Goal: Task Accomplishment & Management: Complete application form

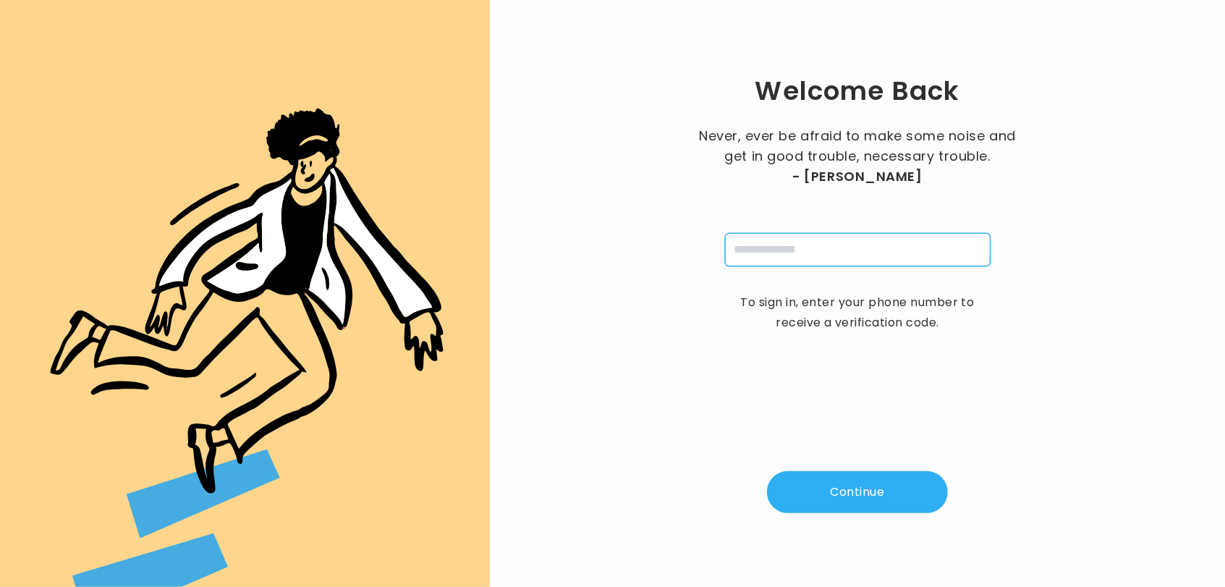
click at [760, 248] on input "tel" at bounding box center [857, 249] width 265 height 33
type input "**********"
click at [854, 480] on button "Continue" at bounding box center [857, 492] width 181 height 42
type input "*"
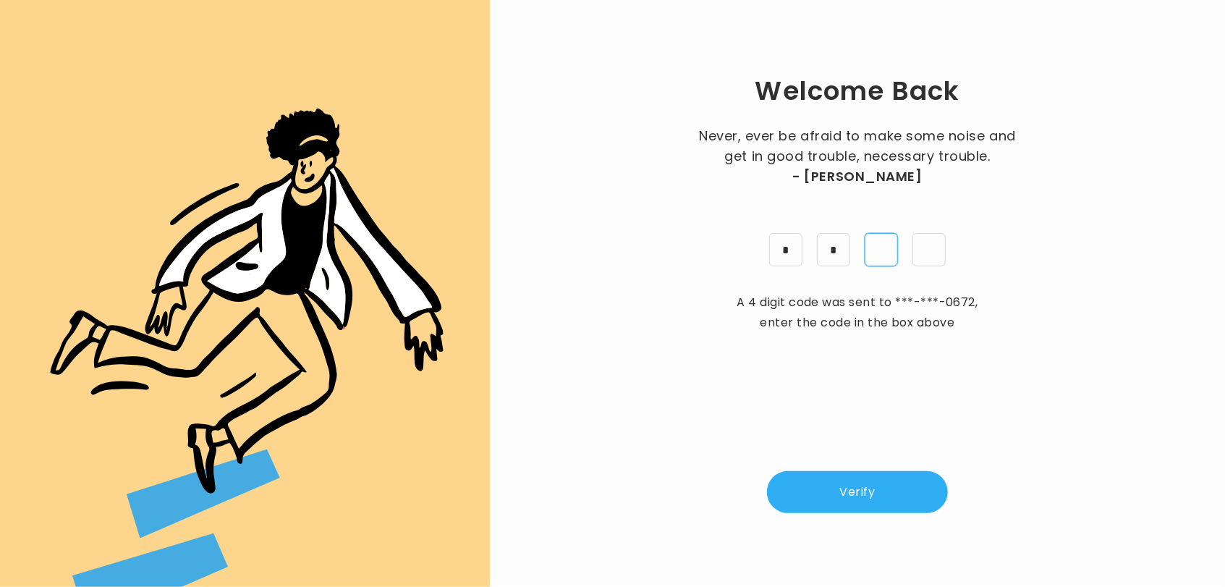
type input "*"
click at [852, 482] on button "Verify" at bounding box center [857, 492] width 181 height 42
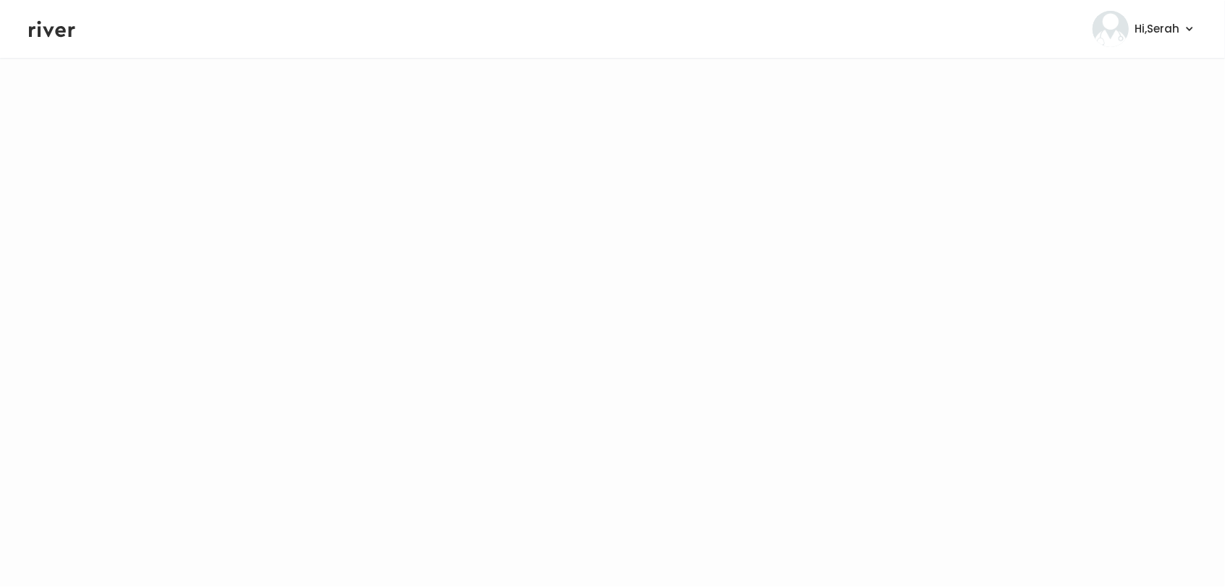
click at [46, 30] on icon at bounding box center [52, 29] width 46 height 17
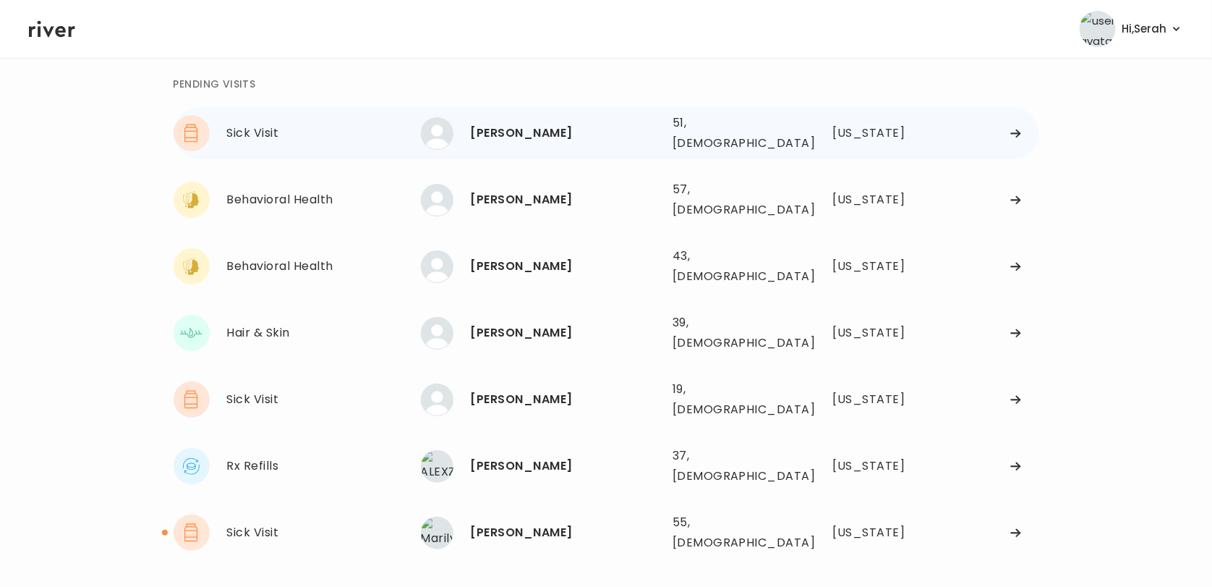
scroll to position [64, 0]
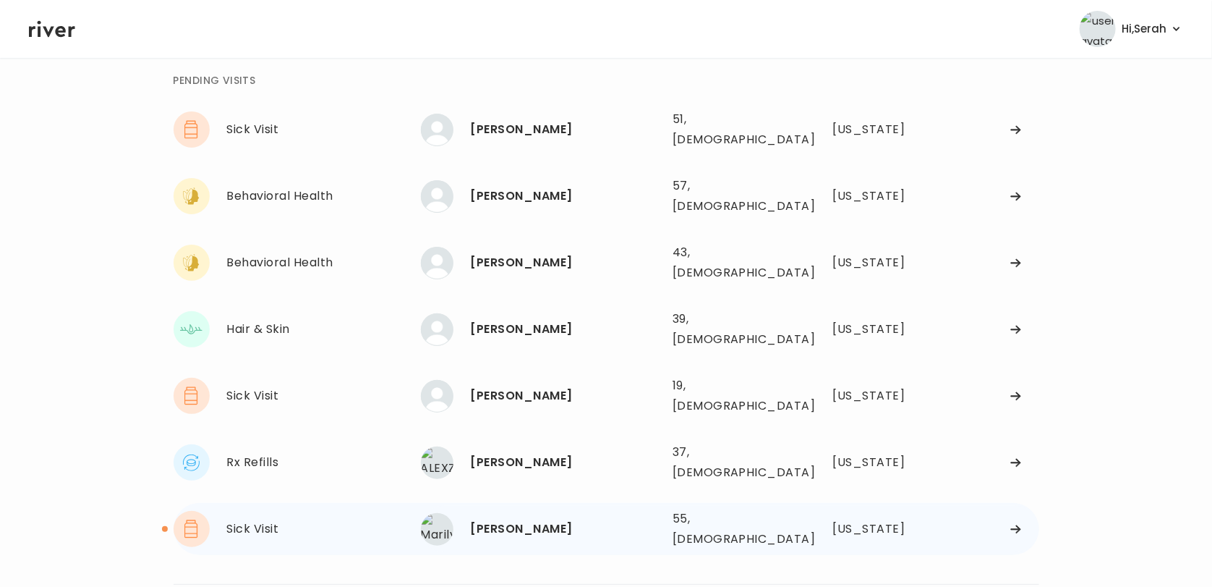
click at [502, 519] on div "Marilyn Pacheco" at bounding box center [566, 529] width 190 height 20
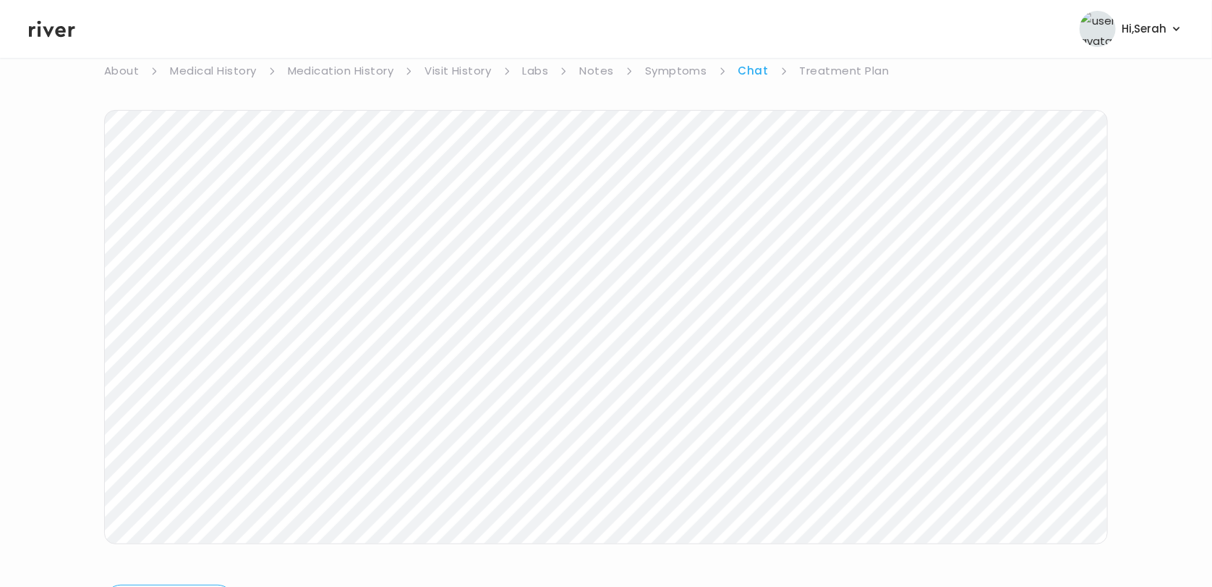
scroll to position [217, 0]
click at [69, 27] on icon at bounding box center [52, 29] width 46 height 17
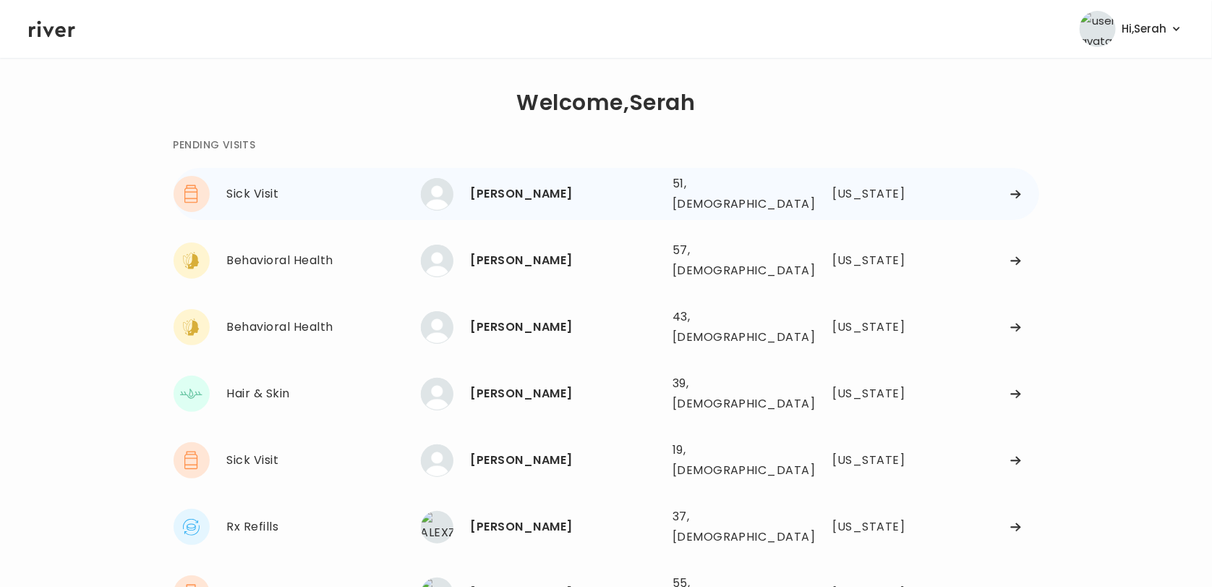
click at [529, 184] on div "Kristie Shatley" at bounding box center [566, 194] width 190 height 20
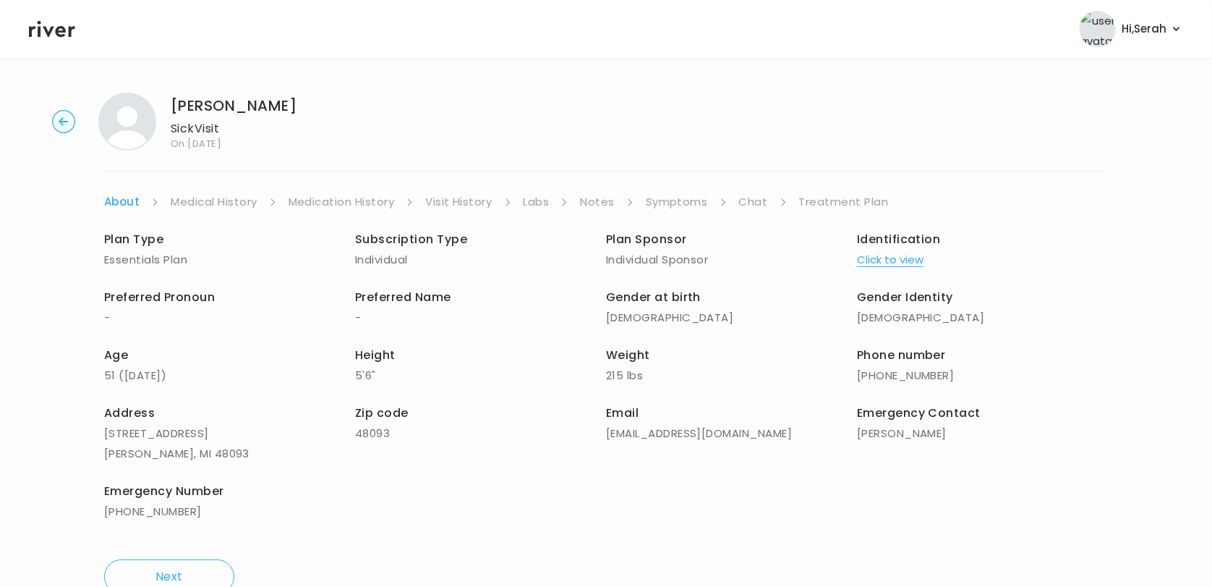
click at [686, 206] on link "Symptoms" at bounding box center [677, 202] width 62 height 20
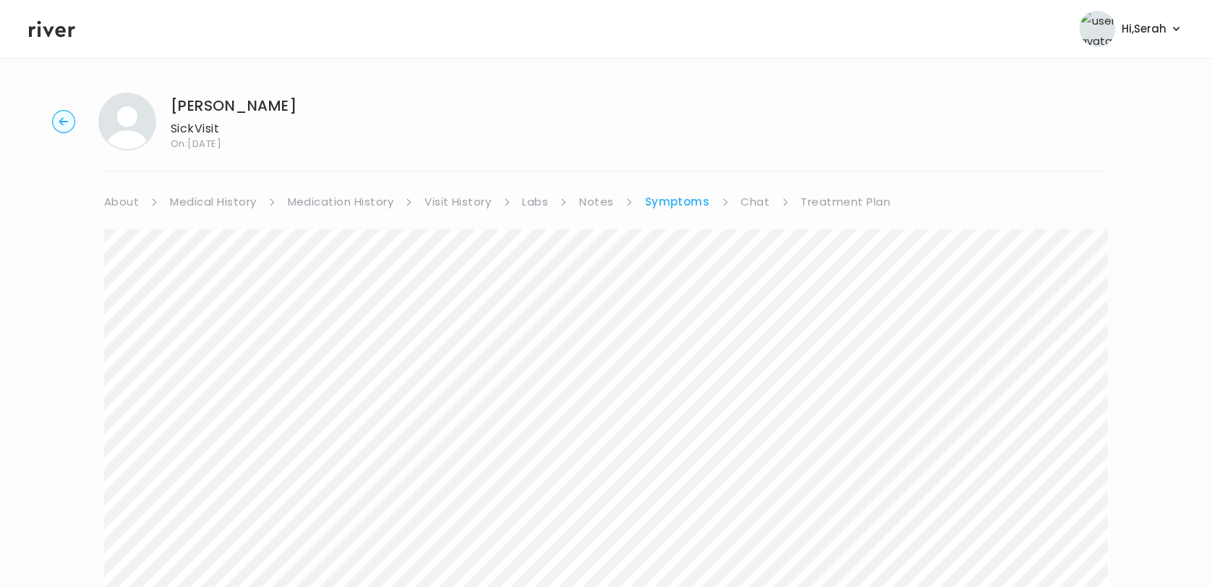
click at [749, 208] on link "Chat" at bounding box center [755, 202] width 29 height 20
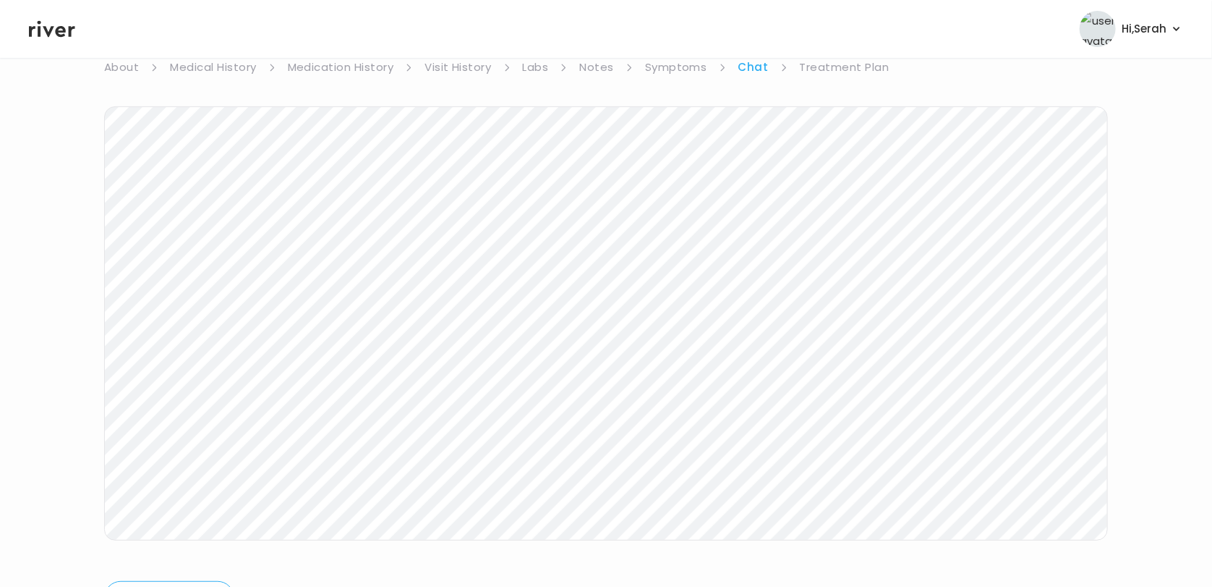
scroll to position [216, 0]
click at [40, 36] on icon at bounding box center [52, 29] width 46 height 17
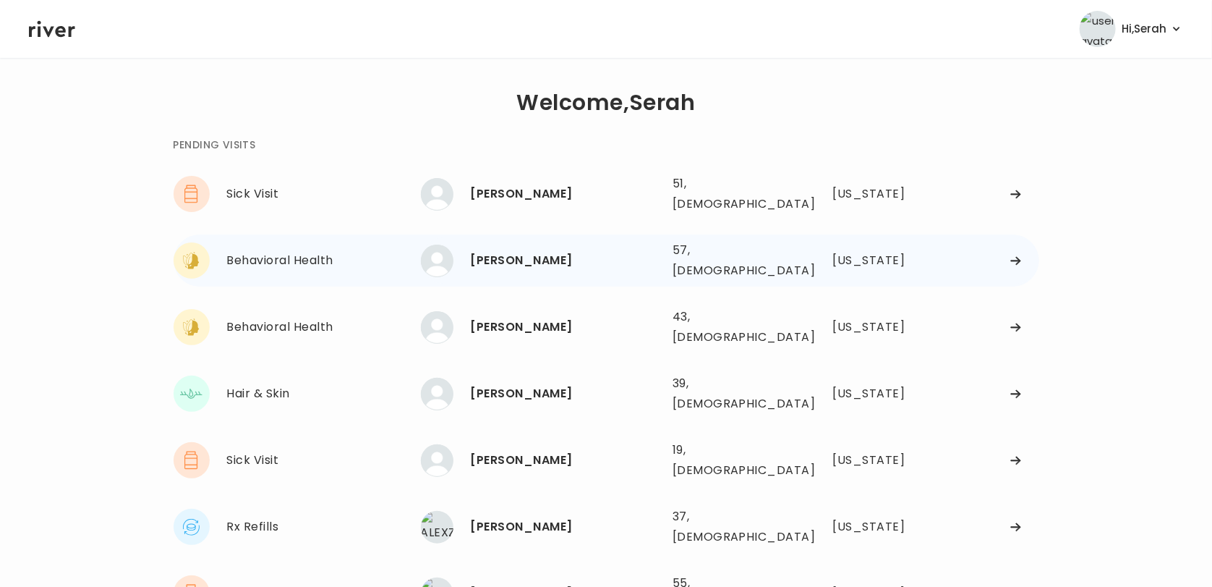
click at [532, 250] on div "[PERSON_NAME]" at bounding box center [566, 260] width 190 height 20
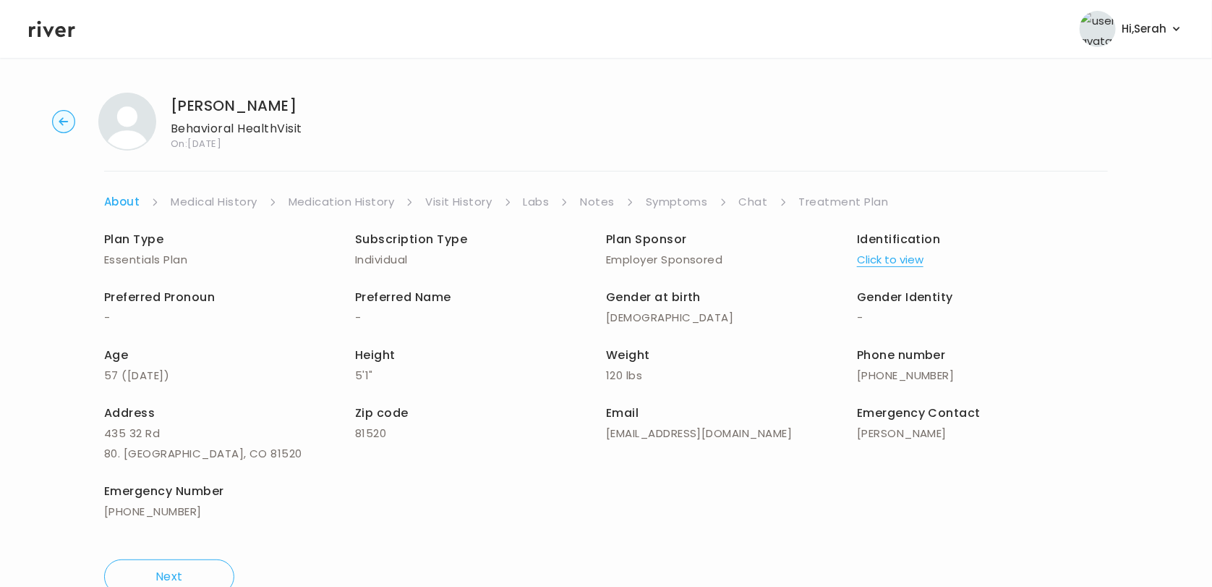
click at [671, 203] on link "Symptoms" at bounding box center [677, 202] width 62 height 20
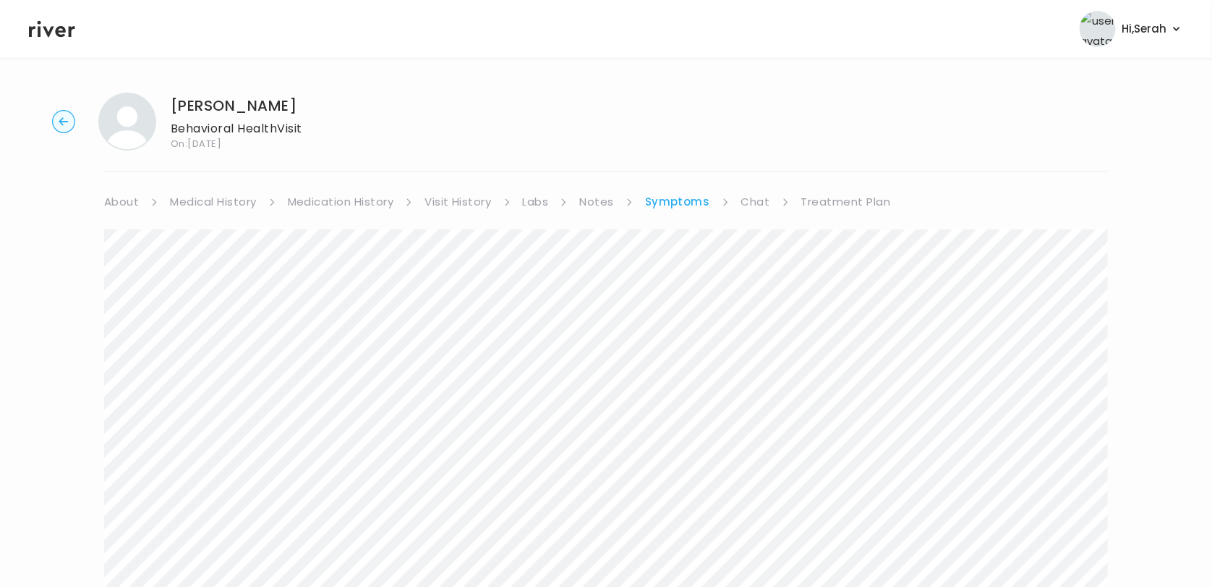
click at [750, 204] on link "Chat" at bounding box center [755, 202] width 29 height 20
click at [679, 192] on link "Symptoms" at bounding box center [676, 202] width 62 height 20
click at [754, 202] on link "Chat" at bounding box center [755, 202] width 29 height 20
click at [42, 39] on icon at bounding box center [52, 29] width 46 height 22
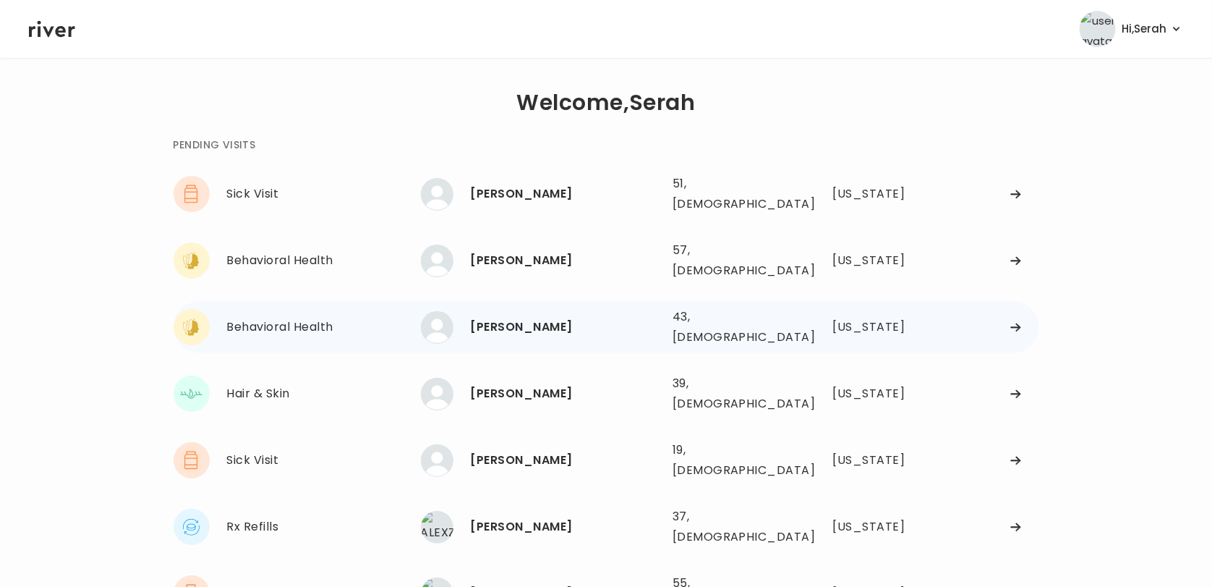
click at [535, 317] on div "[PERSON_NAME]" at bounding box center [566, 327] width 190 height 20
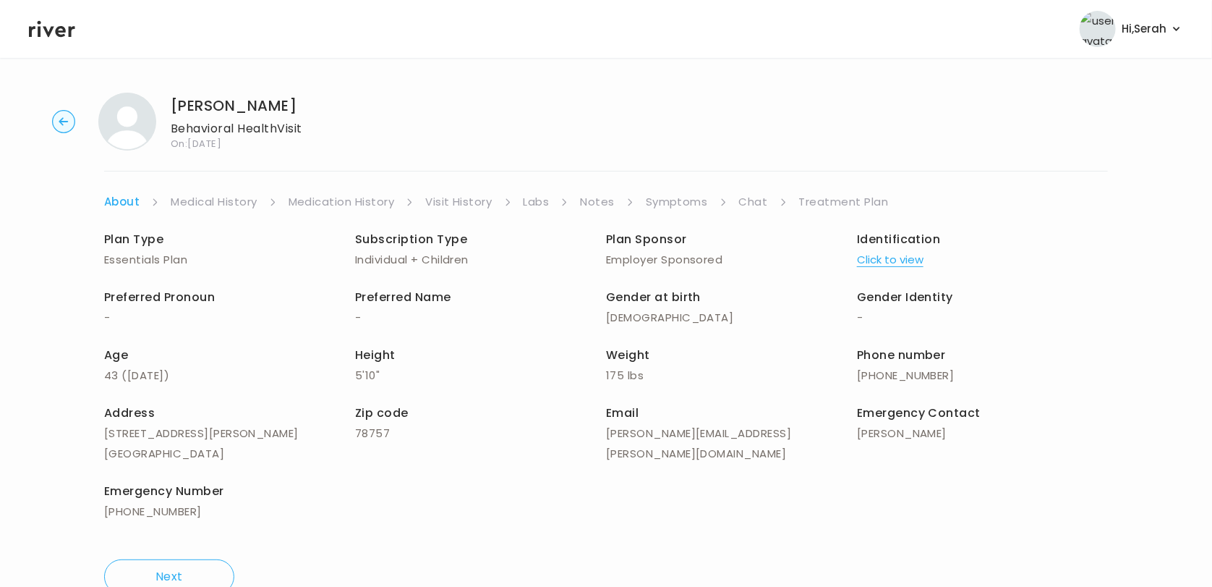
click at [681, 200] on link "Symptoms" at bounding box center [677, 202] width 62 height 20
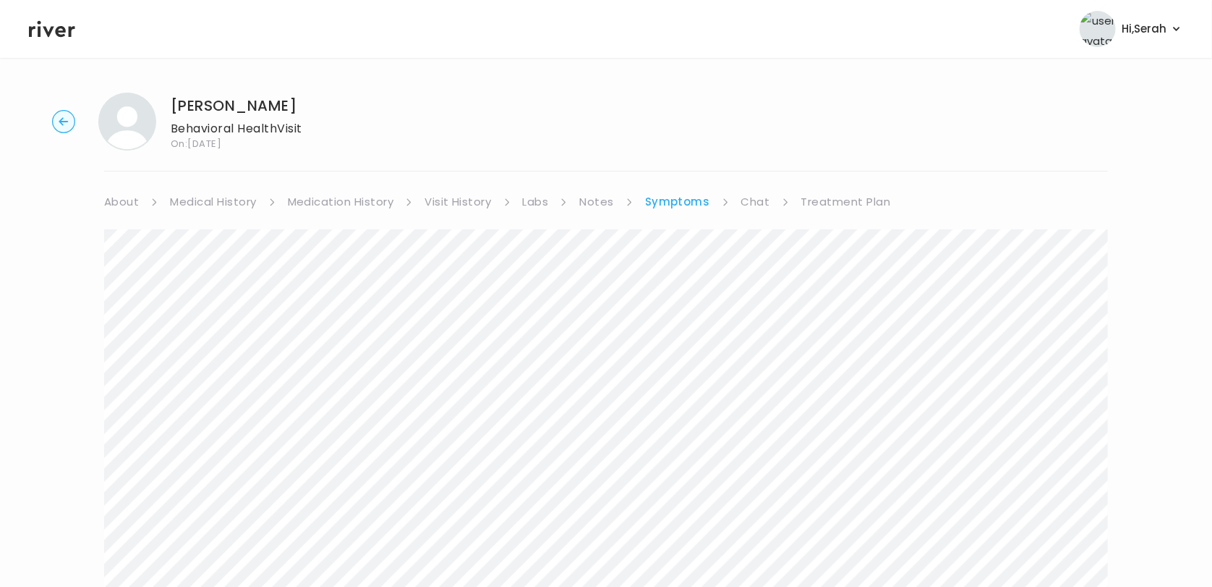
click at [745, 209] on link "Chat" at bounding box center [755, 202] width 29 height 20
click at [45, 32] on icon at bounding box center [52, 29] width 46 height 22
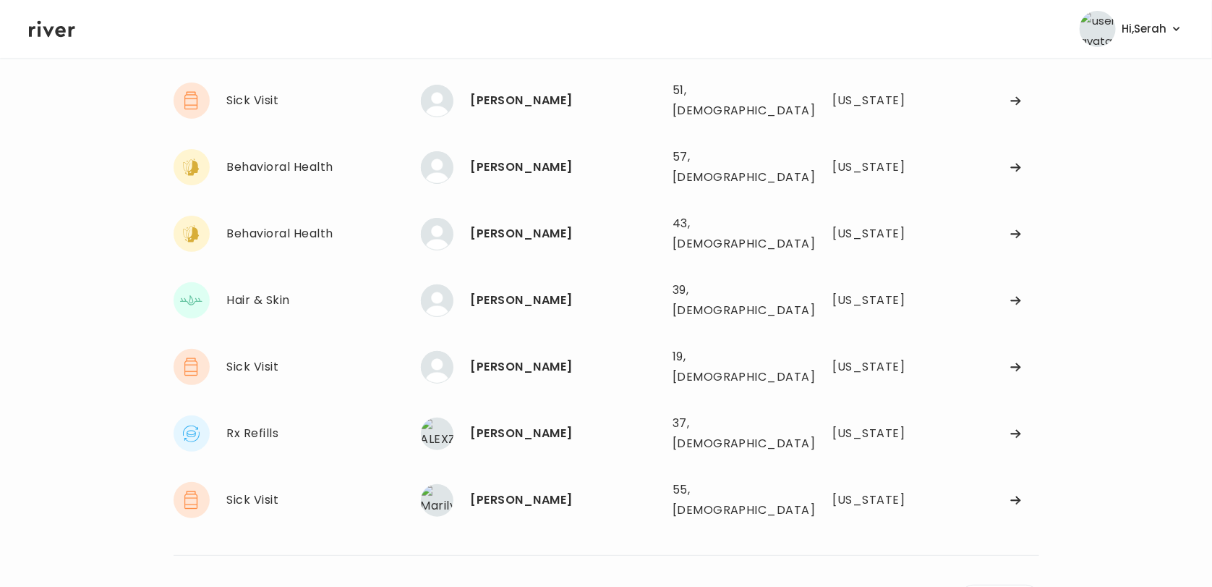
scroll to position [25, 0]
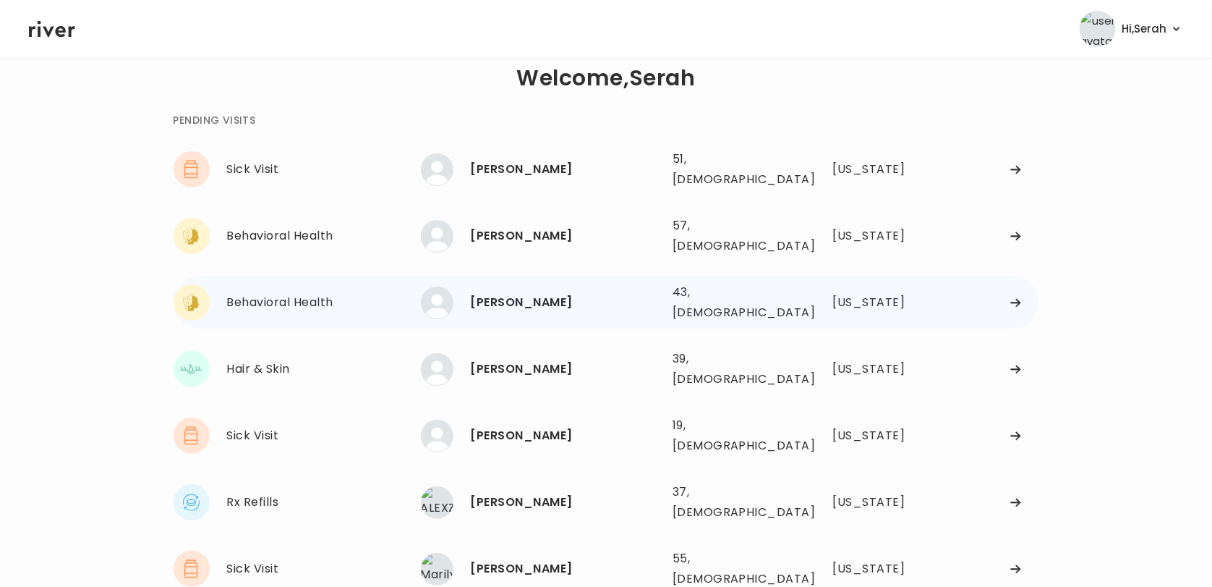
click at [515, 292] on div "[PERSON_NAME]" at bounding box center [566, 302] width 190 height 20
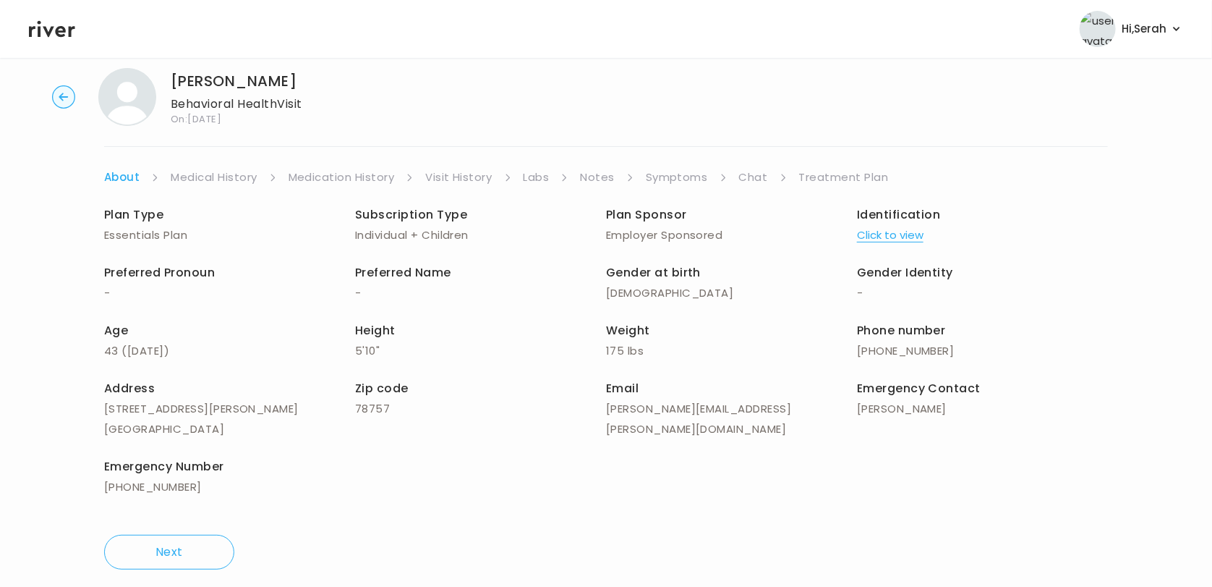
click at [759, 183] on link "Chat" at bounding box center [753, 177] width 29 height 20
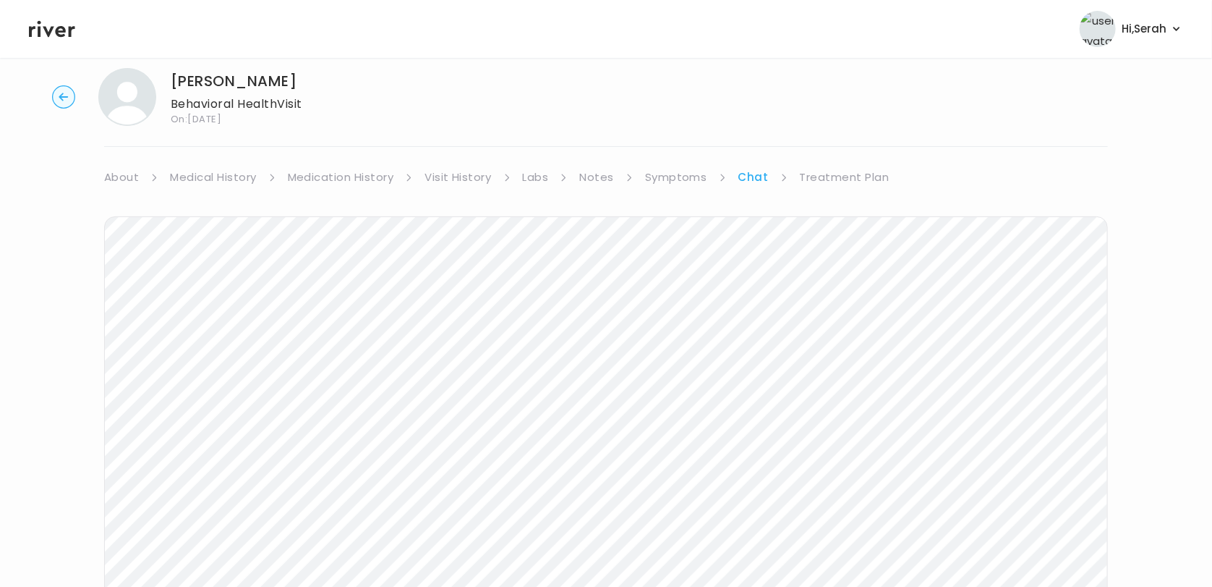
scroll to position [26, 0]
click at [689, 177] on link "Symptoms" at bounding box center [676, 176] width 62 height 20
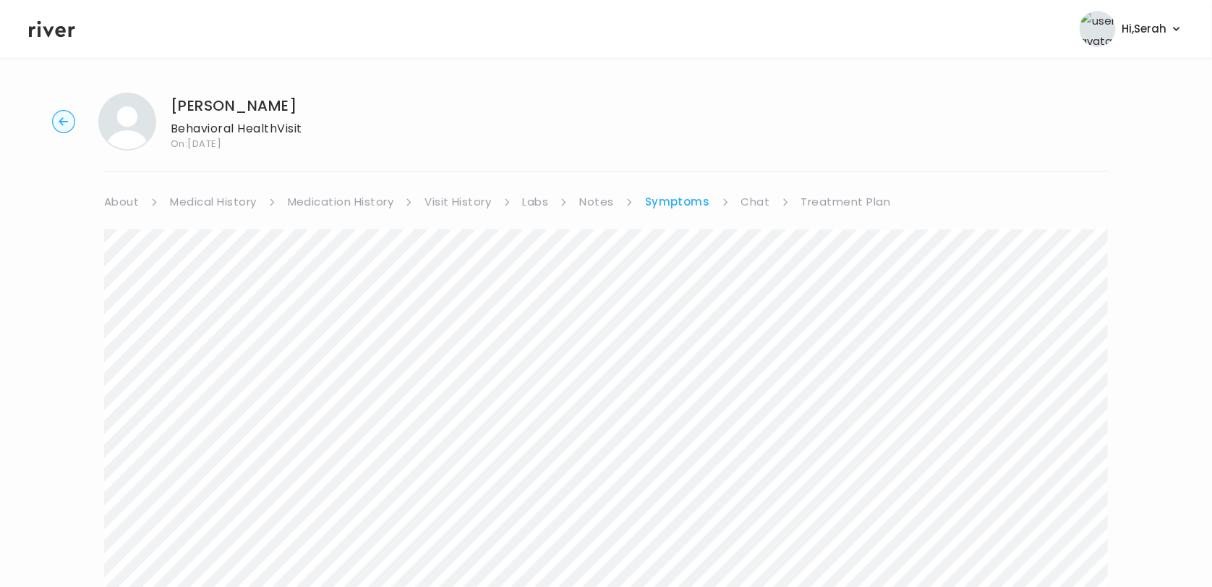
click at [755, 198] on link "Chat" at bounding box center [755, 202] width 29 height 20
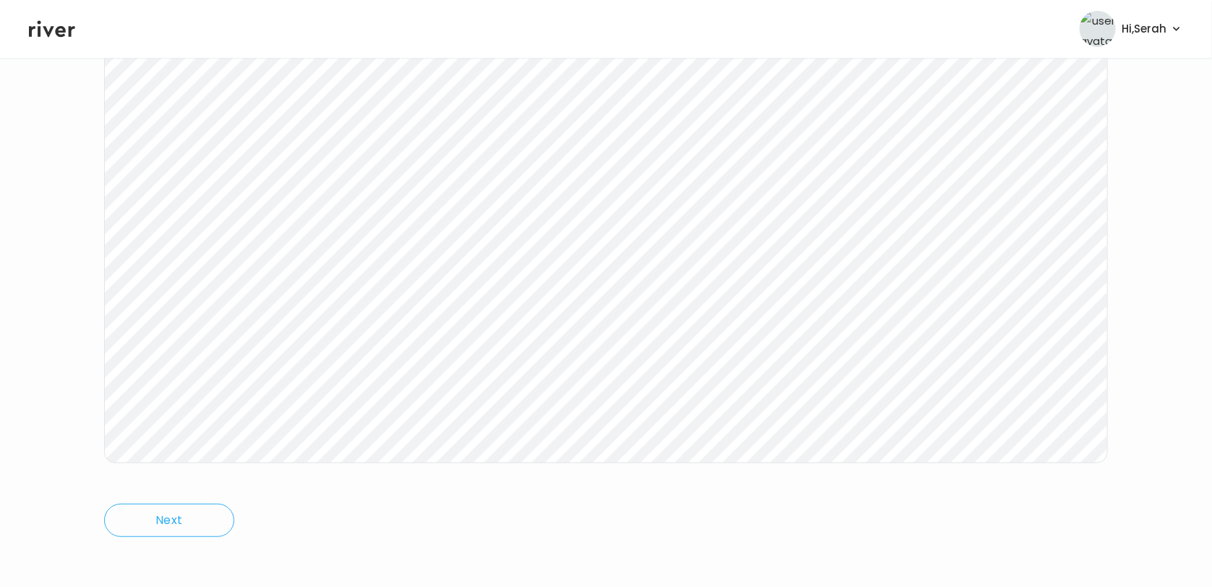
scroll to position [217, 0]
click at [52, 35] on icon at bounding box center [52, 29] width 46 height 22
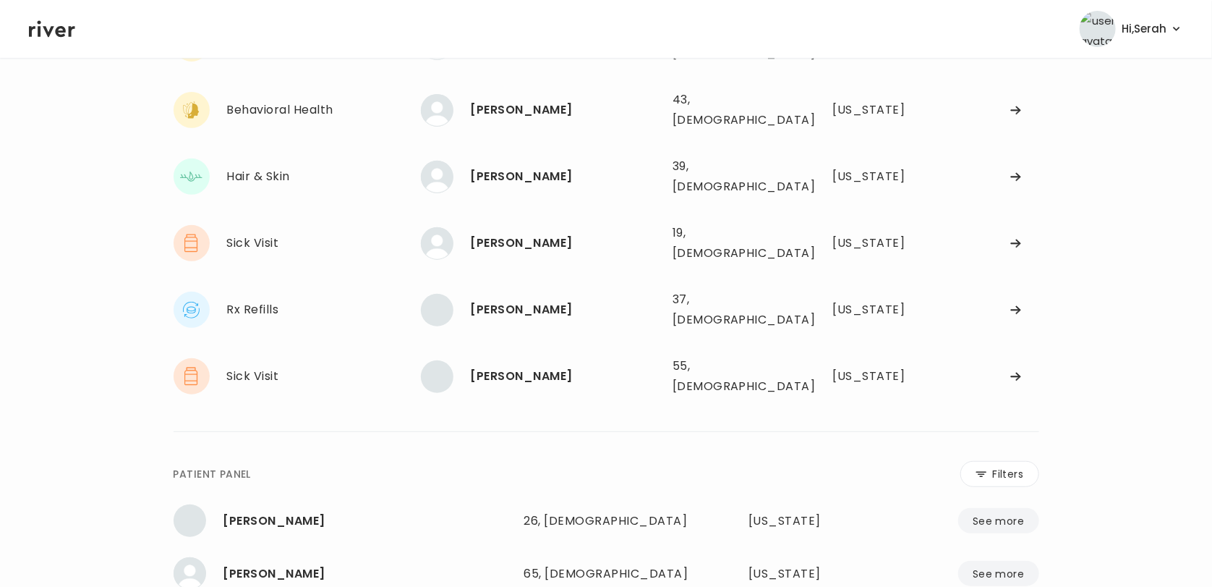
click at [52, 35] on icon at bounding box center [52, 29] width 46 height 22
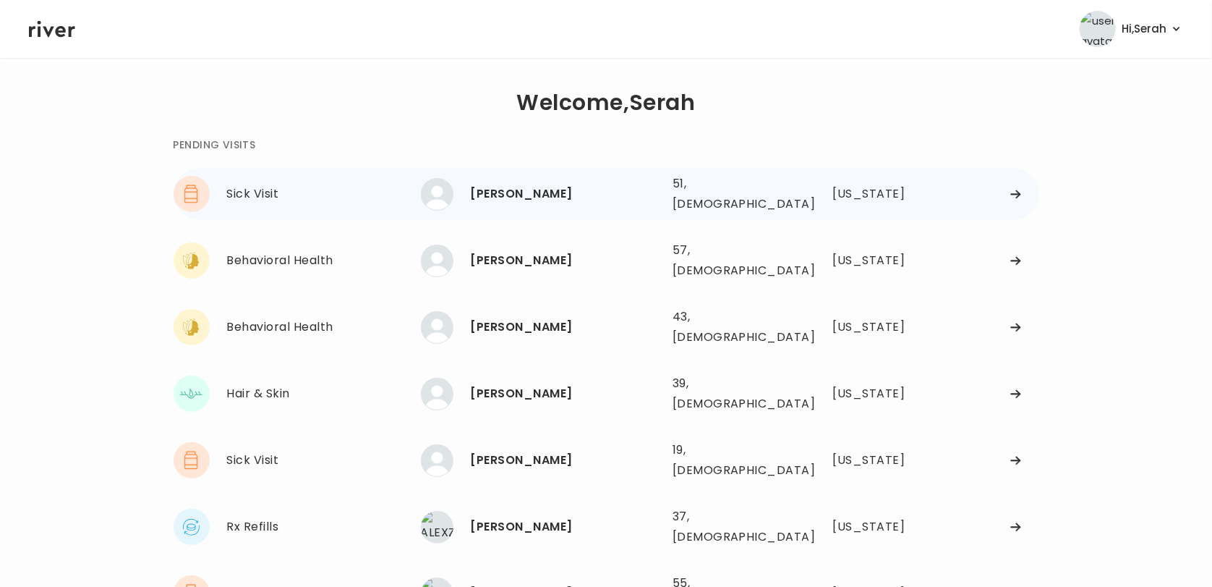
click at [492, 195] on div "Kristie Shatley" at bounding box center [566, 194] width 190 height 20
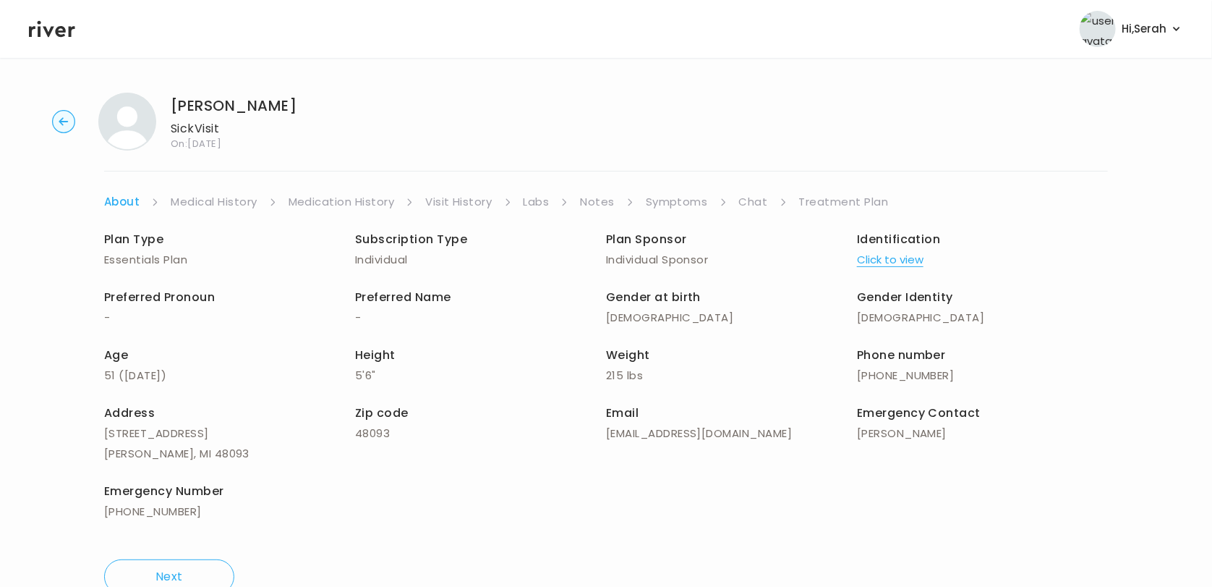
click at [819, 199] on link "Treatment Plan" at bounding box center [844, 202] width 90 height 20
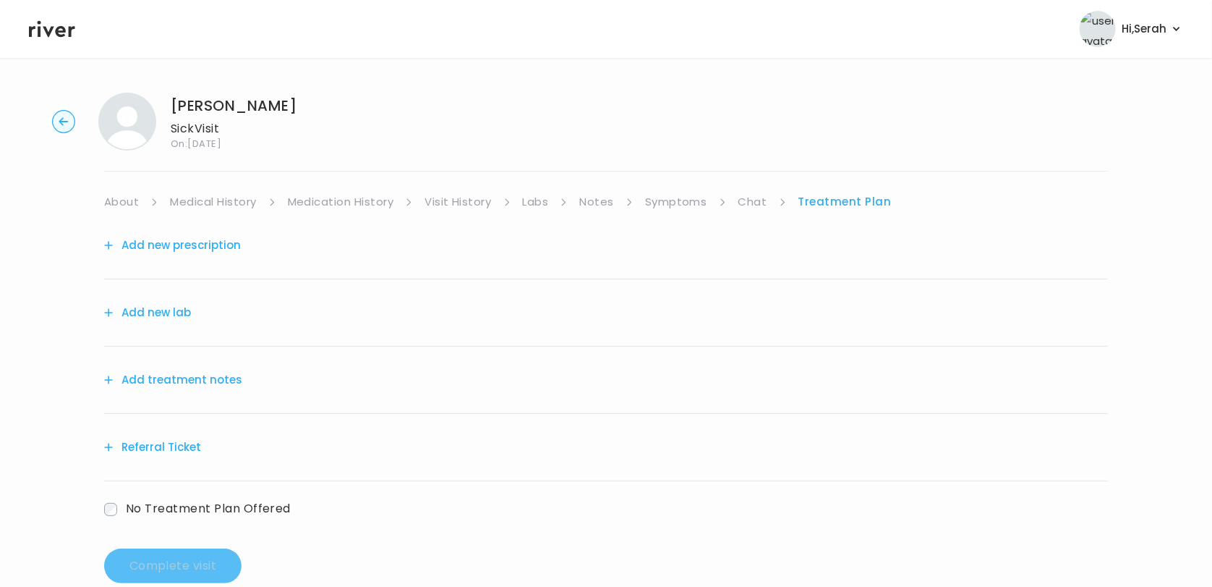
click at [204, 242] on button "Add new prescription" at bounding box center [172, 245] width 137 height 20
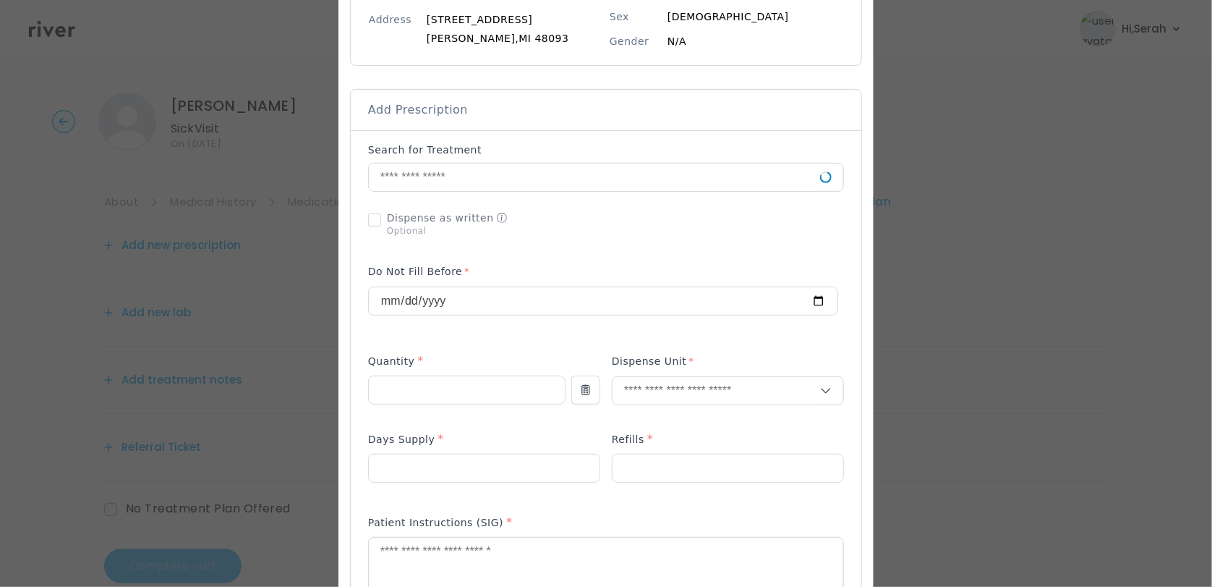
scroll to position [235, 0]
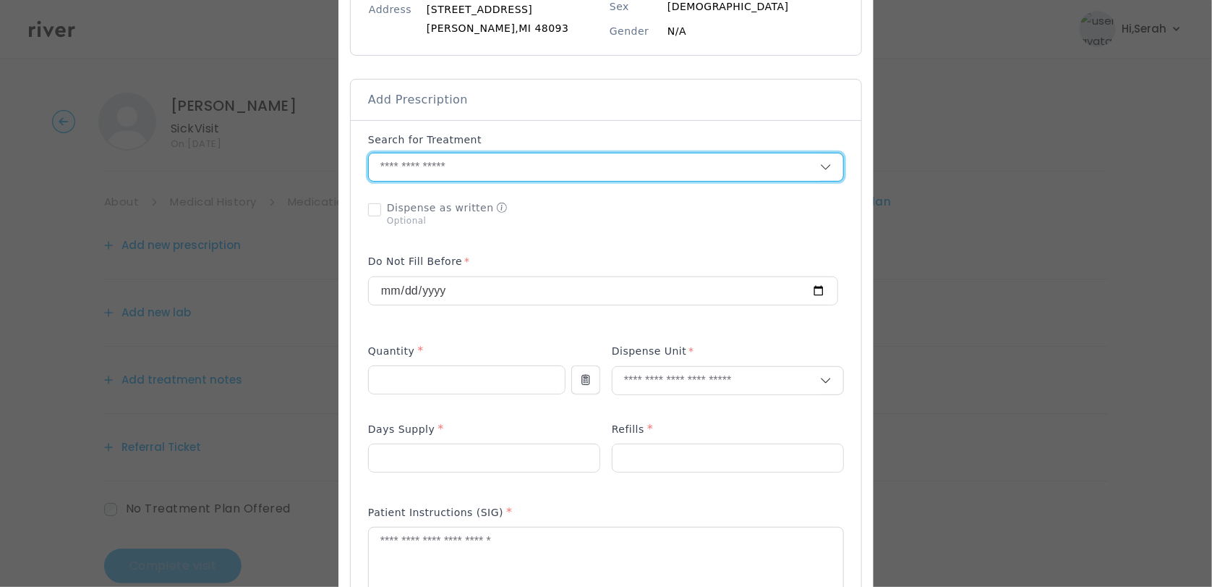
click at [480, 166] on input "text" at bounding box center [594, 166] width 451 height 27
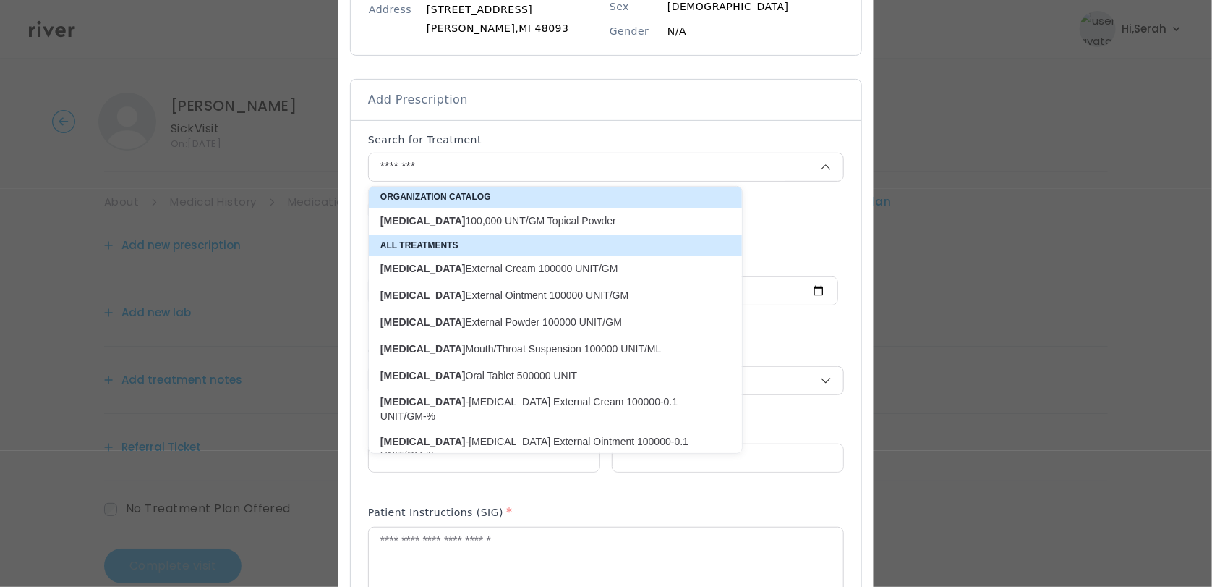
click at [549, 352] on p "Nystatin Mouth/Throat Suspension 100000 UNIT/ML" at bounding box center [546, 349] width 333 height 14
type input "**********"
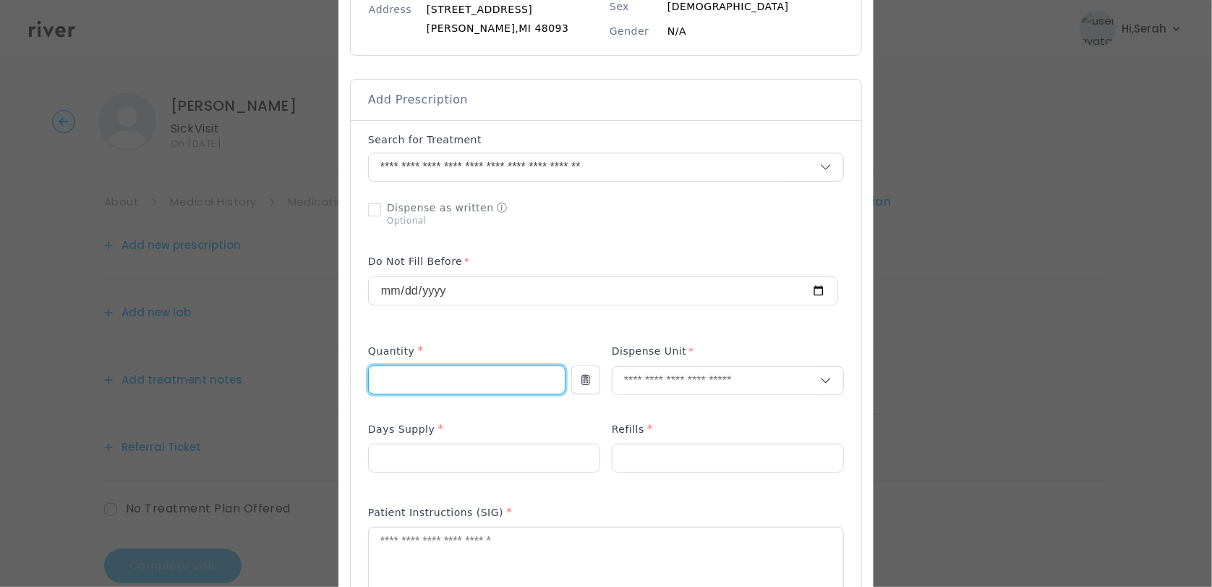
click at [457, 378] on input "number" at bounding box center [467, 379] width 196 height 27
type input "***"
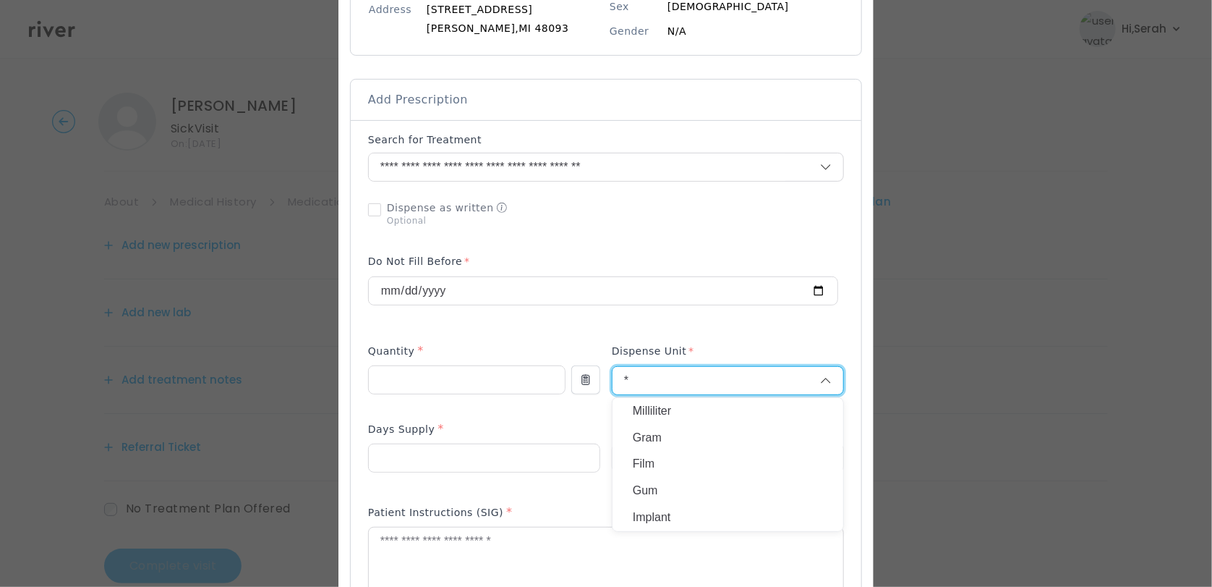
type input "*"
click at [671, 414] on p "Milliliter" at bounding box center [728, 411] width 190 height 21
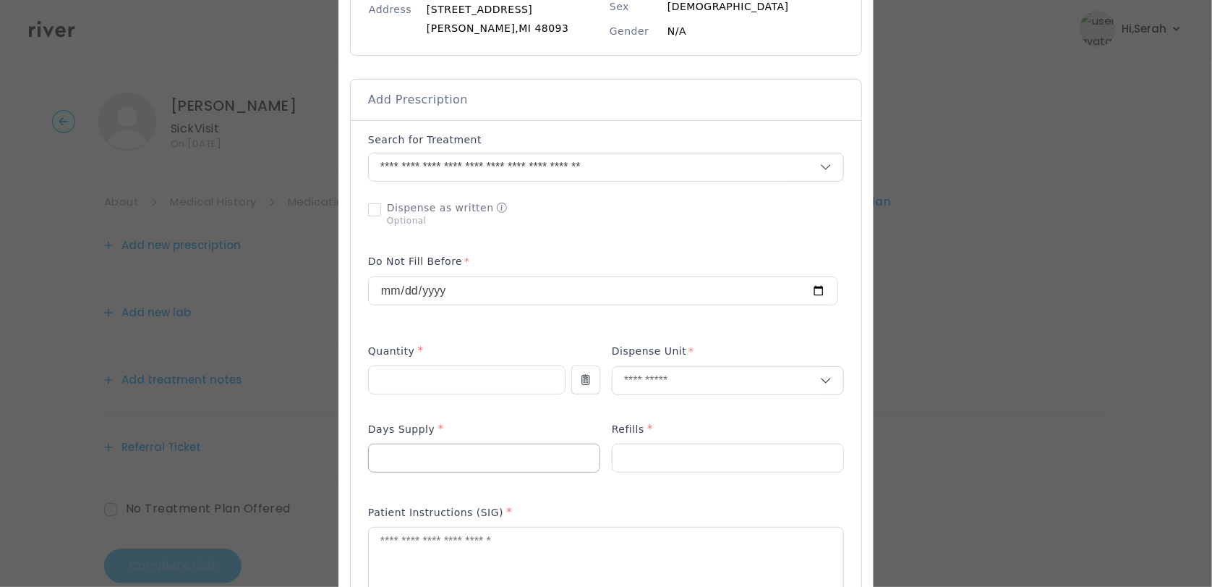
click at [475, 462] on input "number" at bounding box center [484, 457] width 231 height 27
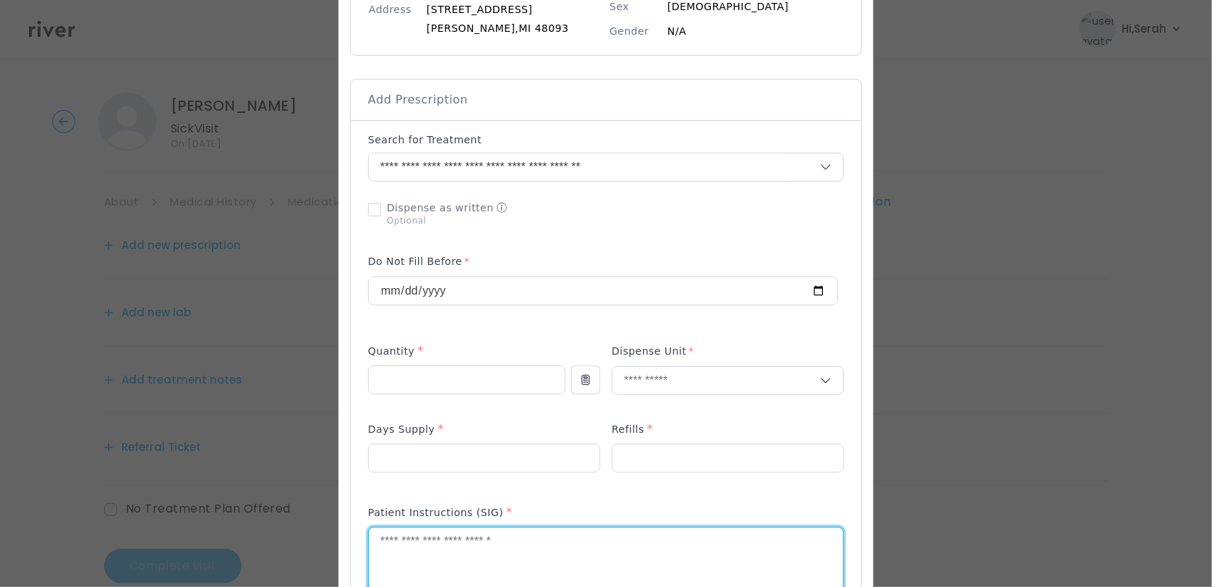
click at [451, 540] on textarea at bounding box center [606, 565] width 475 height 77
type textarea "**********"
click at [479, 456] on input "number" at bounding box center [484, 457] width 231 height 27
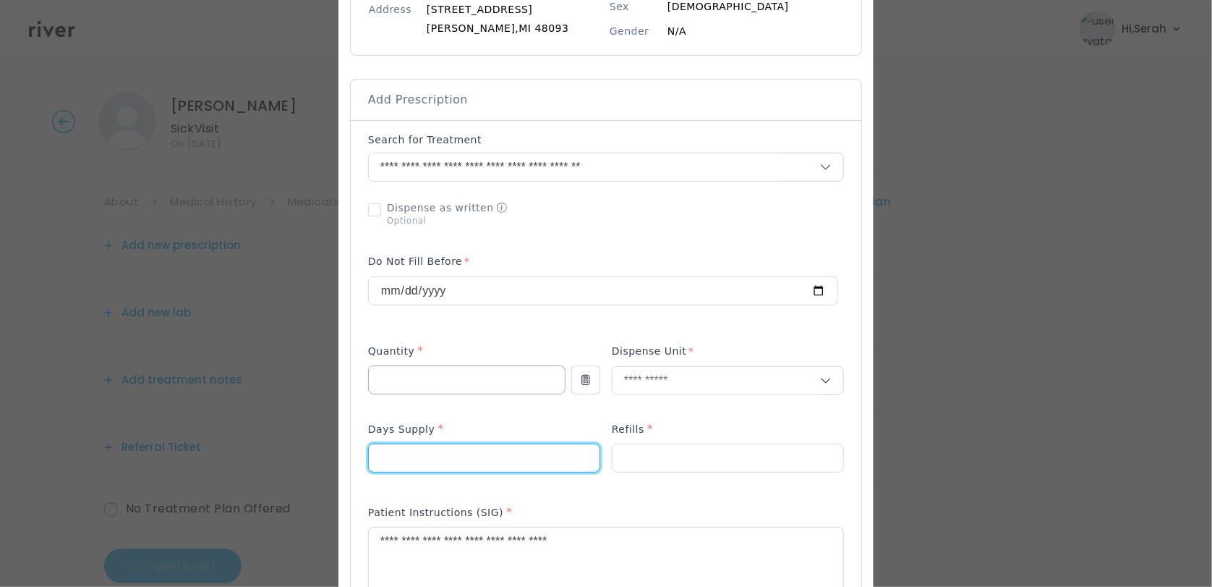
click at [420, 393] on input "***" at bounding box center [467, 379] width 196 height 27
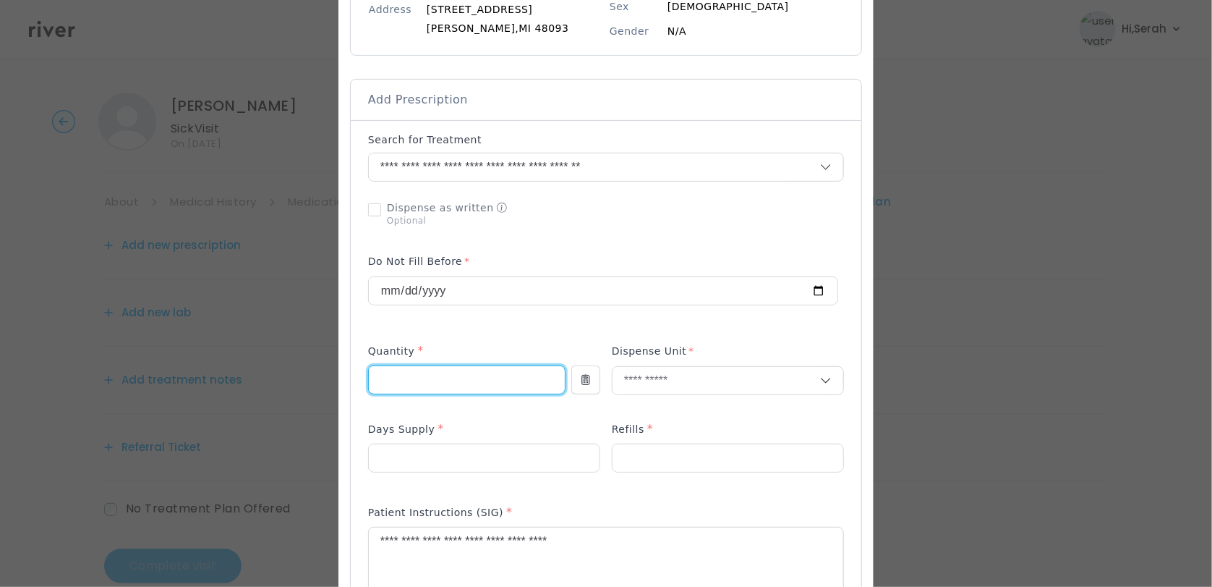
type input "*"
type input "***"
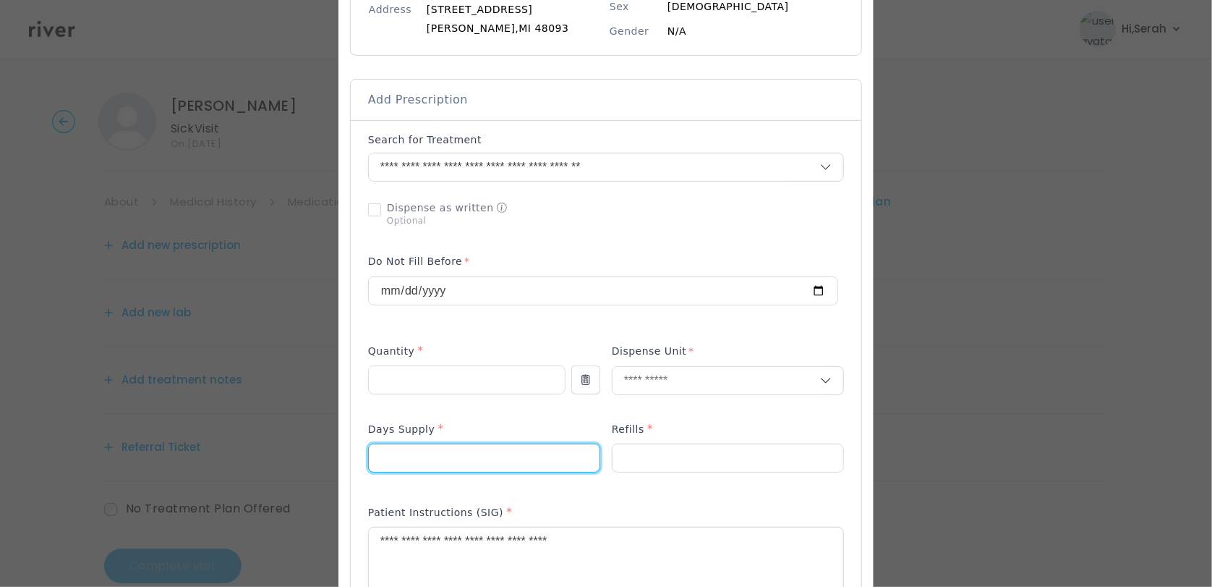
click at [443, 466] on input "number" at bounding box center [484, 457] width 231 height 27
type input "*"
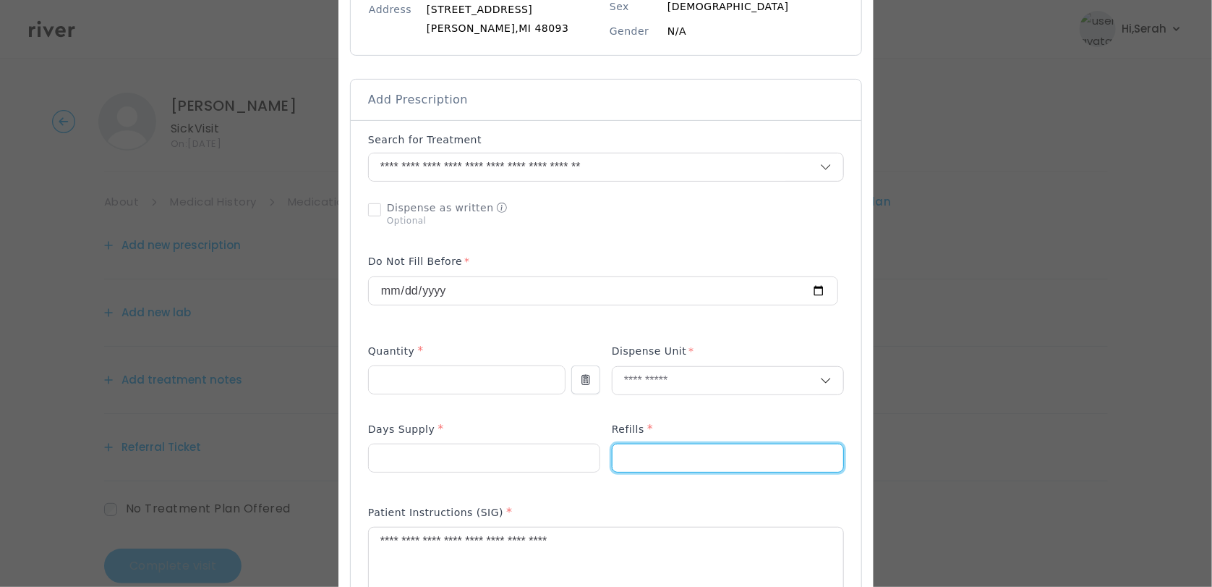
click at [635, 456] on input "number" at bounding box center [728, 457] width 231 height 27
type input "*"
click at [532, 486] on p at bounding box center [484, 481] width 232 height 15
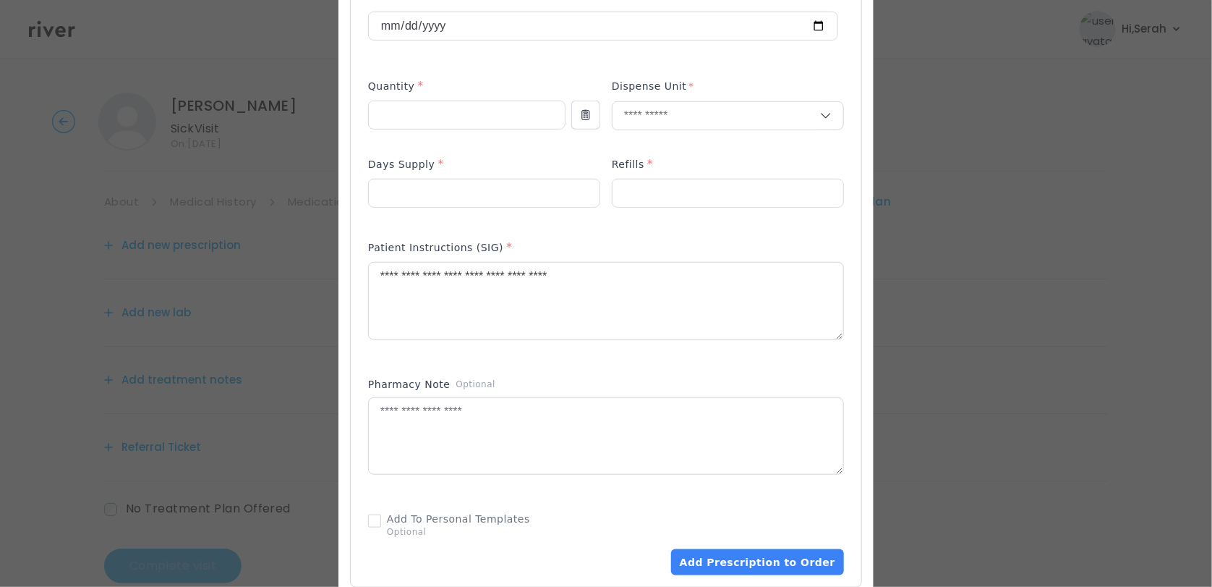
scroll to position [505, 0]
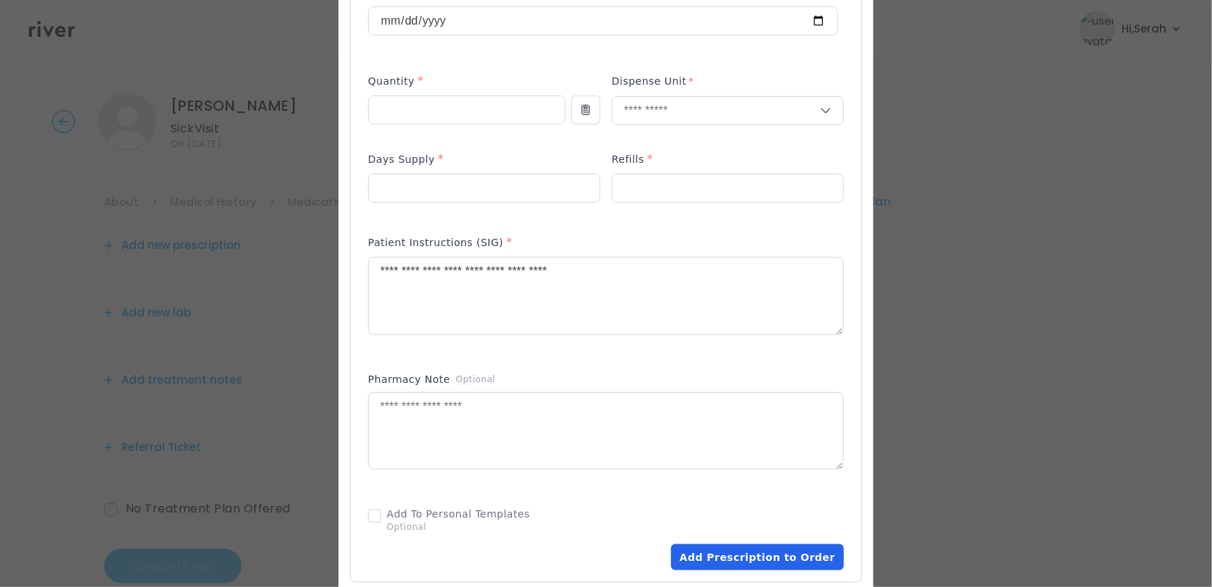
click at [727, 555] on button "Add Prescription to Order" at bounding box center [757, 557] width 173 height 26
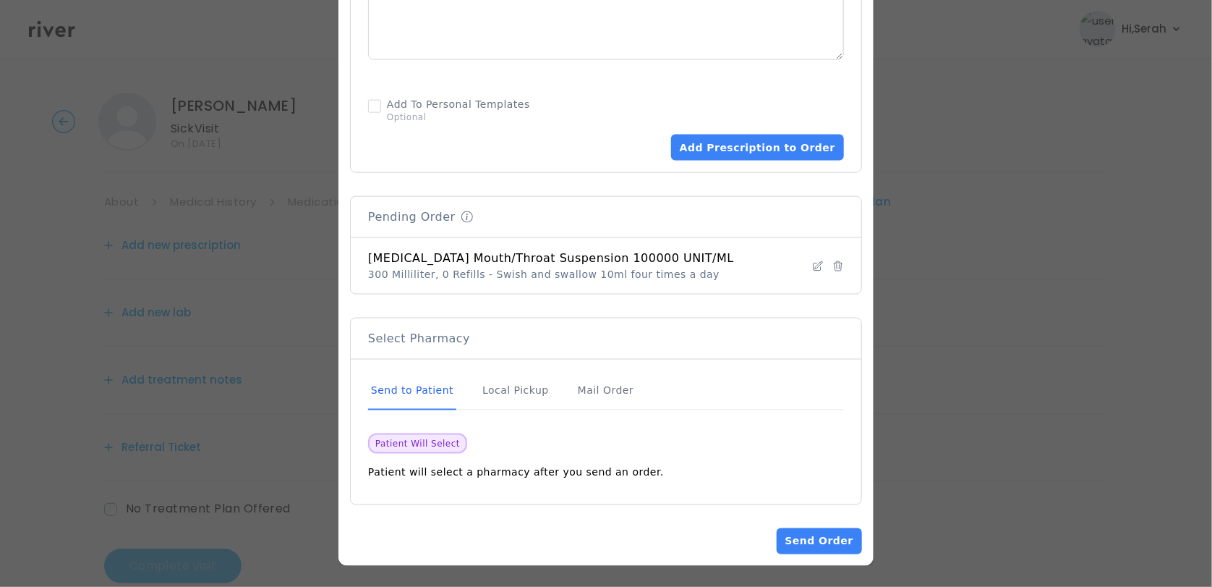
scroll to position [30, 0]
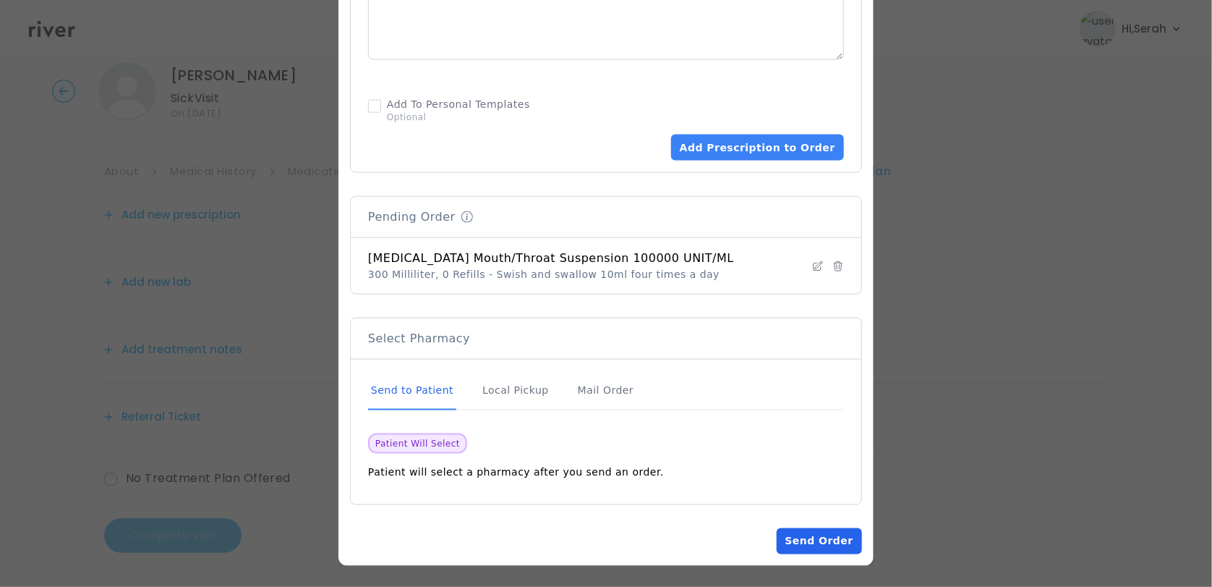
click at [804, 542] on button "Send Order" at bounding box center [819, 541] width 85 height 26
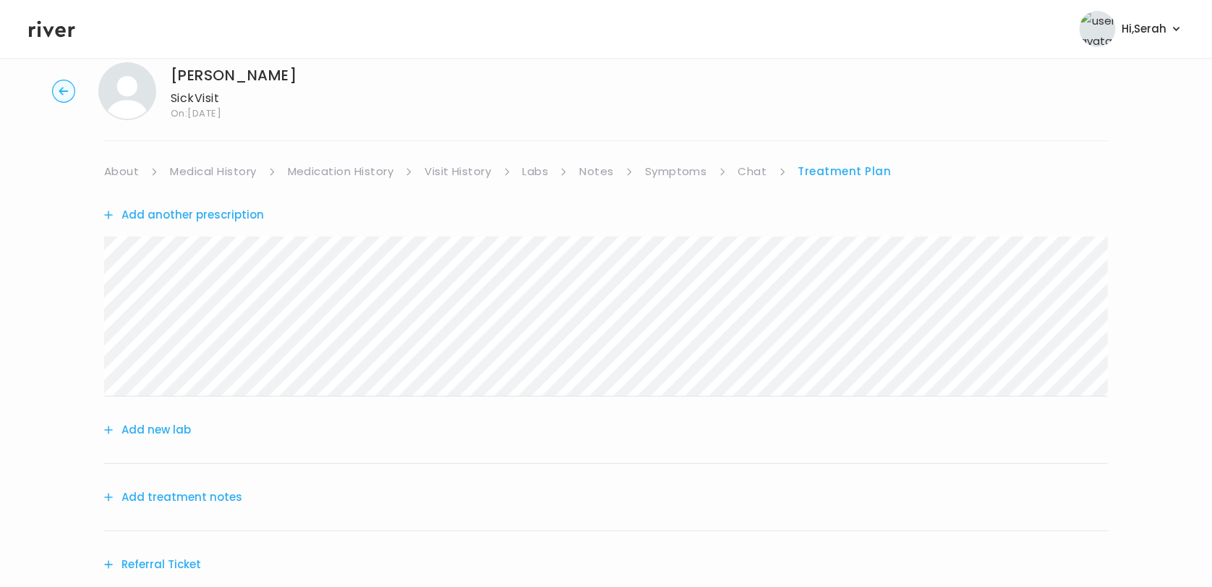
click at [192, 488] on button "Add treatment notes" at bounding box center [173, 497] width 138 height 20
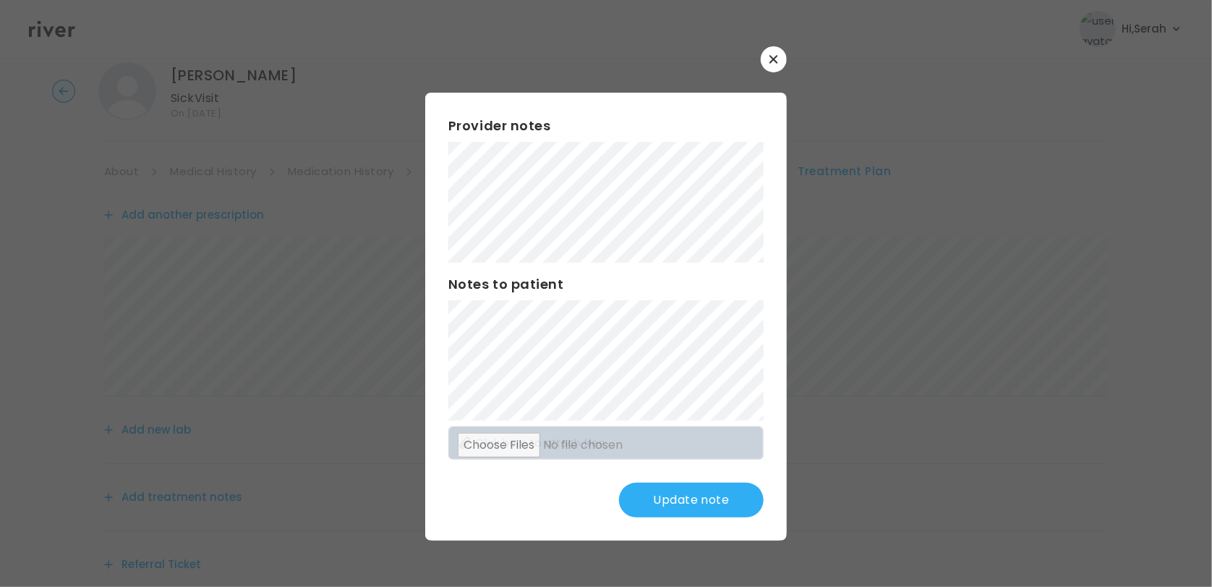
click at [698, 493] on button "Update note" at bounding box center [691, 499] width 145 height 35
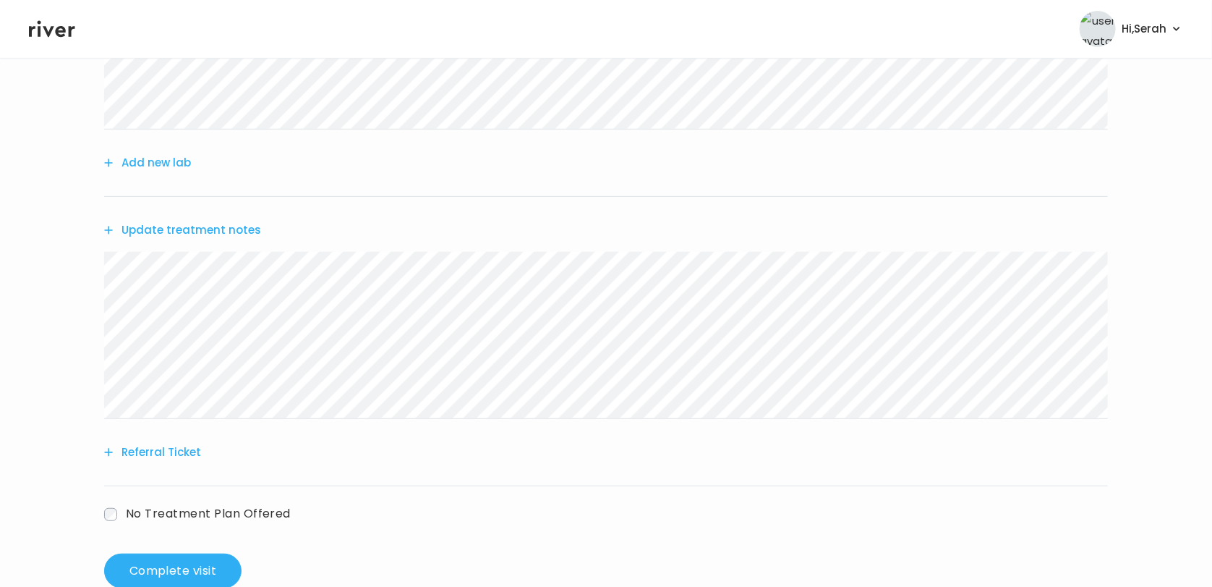
scroll to position [333, 0]
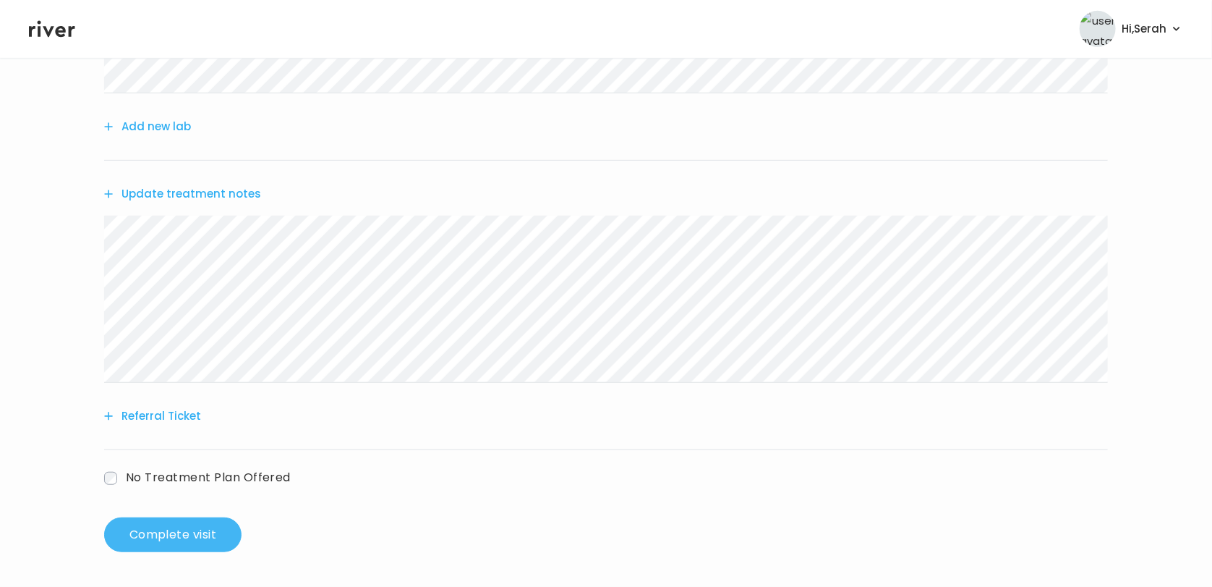
click at [153, 532] on button "Complete visit" at bounding box center [172, 534] width 137 height 35
click at [220, 195] on button "Update treatment notes" at bounding box center [182, 194] width 157 height 20
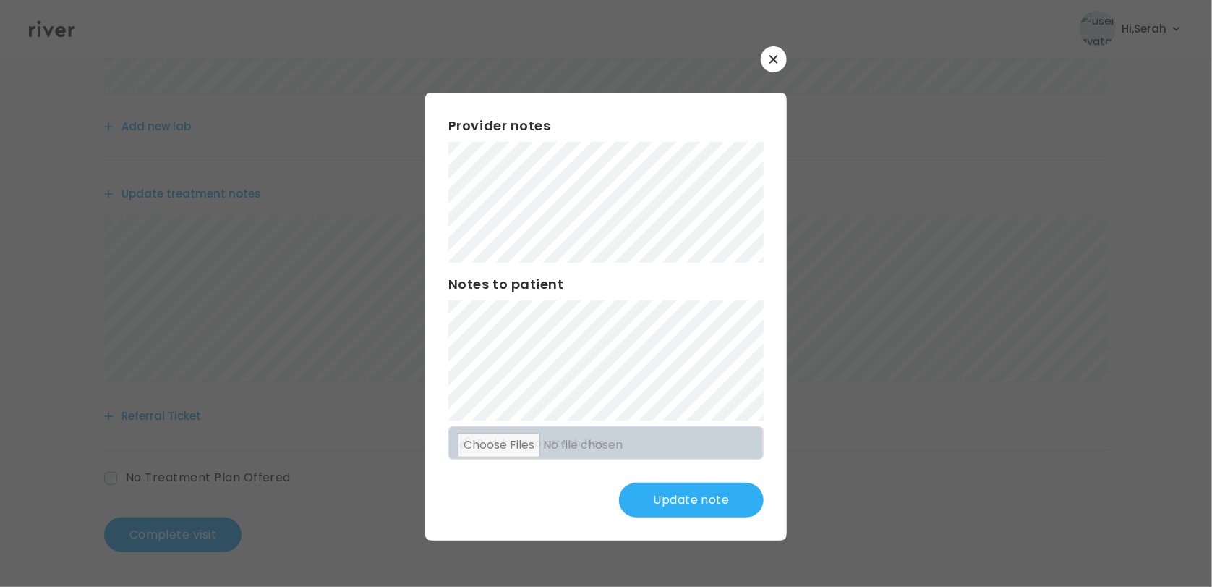
click at [697, 493] on button "Update note" at bounding box center [691, 499] width 145 height 35
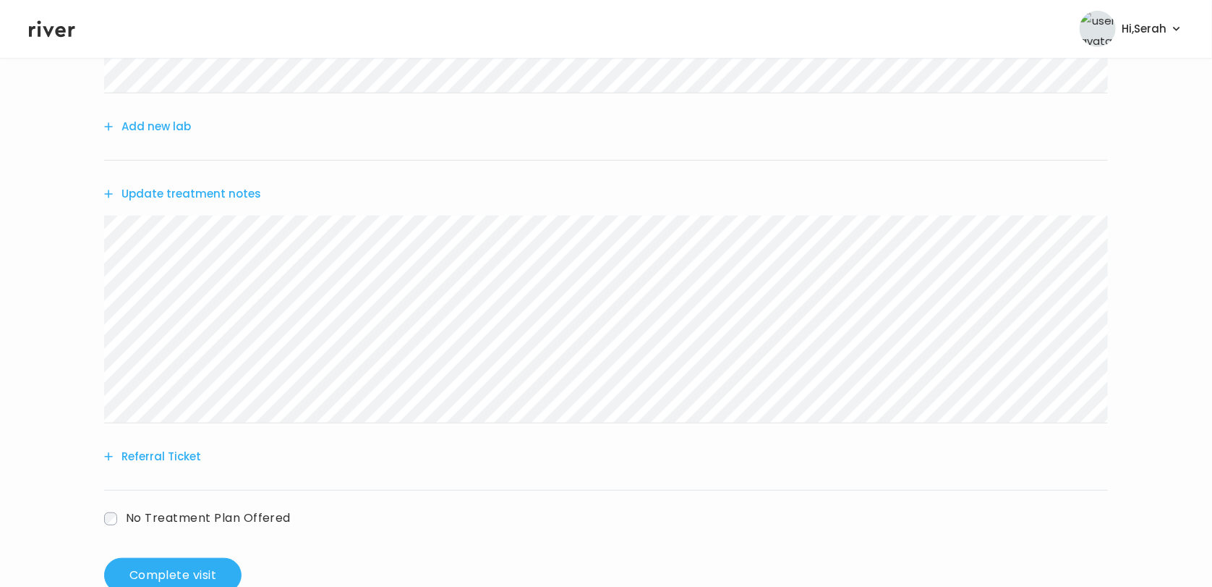
scroll to position [374, 0]
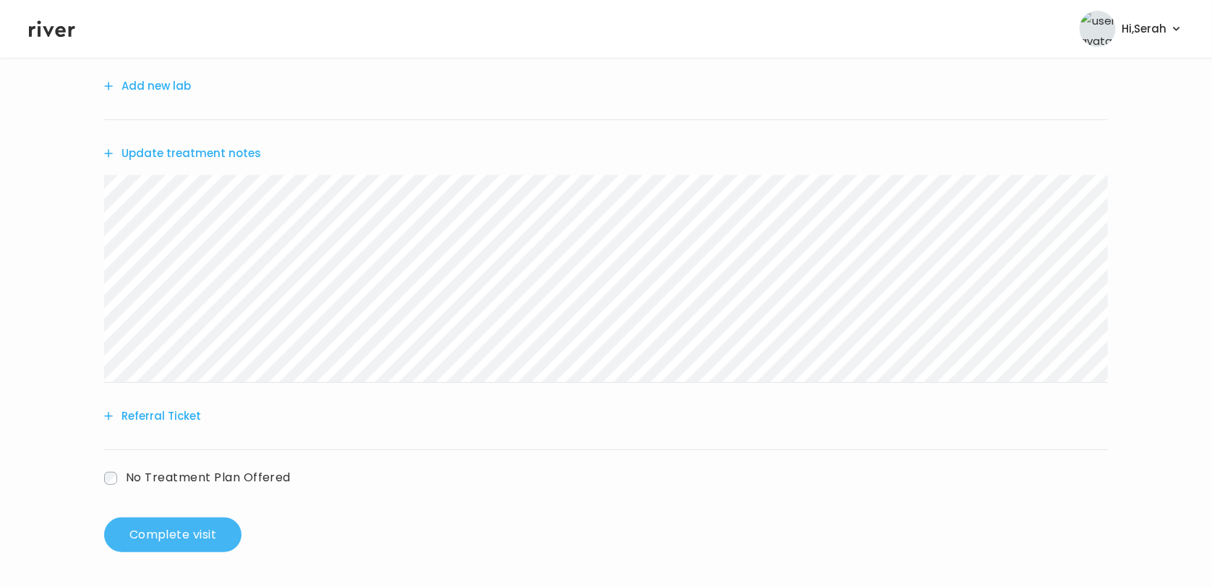
click at [166, 533] on button "Complete visit" at bounding box center [172, 534] width 137 height 35
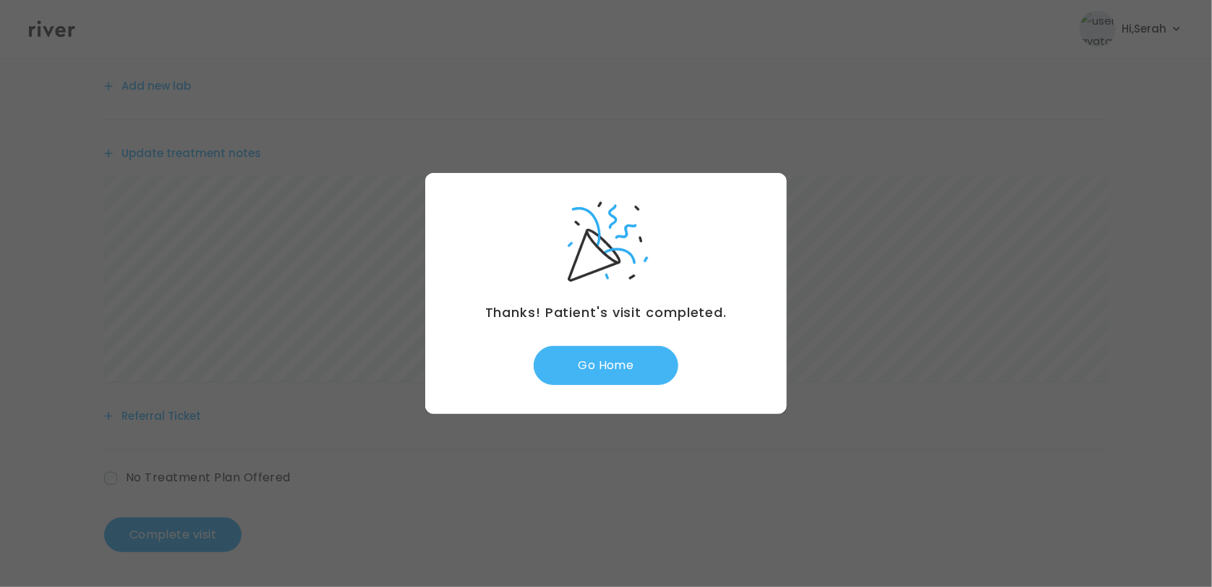
click at [595, 365] on button "Go Home" at bounding box center [606, 365] width 145 height 39
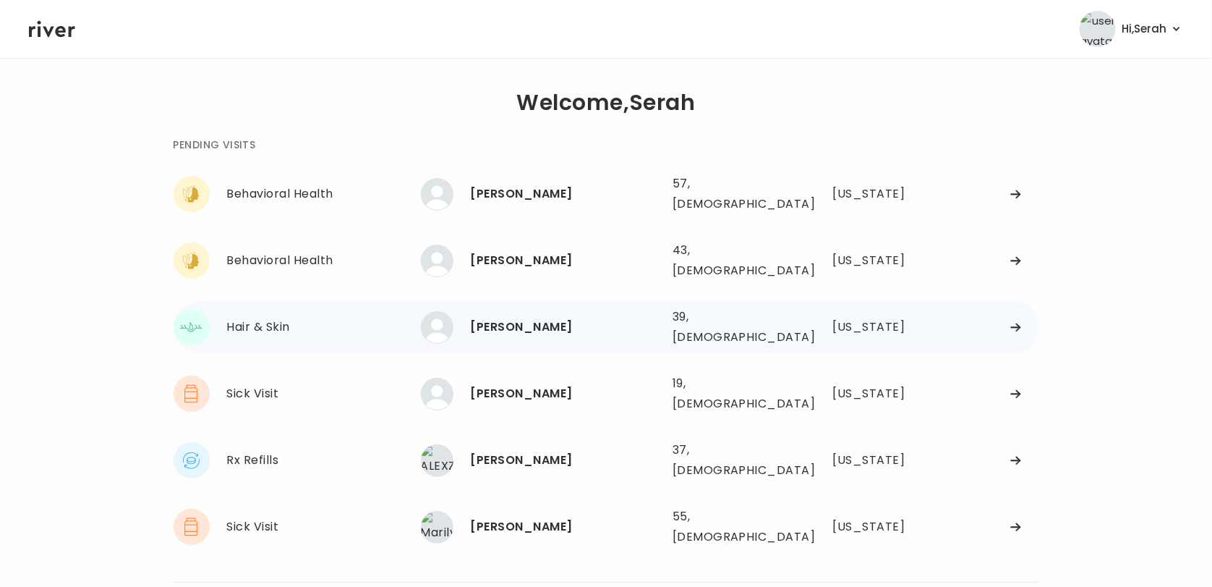
click at [542, 317] on div "[PERSON_NAME]" at bounding box center [566, 327] width 190 height 20
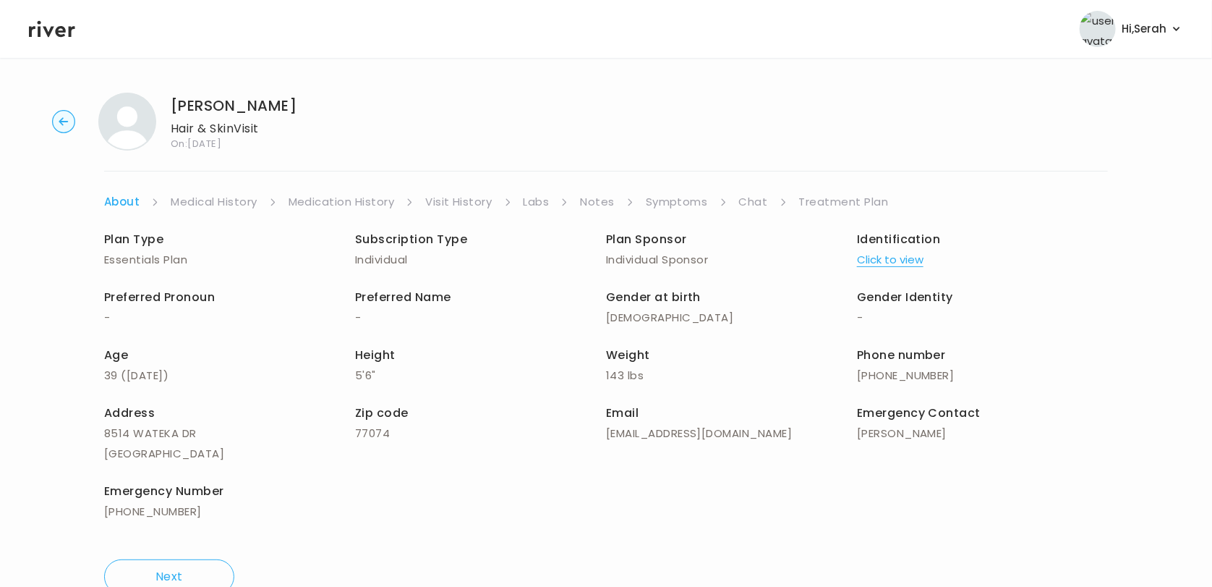
click at [747, 201] on link "Chat" at bounding box center [753, 202] width 29 height 20
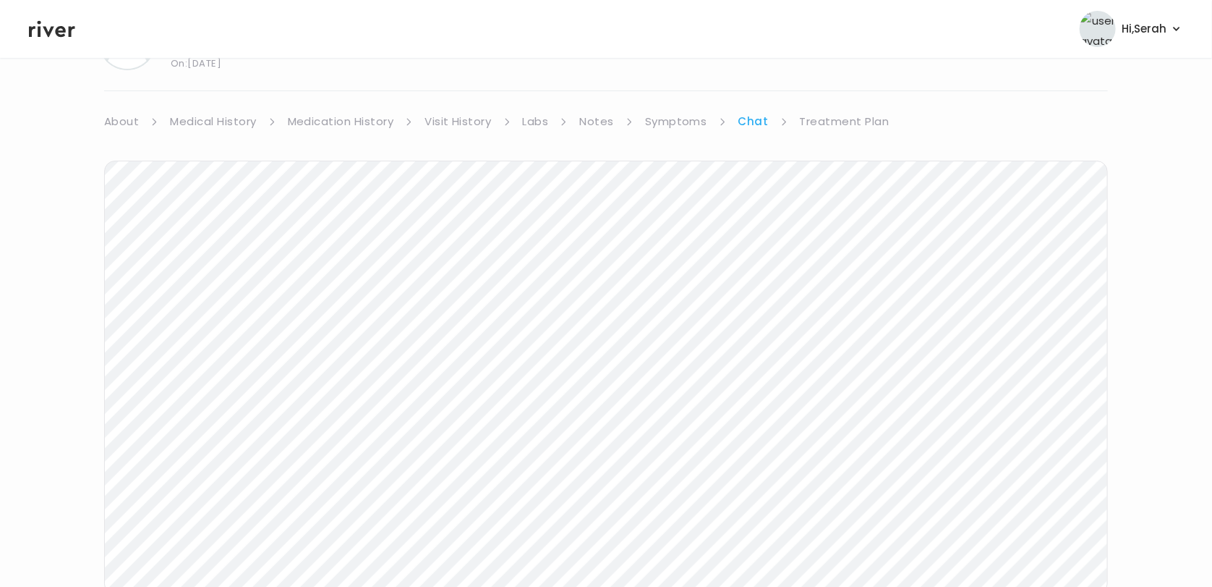
scroll to position [80, 0]
click at [812, 123] on link "Treatment Plan" at bounding box center [845, 122] width 90 height 20
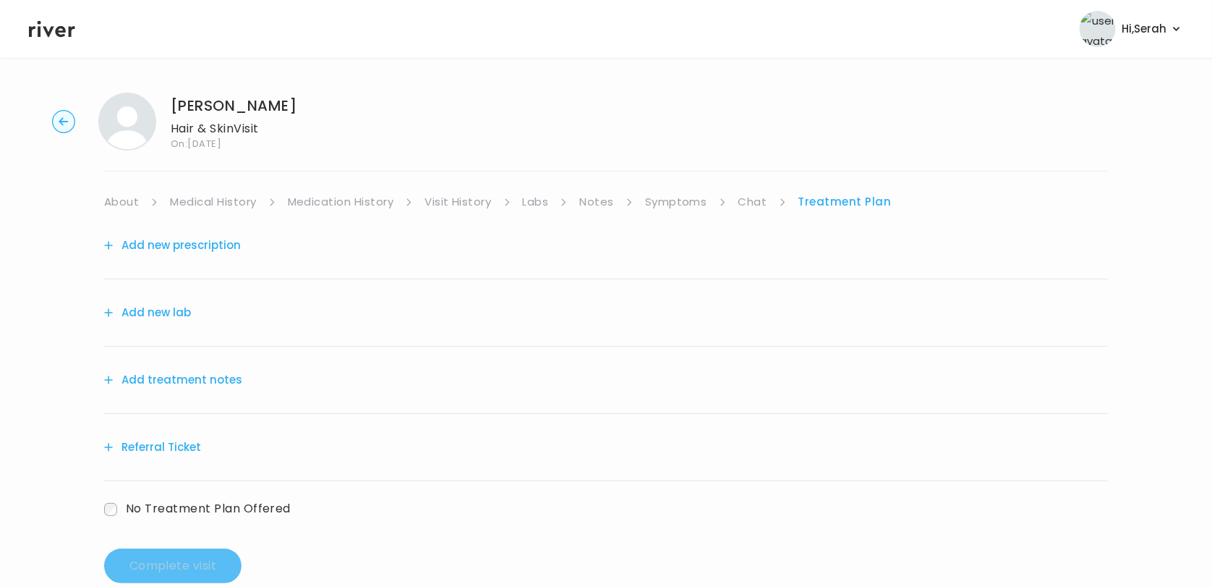
click at [201, 378] on button "Add treatment notes" at bounding box center [173, 380] width 138 height 20
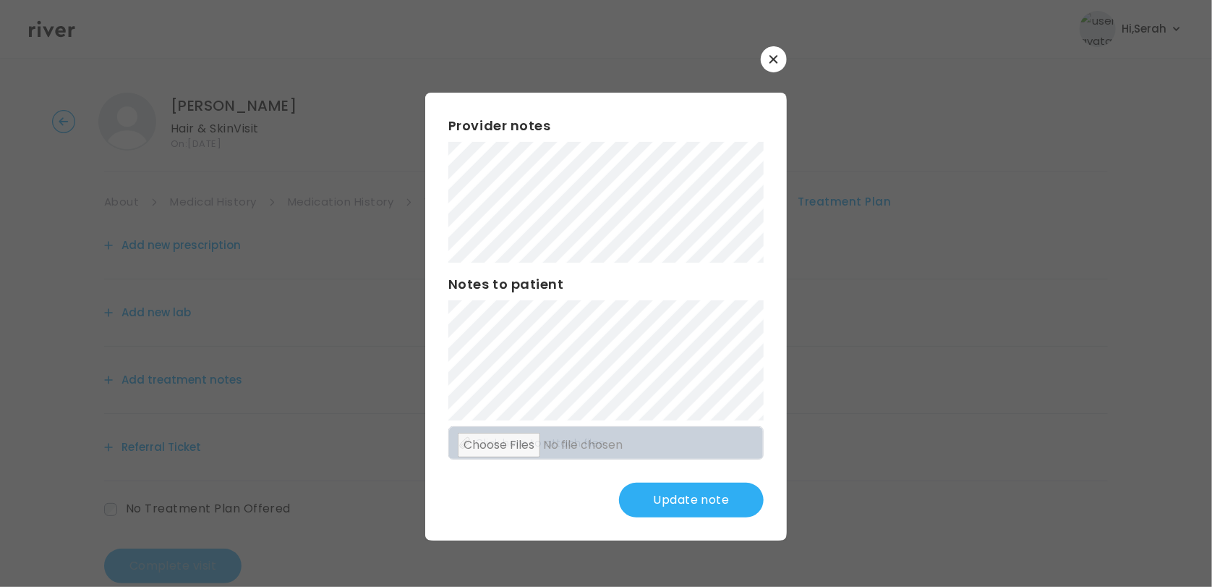
click at [703, 501] on button "Update note" at bounding box center [691, 499] width 145 height 35
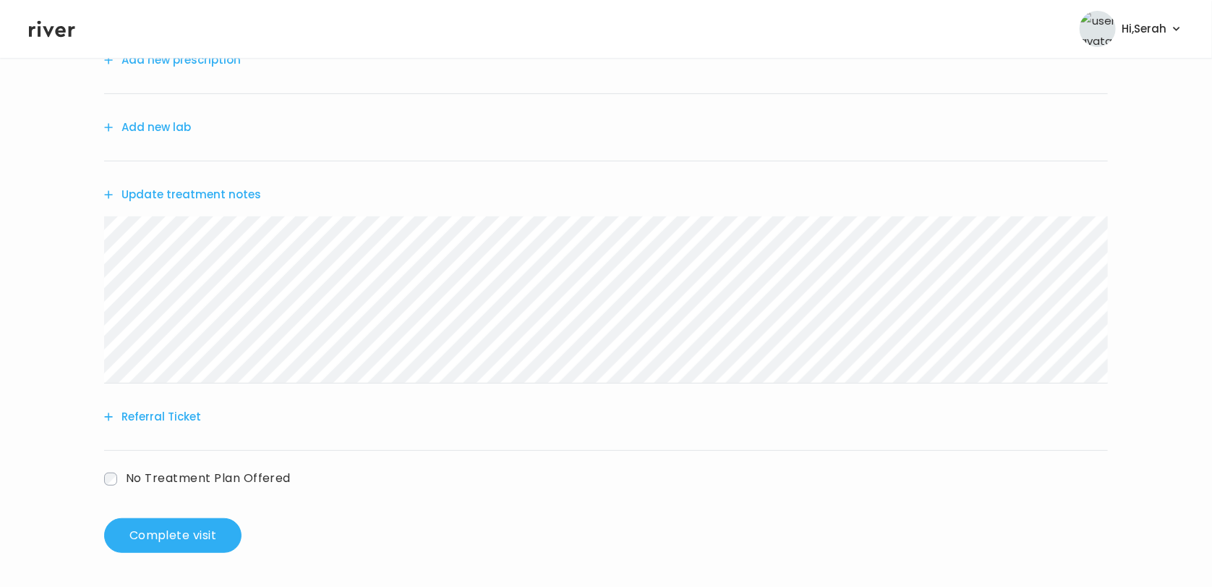
scroll to position [176, 0]
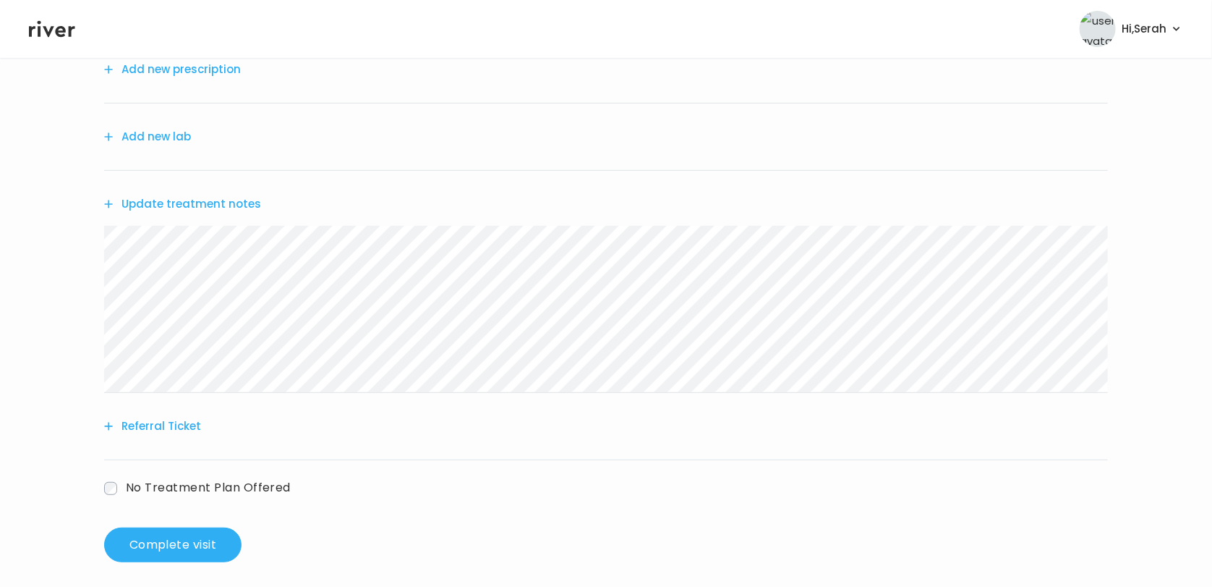
click at [168, 425] on button "Referral Ticket" at bounding box center [152, 426] width 97 height 20
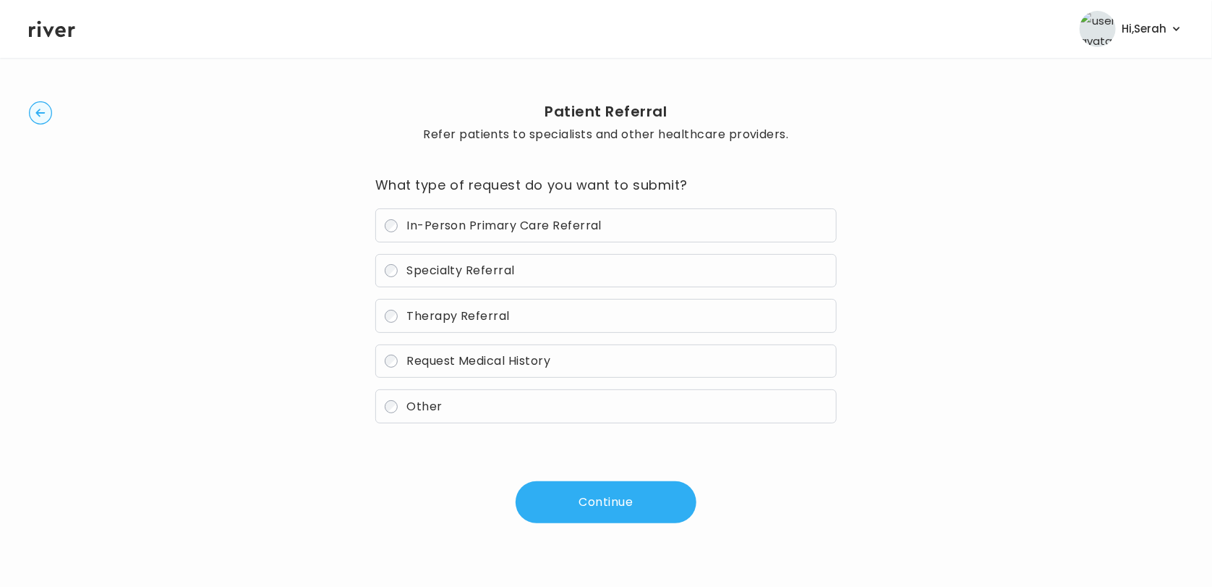
scroll to position [22, 0]
click at [459, 281] on label "Specialty Referral" at bounding box center [606, 271] width 462 height 34
click at [579, 509] on button "Continue" at bounding box center [606, 502] width 181 height 42
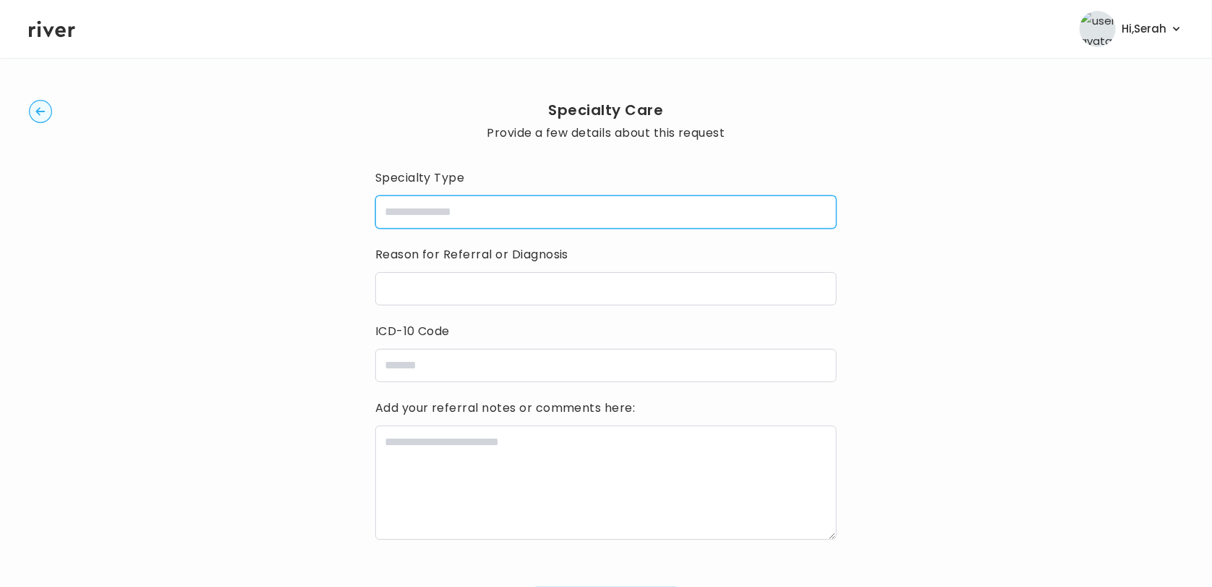
click at [467, 201] on input "specialtyType" at bounding box center [606, 211] width 462 height 33
type input "**********"
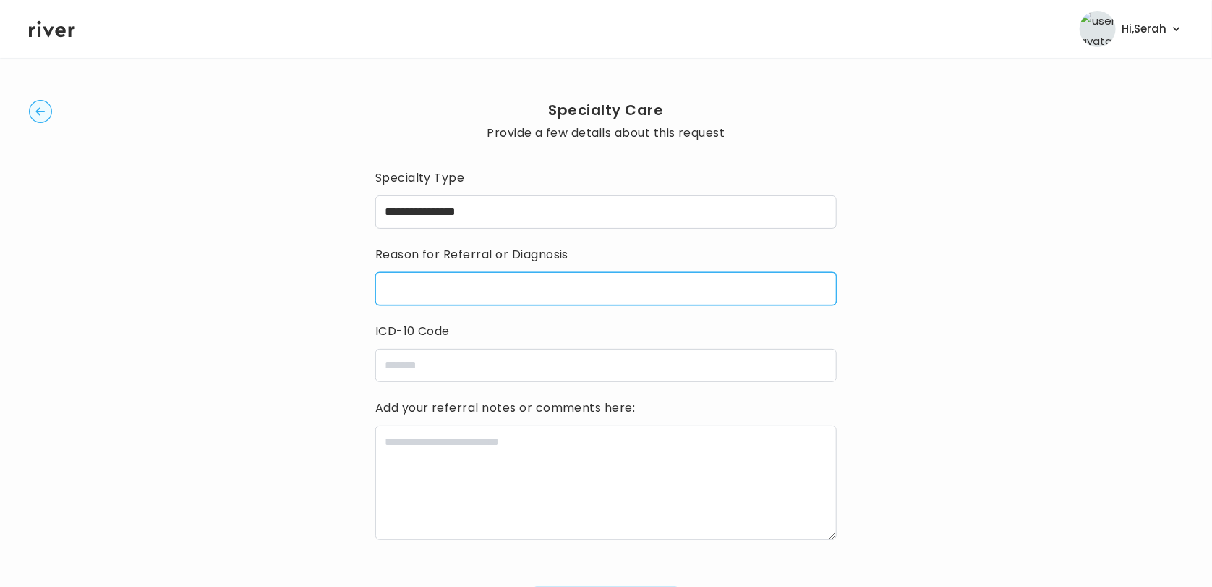
click at [440, 273] on input "reasonForReferral" at bounding box center [606, 288] width 462 height 33
type input "**********"
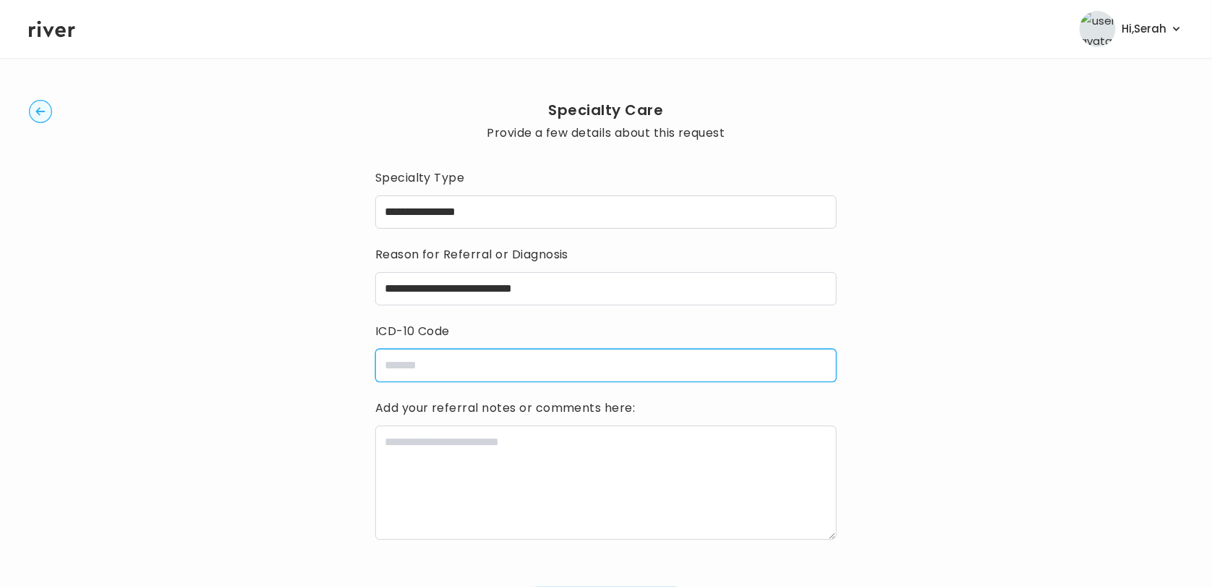
click at [519, 369] on input "icdCode" at bounding box center [606, 365] width 462 height 33
paste input "******"
type input "*****"
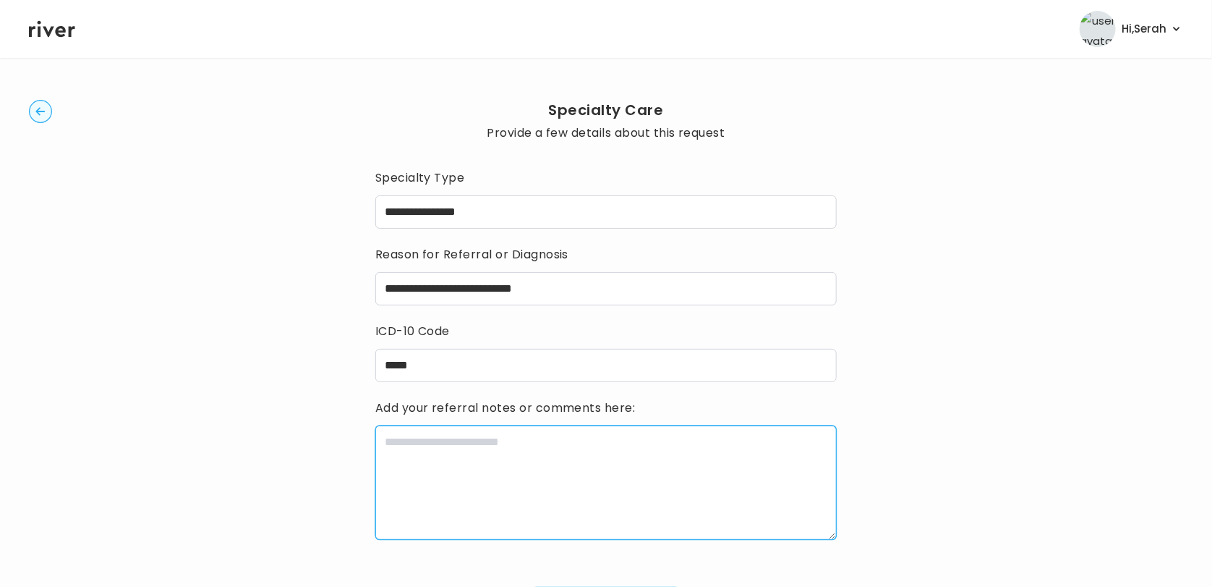
click at [428, 469] on textarea at bounding box center [606, 482] width 462 height 114
click at [411, 430] on textarea at bounding box center [606, 482] width 462 height 114
type textarea "**********"
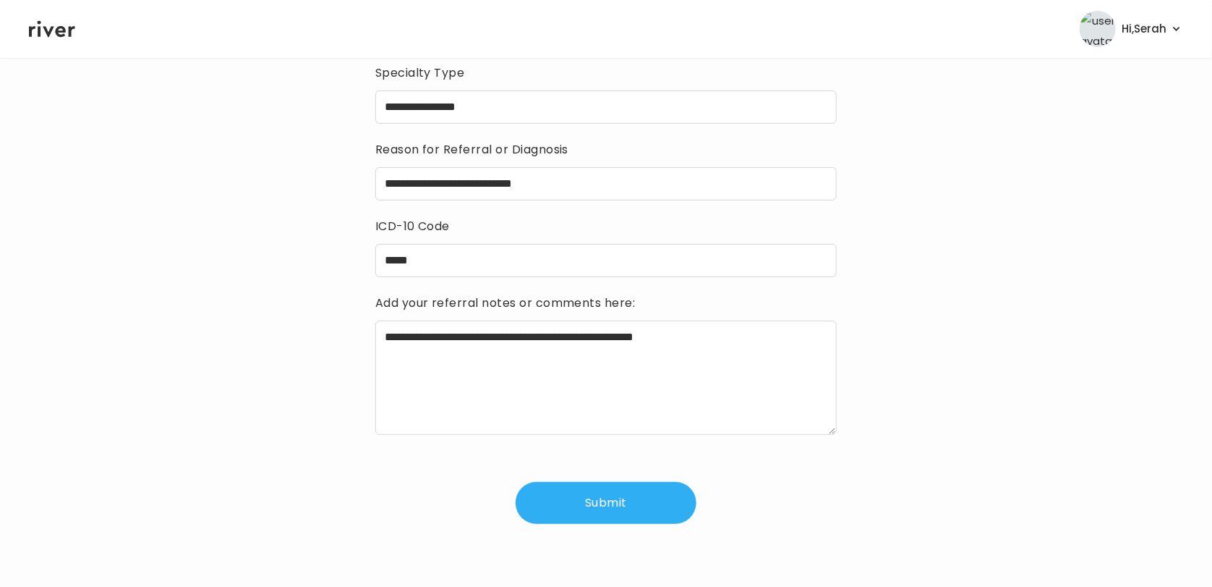
scroll to position [126, 0]
click at [613, 491] on button "Submit" at bounding box center [606, 503] width 181 height 42
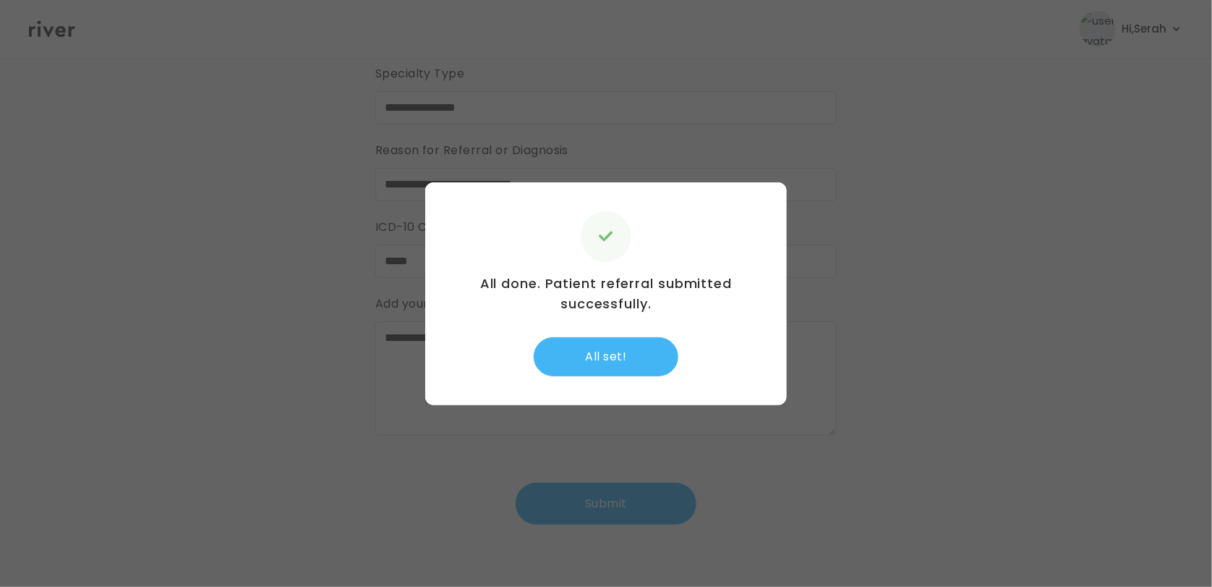
click at [613, 344] on button "All set!" at bounding box center [606, 356] width 145 height 39
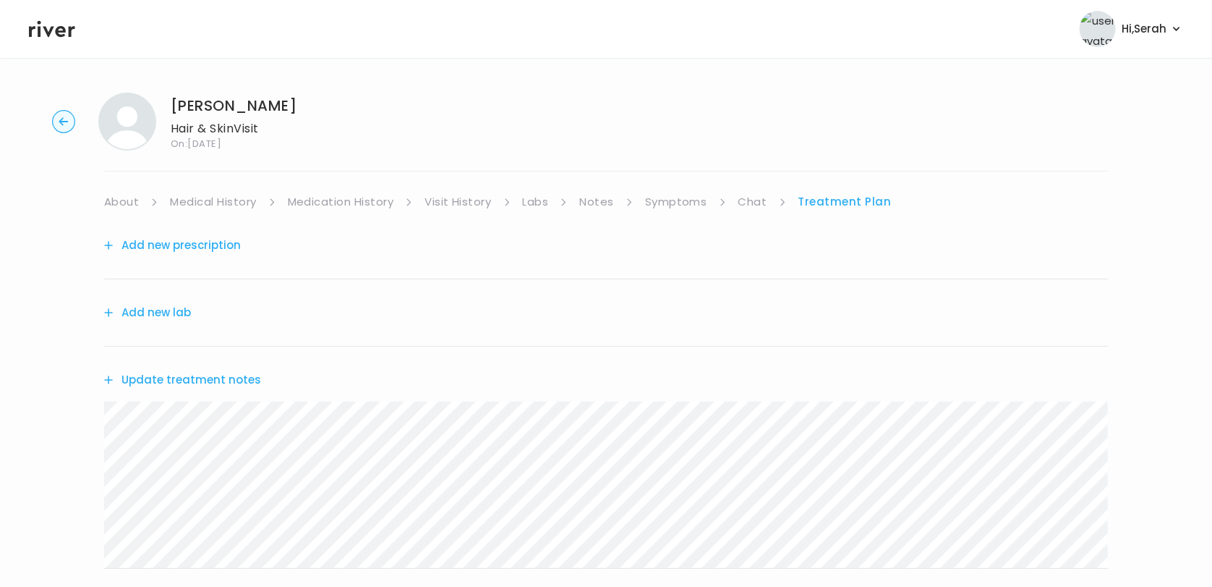
scroll to position [291, 0]
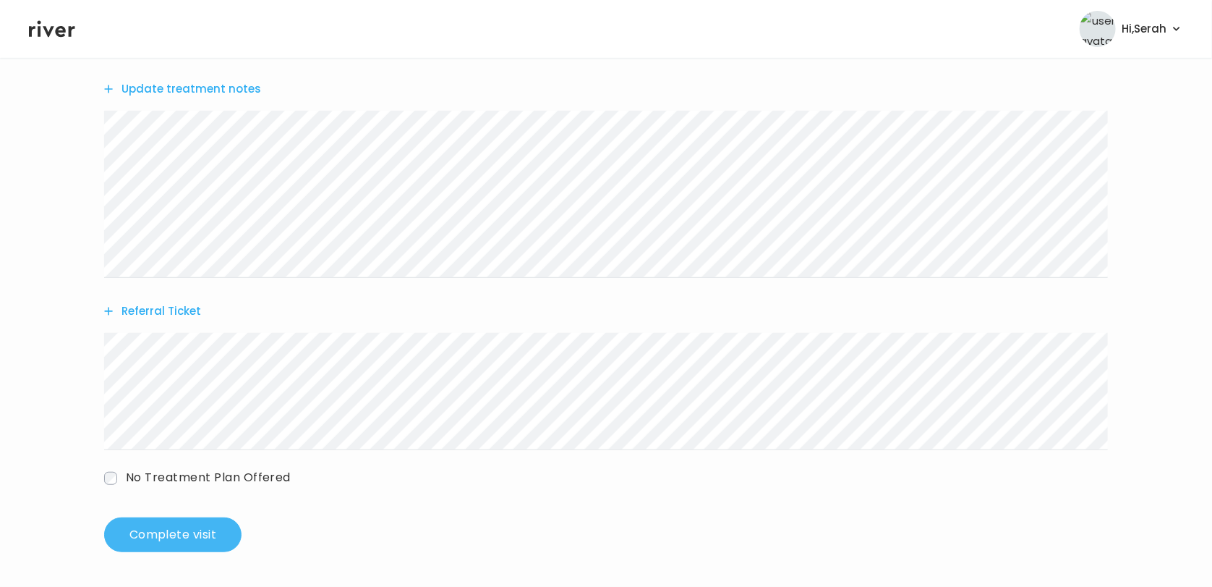
click at [182, 524] on button "Complete visit" at bounding box center [172, 534] width 137 height 35
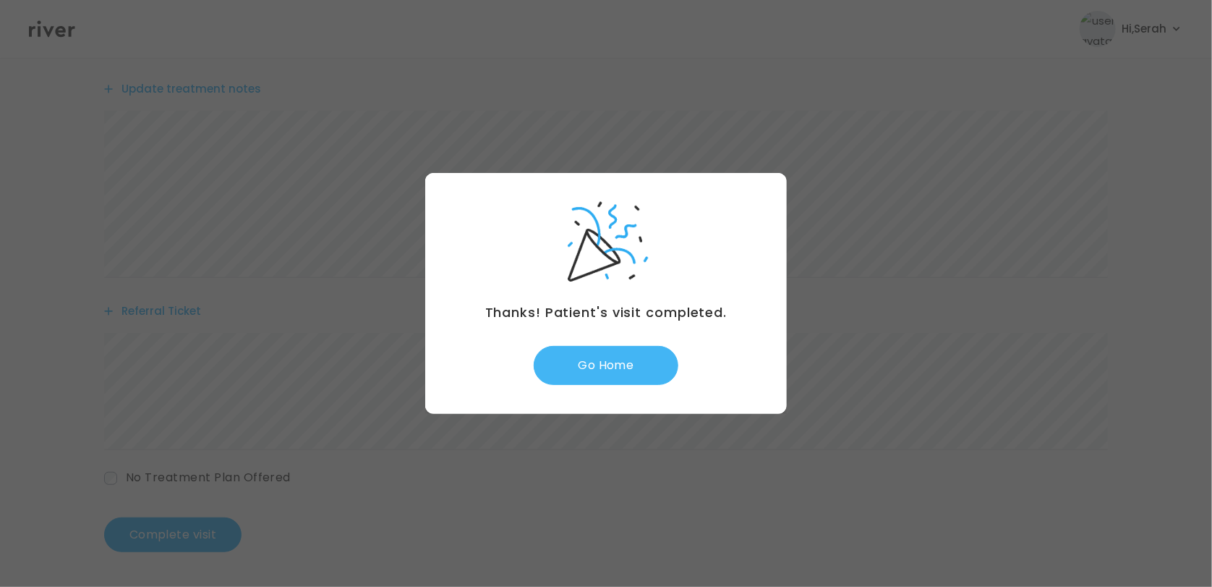
click at [628, 371] on button "Go Home" at bounding box center [606, 365] width 145 height 39
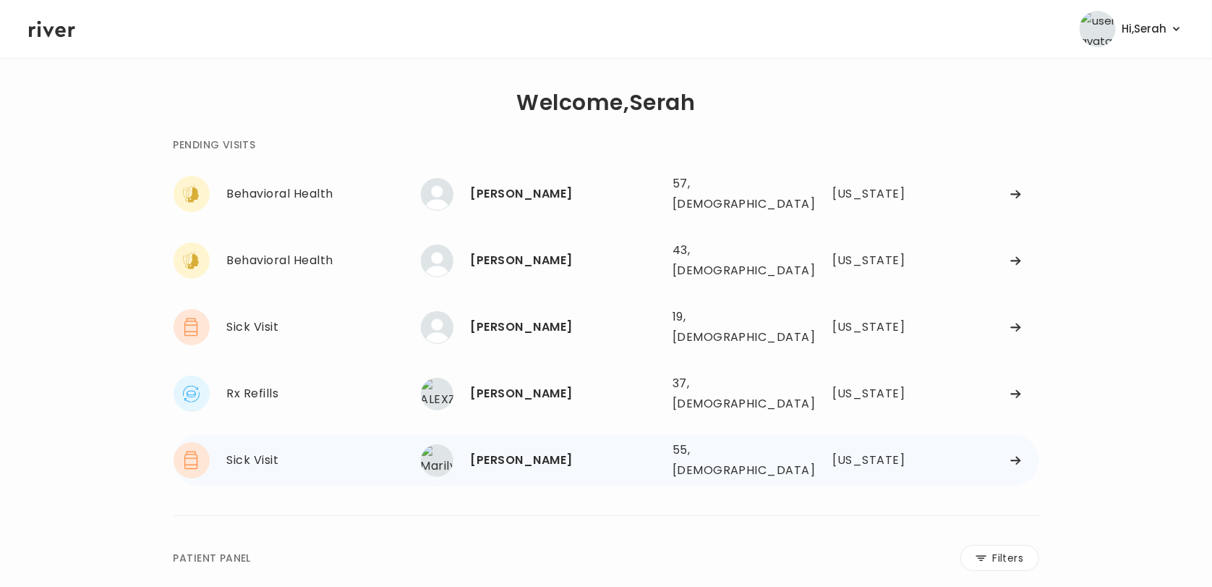
click at [533, 437] on div "Marilyn Pacheco 55, Female See more 55, Female Texas" at bounding box center [730, 460] width 618 height 46
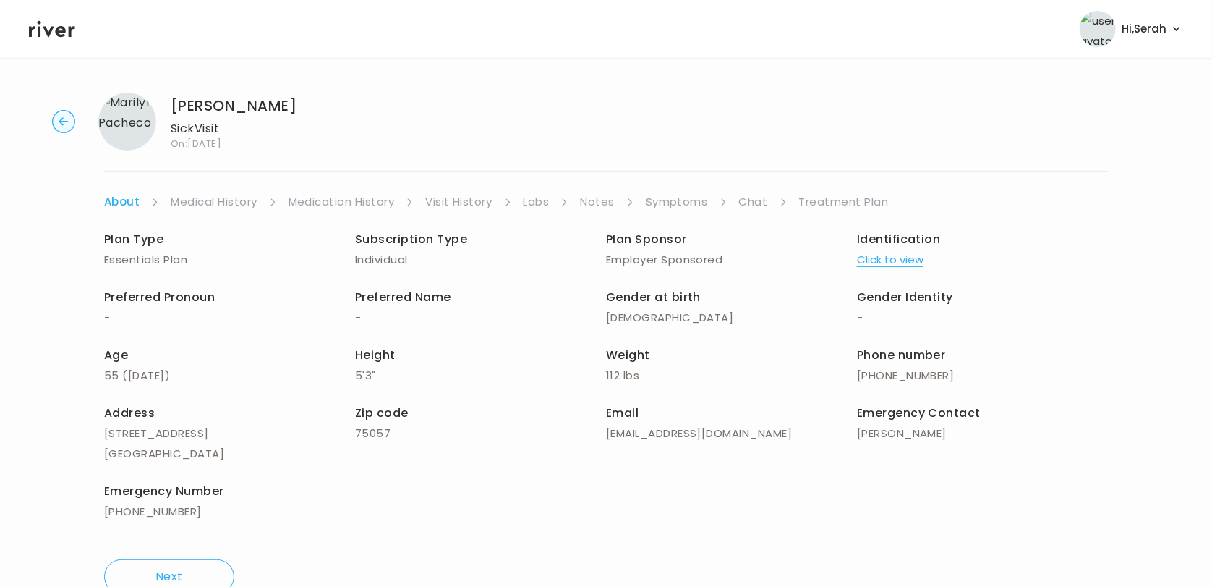
click at [671, 212] on div "Plan Type Essentials Plan Subscription Type Individual Plan Sponsor Employer Sp…" at bounding box center [606, 377] width 1004 height 330
click at [56, 38] on icon at bounding box center [52, 29] width 46 height 22
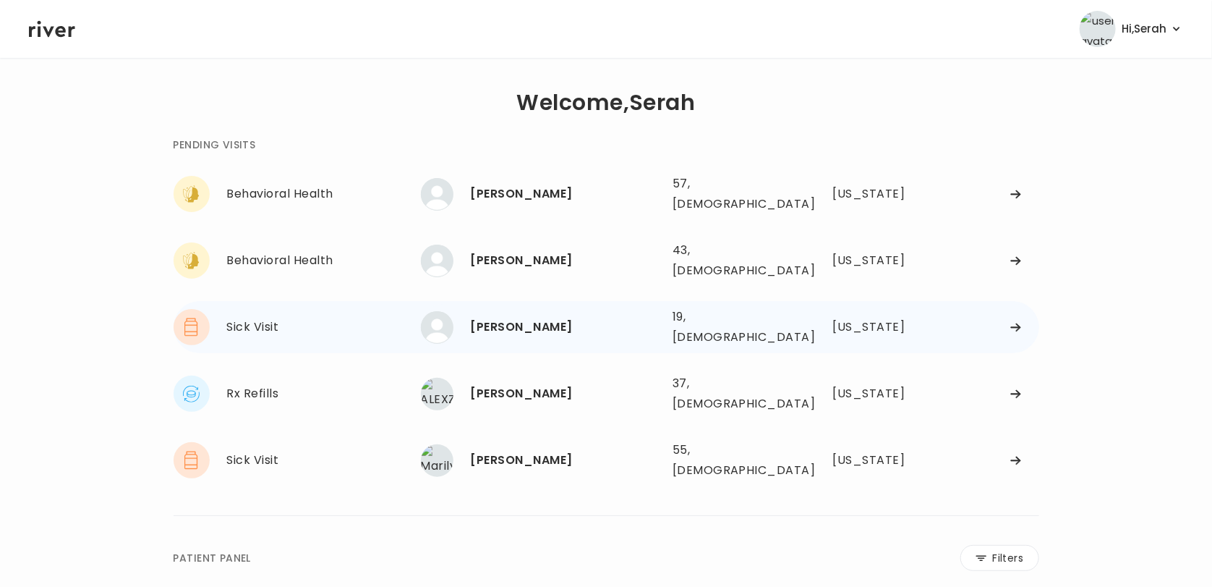
click at [530, 317] on div "ALIAH CEJA" at bounding box center [566, 327] width 190 height 20
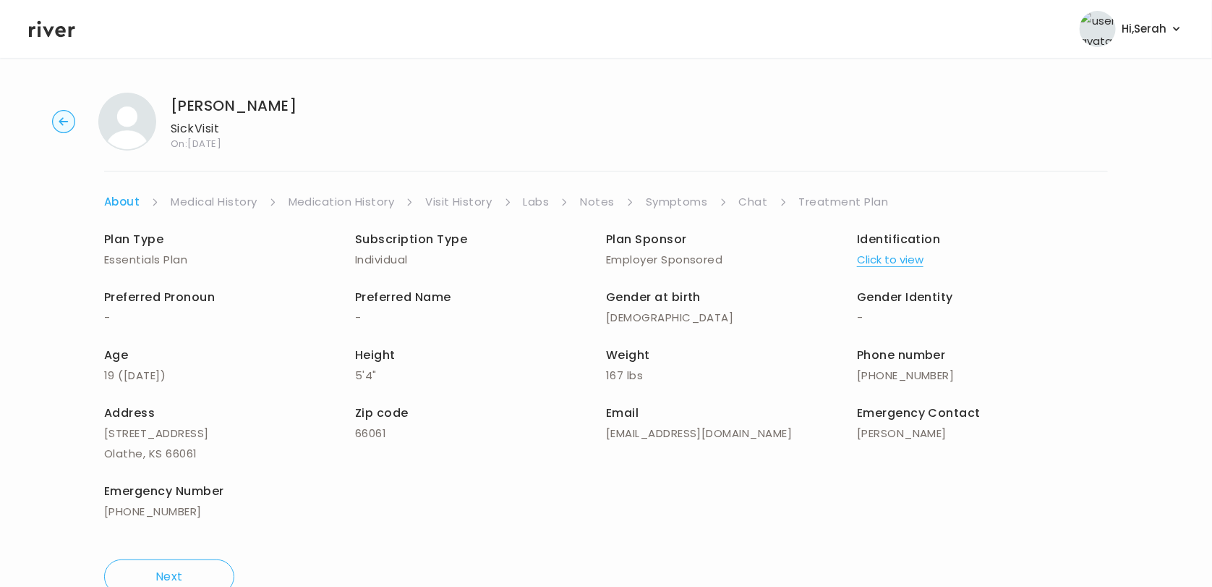
click at [758, 187] on div "ALIAH CEJA Sick Visit On: 13 Oct 2025 About Medical History Medication History …" at bounding box center [606, 343] width 1212 height 524
click at [751, 202] on link "Chat" at bounding box center [753, 202] width 29 height 20
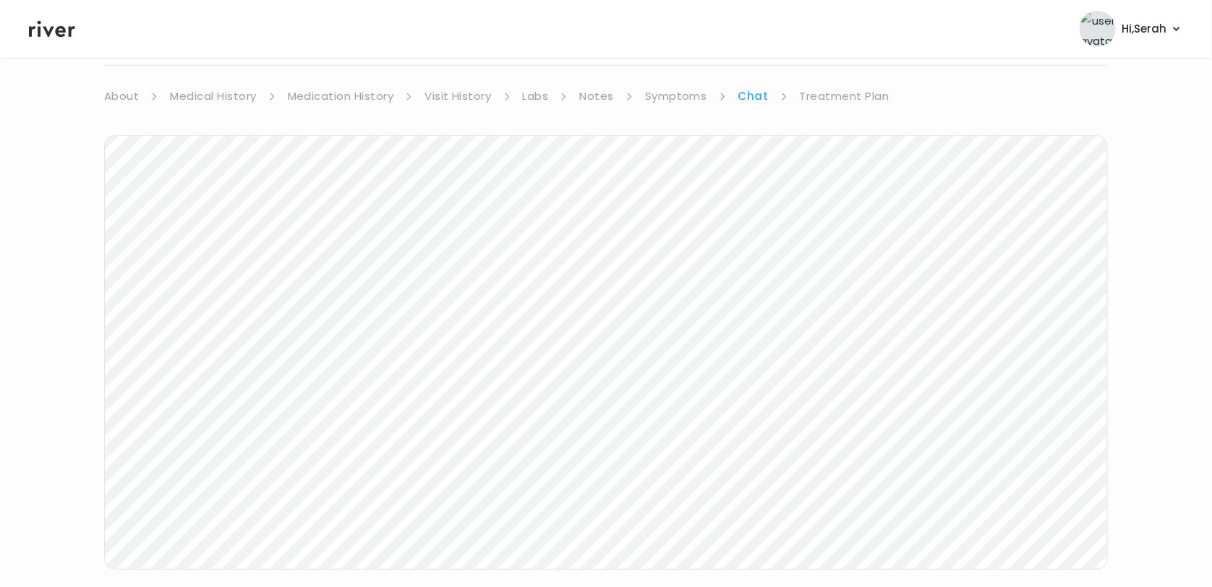
scroll to position [171, 0]
click at [46, 31] on icon at bounding box center [52, 29] width 46 height 17
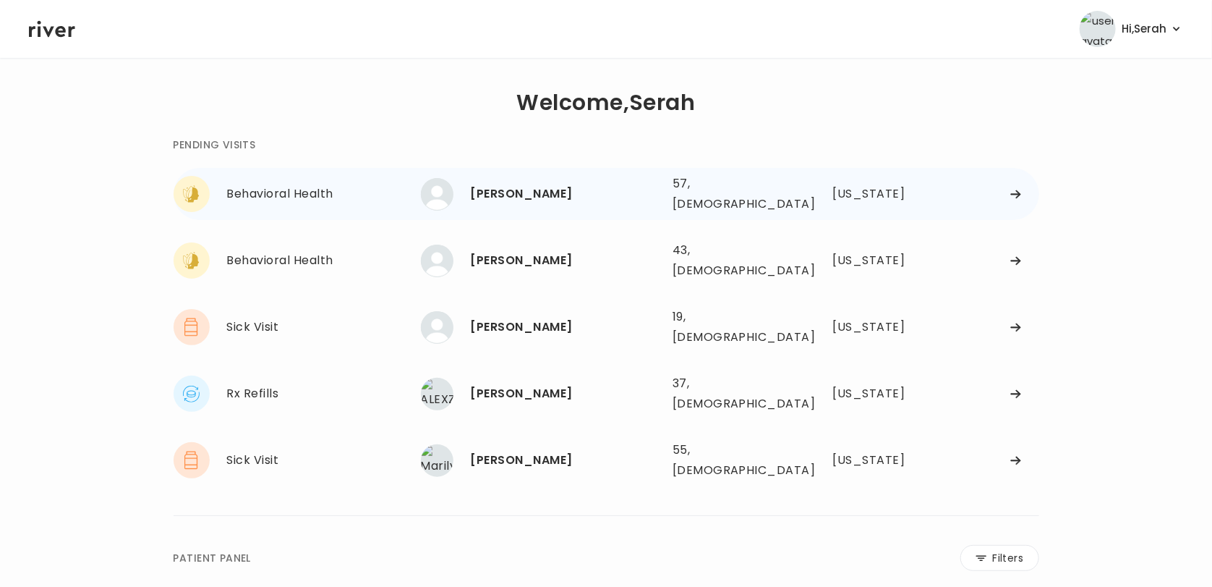
click at [513, 197] on div "[PERSON_NAME]" at bounding box center [566, 194] width 190 height 20
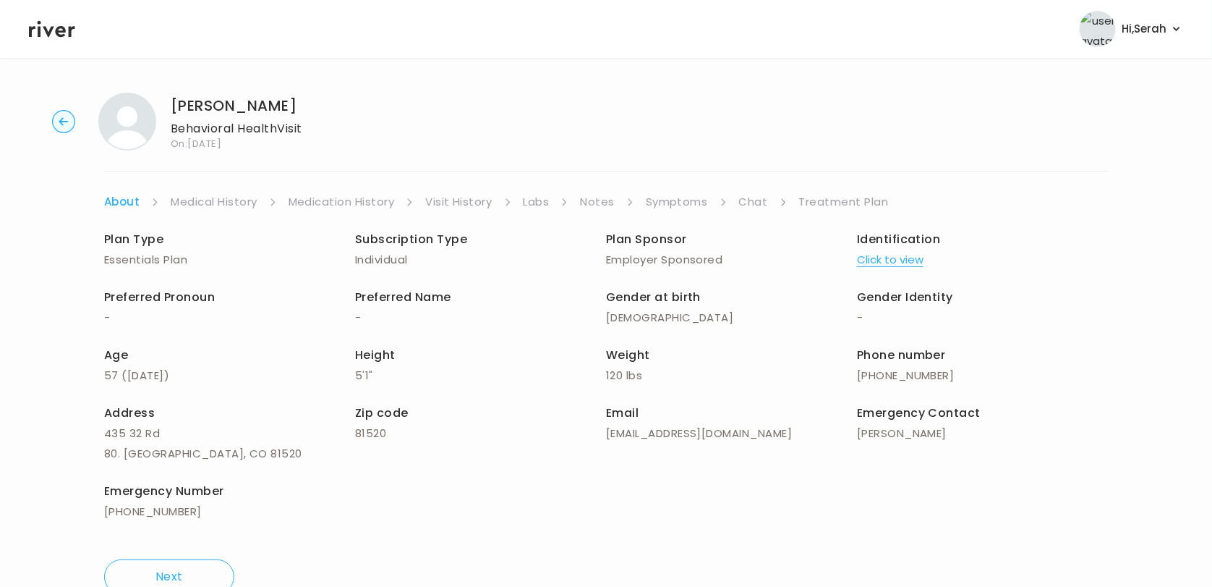
click at [744, 201] on link "Chat" at bounding box center [753, 202] width 29 height 20
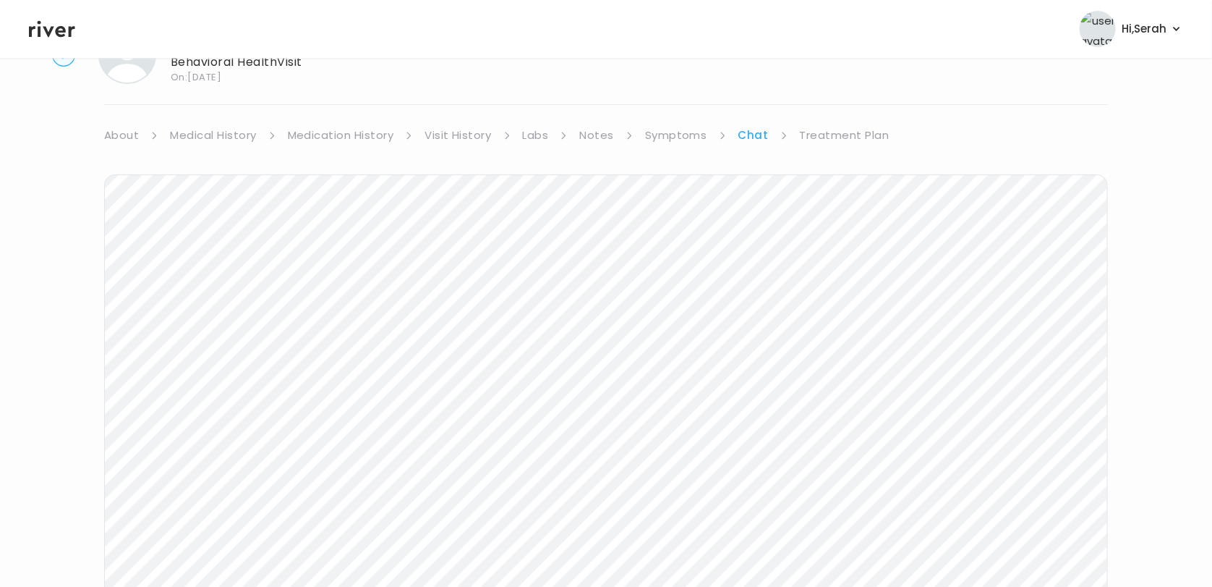
scroll to position [9, 0]
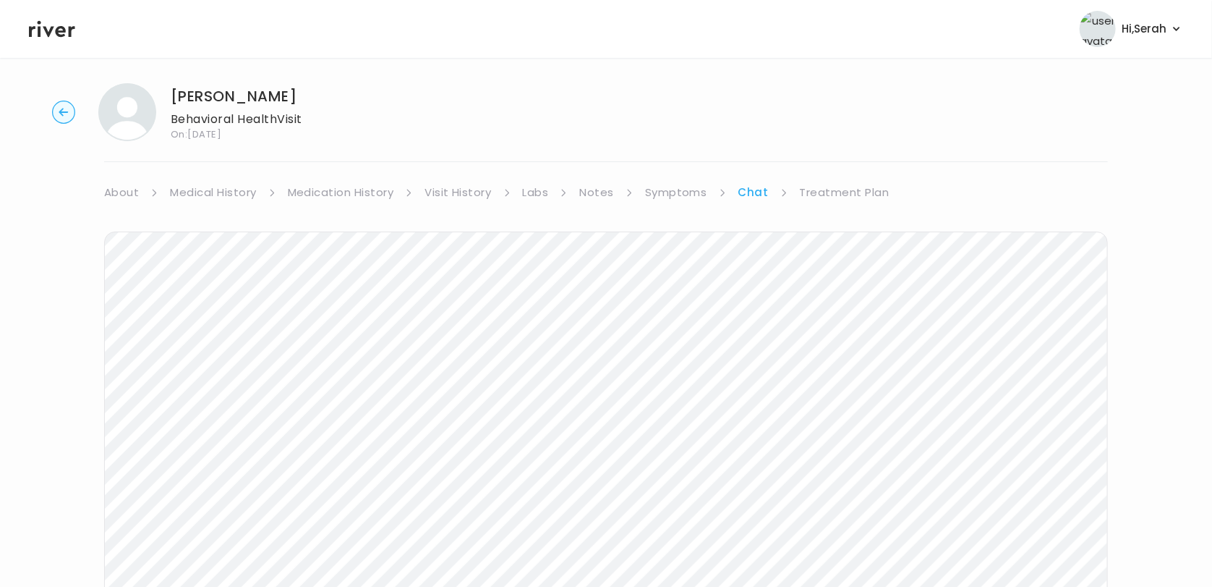
click at [678, 188] on link "Symptoms" at bounding box center [676, 192] width 62 height 20
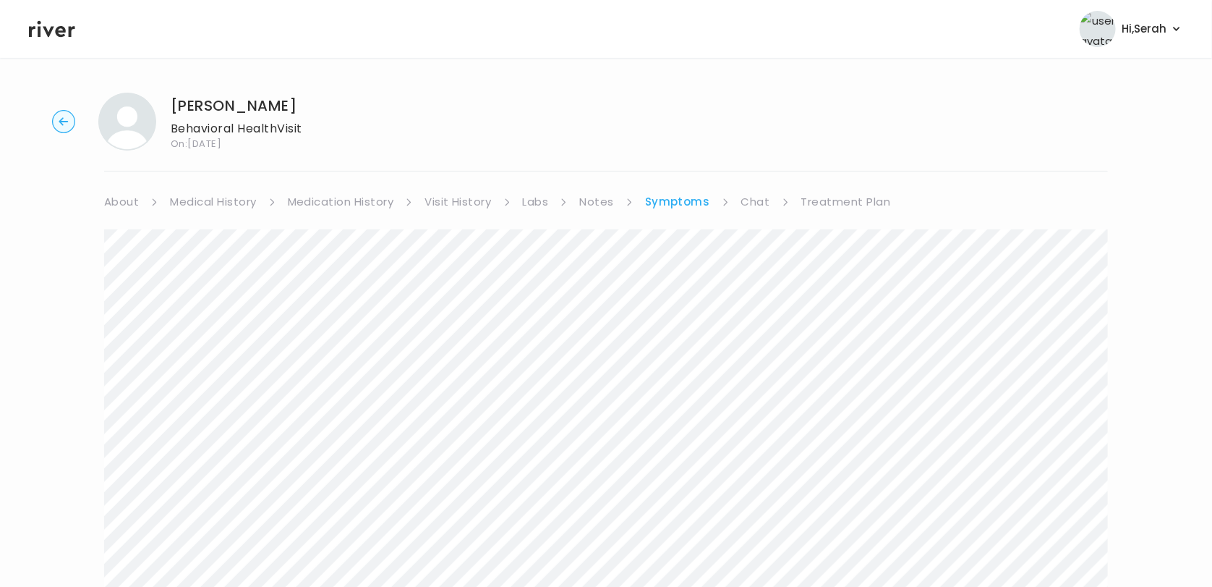
click at [758, 199] on link "Chat" at bounding box center [755, 202] width 29 height 20
click at [837, 207] on link "Treatment Plan" at bounding box center [845, 202] width 90 height 20
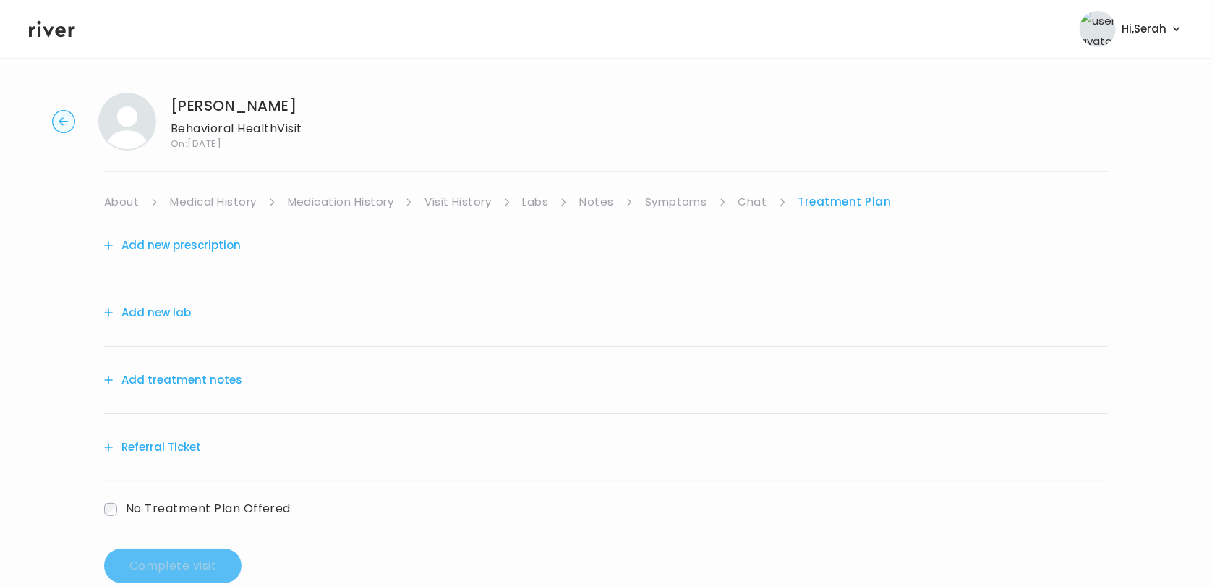
scroll to position [30, 0]
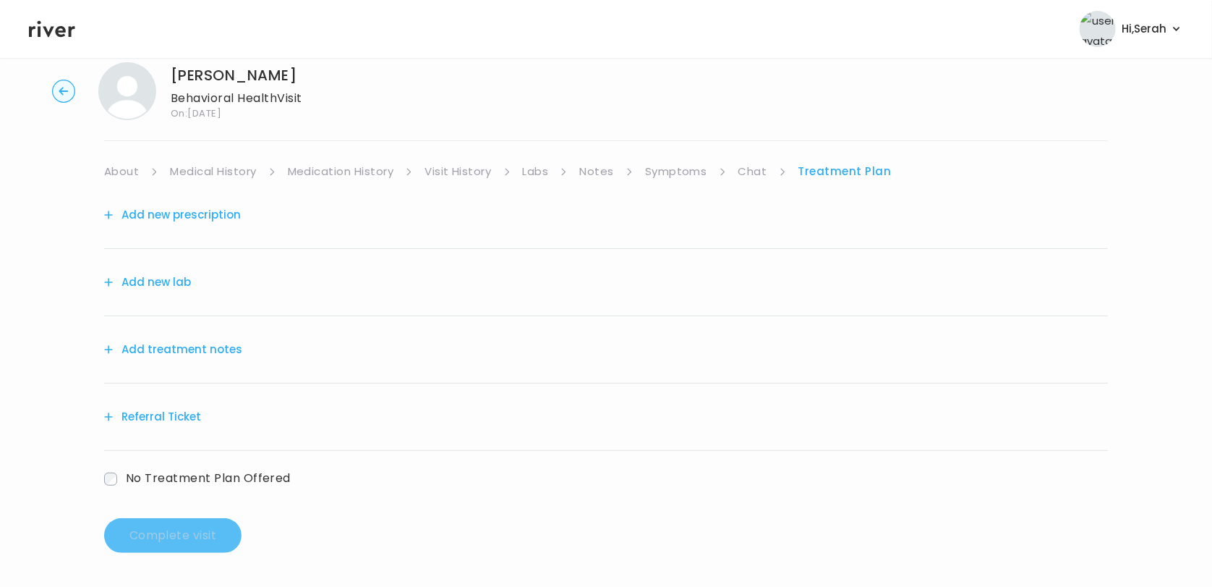
click at [169, 409] on button "Referral Ticket" at bounding box center [152, 417] width 97 height 20
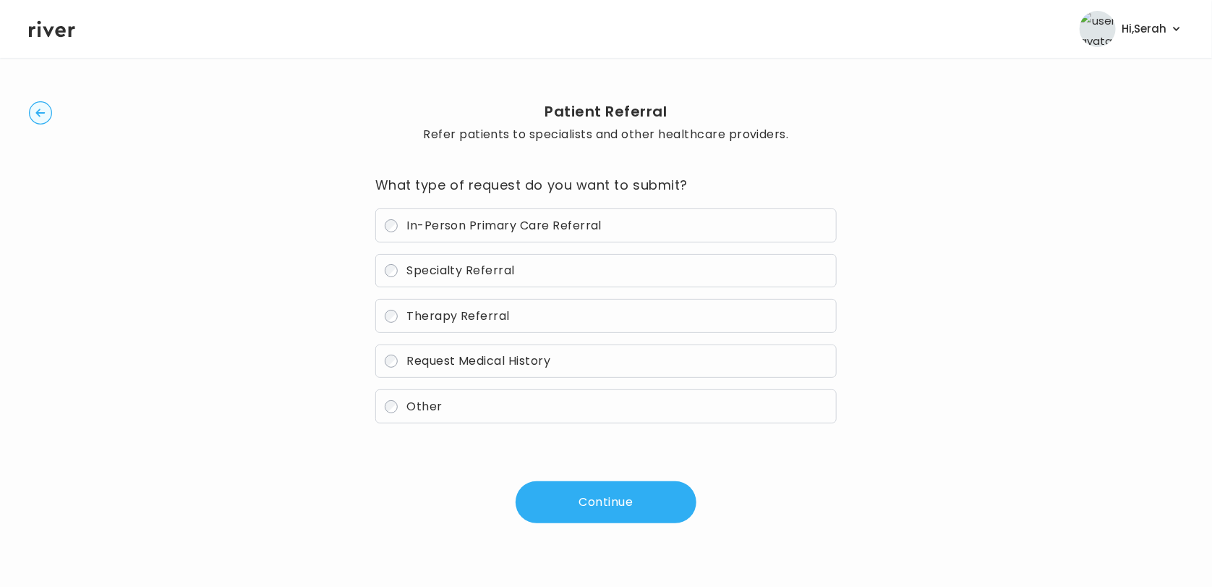
scroll to position [22, 0]
click at [463, 320] on span "Therapy Referral" at bounding box center [458, 315] width 103 height 17
click at [579, 516] on button "Continue" at bounding box center [606, 502] width 181 height 42
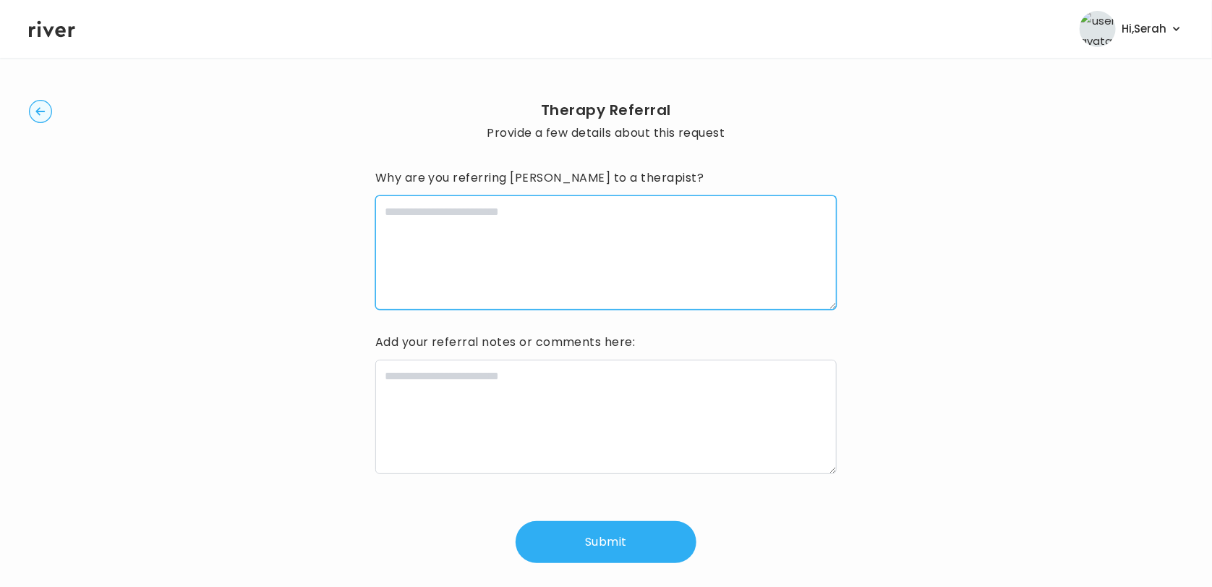
click at [457, 252] on textarea at bounding box center [606, 252] width 462 height 114
click at [388, 218] on textarea "**********" at bounding box center [606, 252] width 462 height 114
click at [457, 216] on textarea "**********" at bounding box center [606, 252] width 462 height 114
drag, startPoint x: 498, startPoint y: 240, endPoint x: 380, endPoint y: 235, distance: 118.0
click at [380, 235] on textarea "**********" at bounding box center [606, 252] width 462 height 114
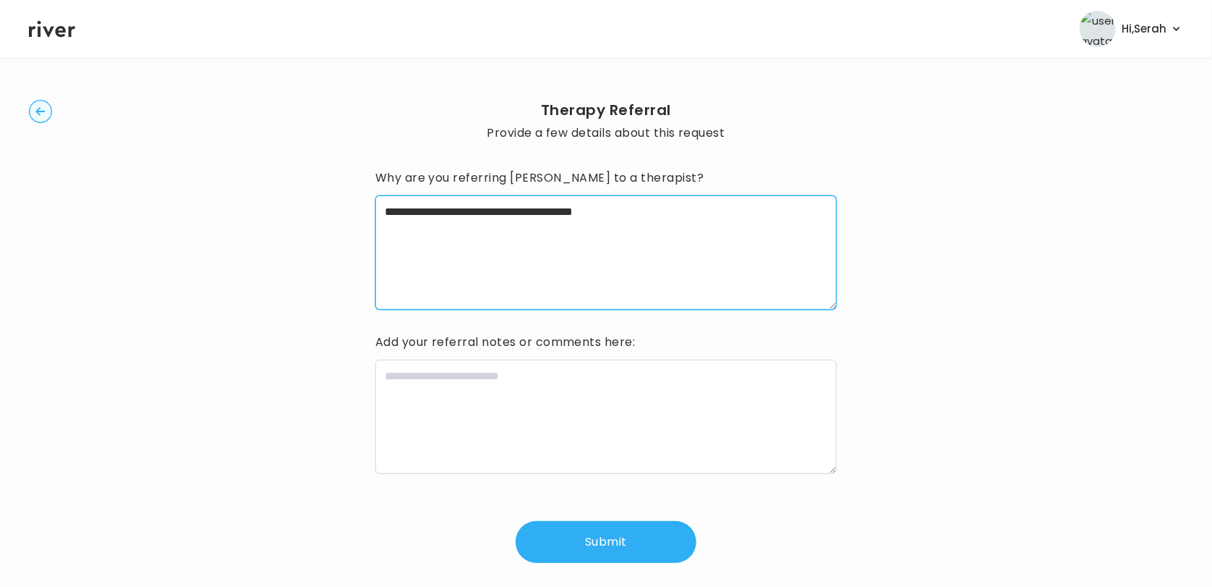
type textarea "**********"
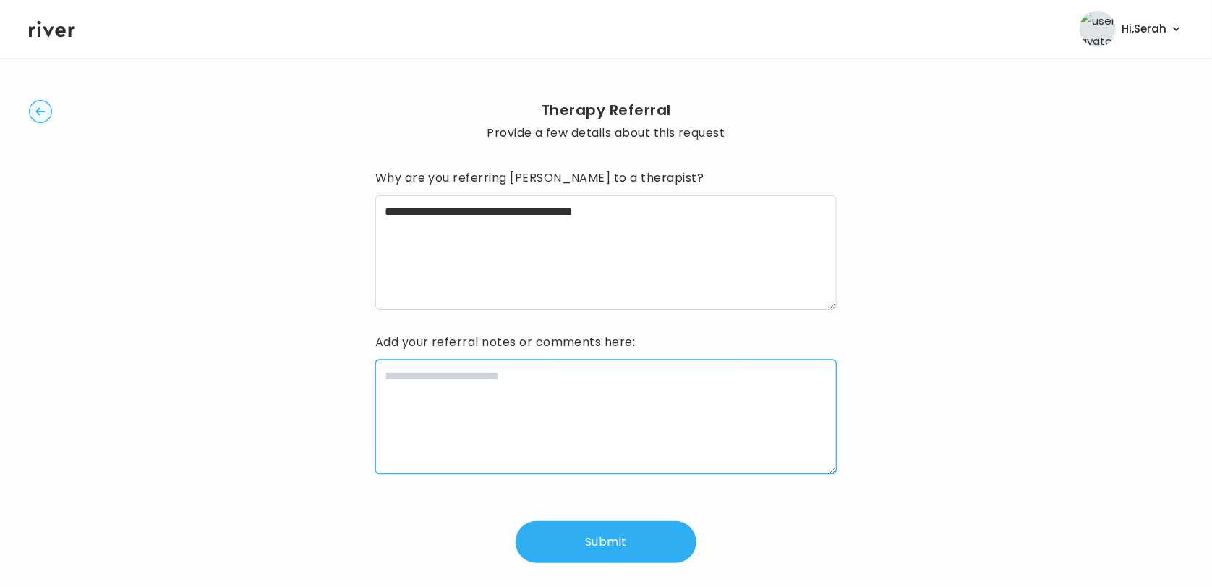
click at [446, 472] on textarea at bounding box center [606, 417] width 462 height 114
click at [414, 417] on textarea at bounding box center [606, 417] width 462 height 114
paste textarea "**********"
click at [555, 375] on textarea "**********" at bounding box center [606, 417] width 462 height 114
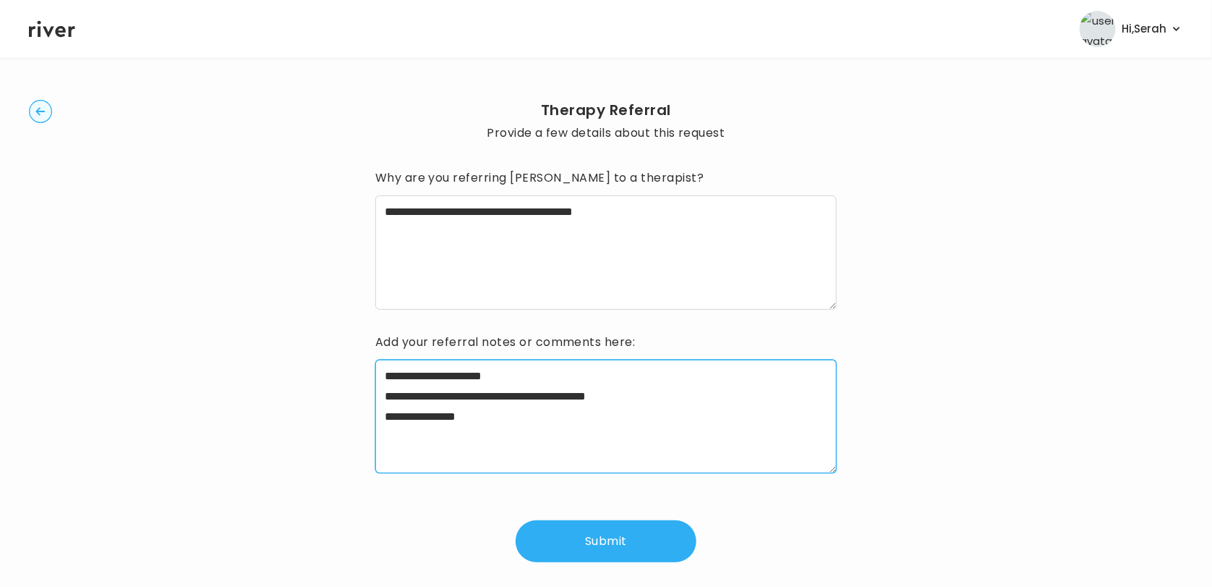
type textarea "**********"
click at [619, 538] on button "Submit" at bounding box center [606, 541] width 181 height 42
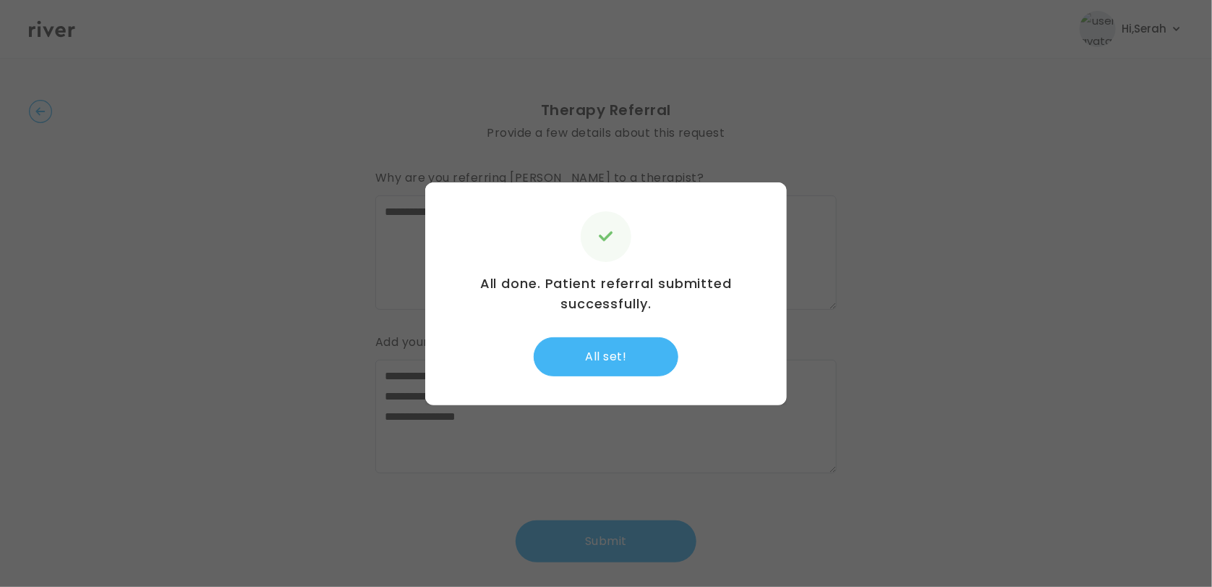
click at [591, 355] on button "All set!" at bounding box center [606, 356] width 145 height 39
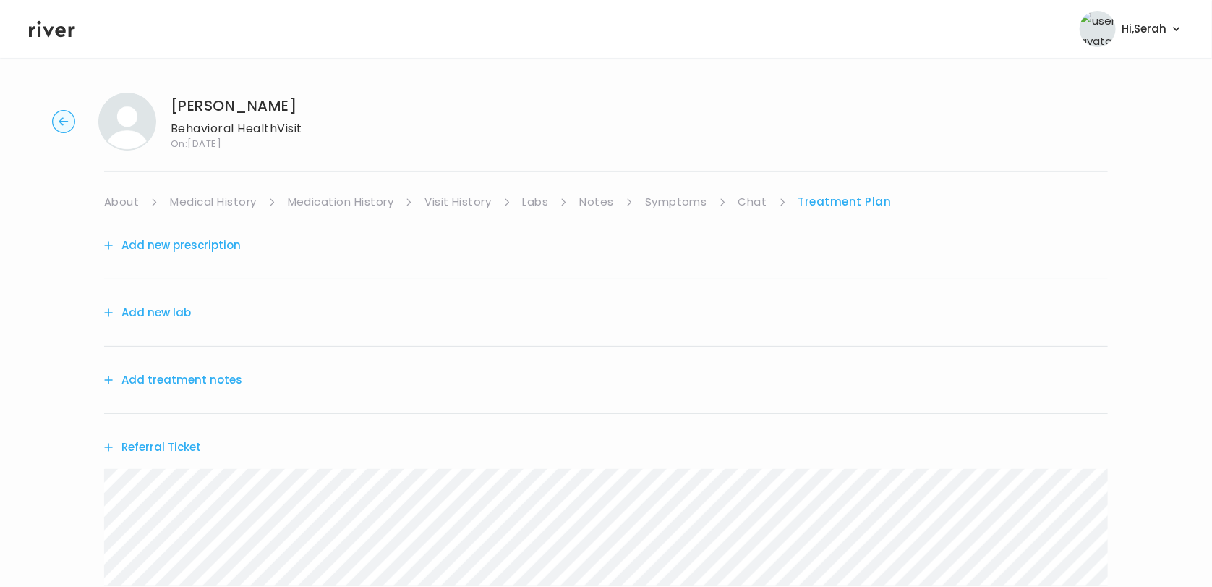
click at [192, 382] on button "Add treatment notes" at bounding box center [173, 380] width 138 height 20
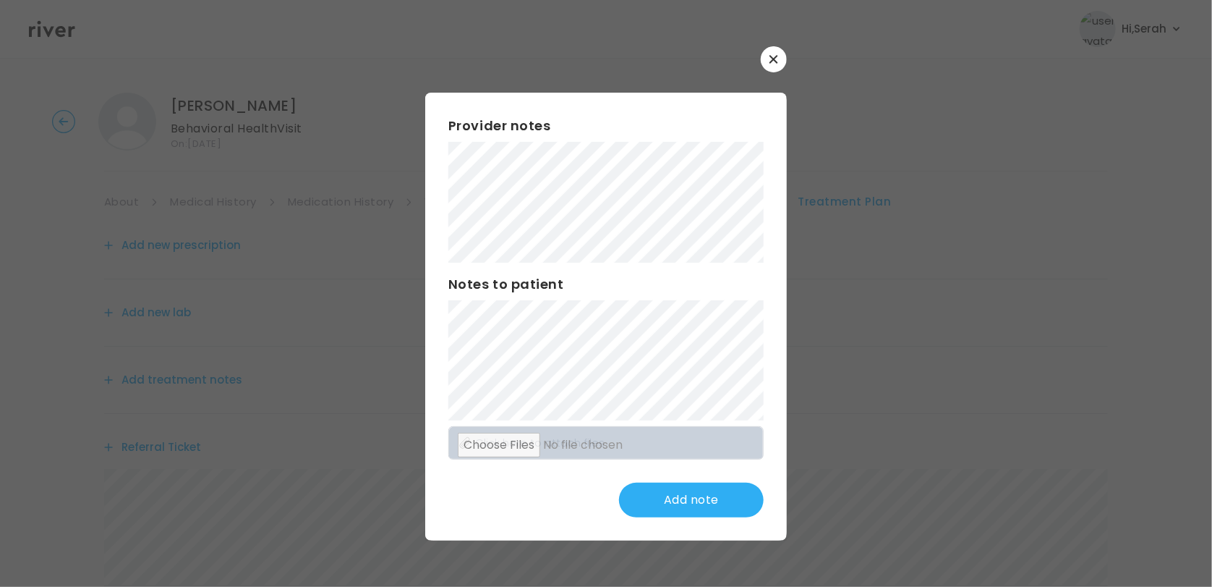
click at [778, 59] on icon "button" at bounding box center [774, 59] width 9 height 9
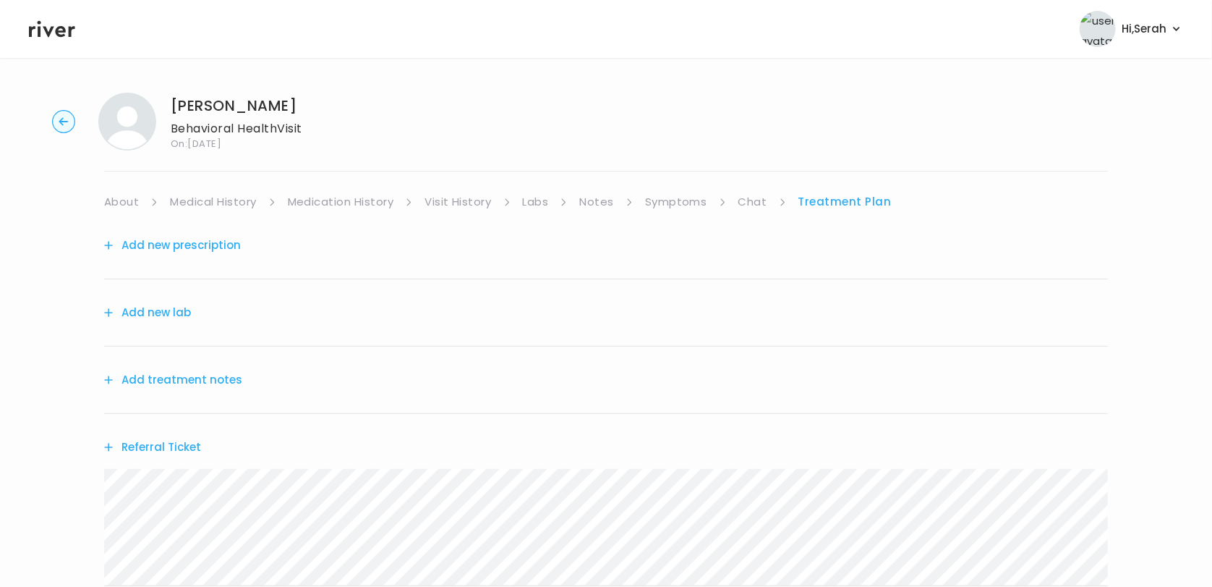
click at [682, 197] on link "Symptoms" at bounding box center [676, 202] width 62 height 20
click at [822, 207] on link "Treatment Plan" at bounding box center [846, 202] width 90 height 20
click at [186, 383] on button "Add treatment notes" at bounding box center [173, 380] width 138 height 20
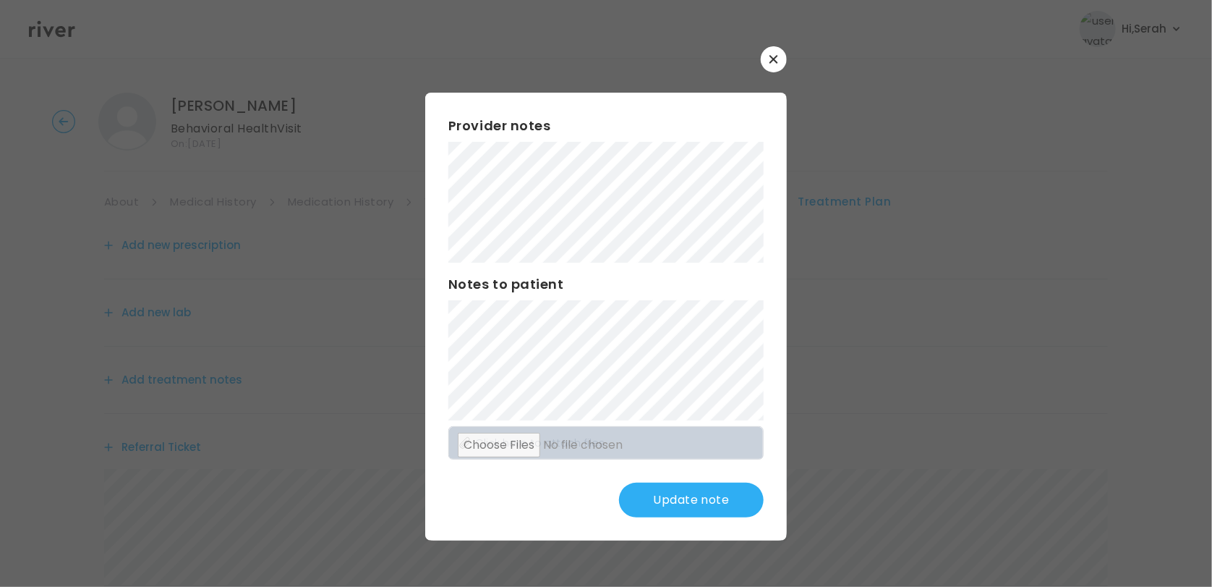
scroll to position [136, 0]
click at [674, 521] on div "Provider notes Notes to patient Click here to attach files Update note" at bounding box center [606, 316] width 362 height 447
click at [664, 503] on button "Update note" at bounding box center [691, 499] width 145 height 35
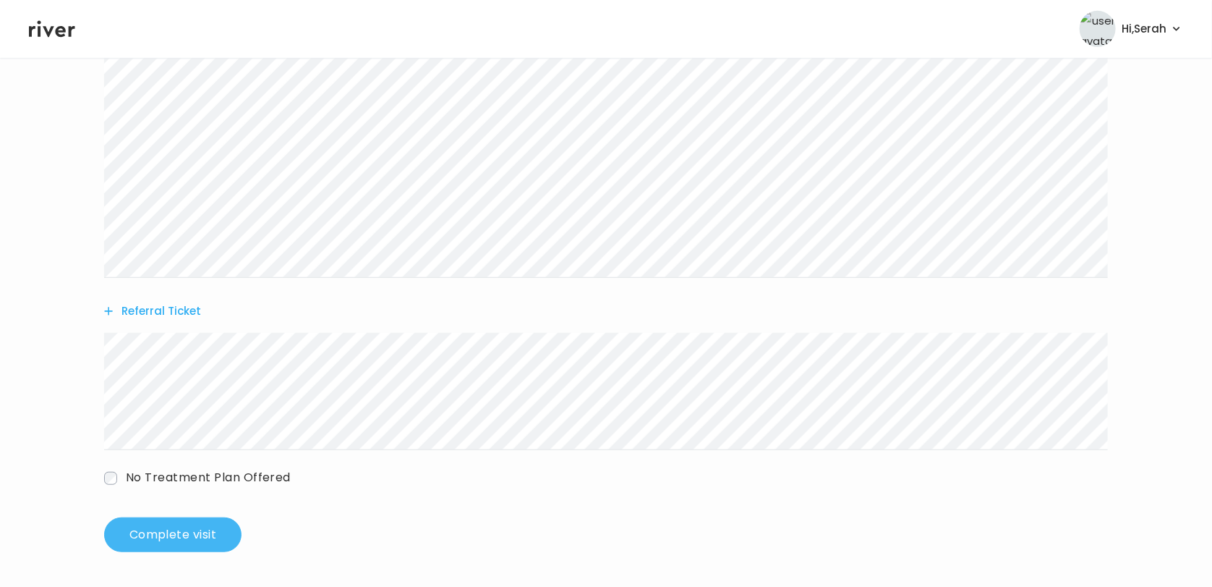
scroll to position [351, 0]
click at [148, 540] on button "Complete visit" at bounding box center [172, 535] width 137 height 35
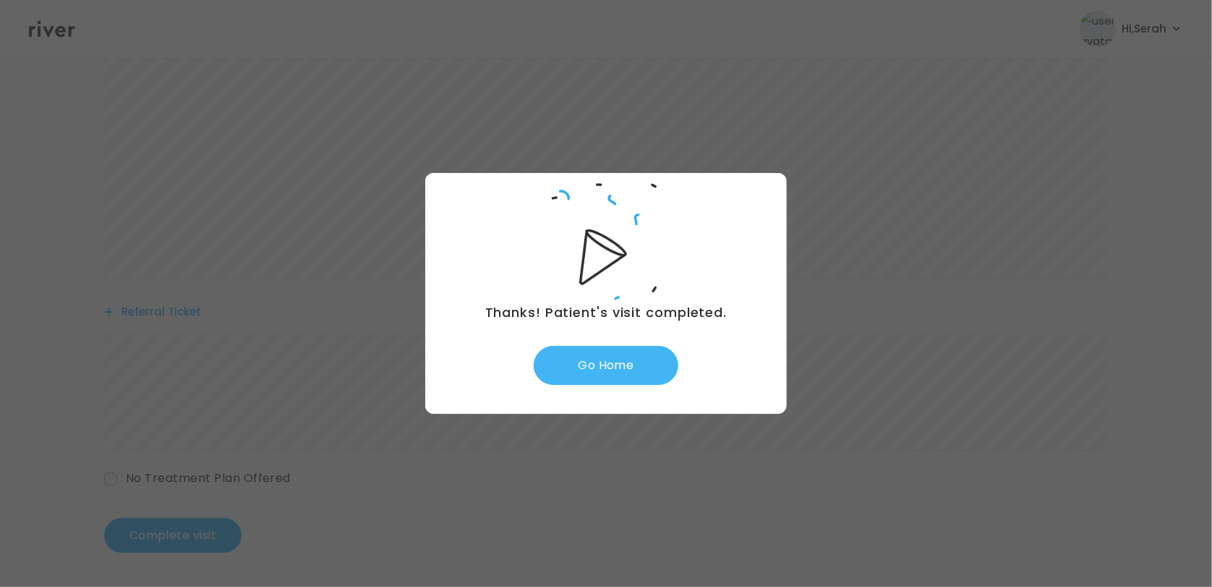
click at [608, 362] on button "Go Home" at bounding box center [606, 365] width 145 height 39
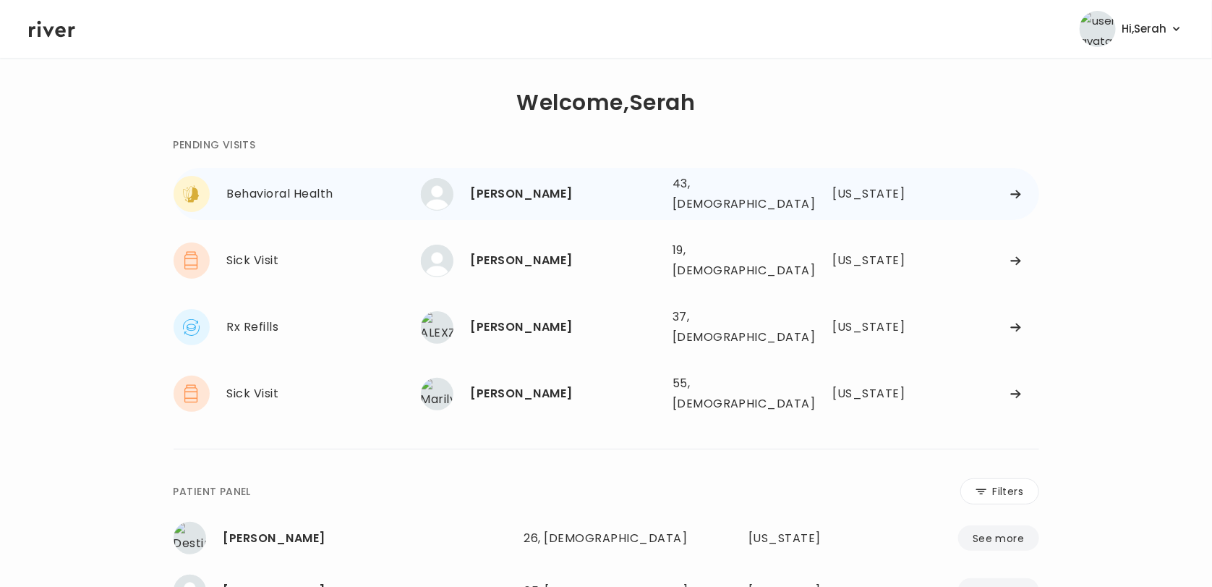
click at [519, 184] on div "[PERSON_NAME]" at bounding box center [566, 194] width 190 height 20
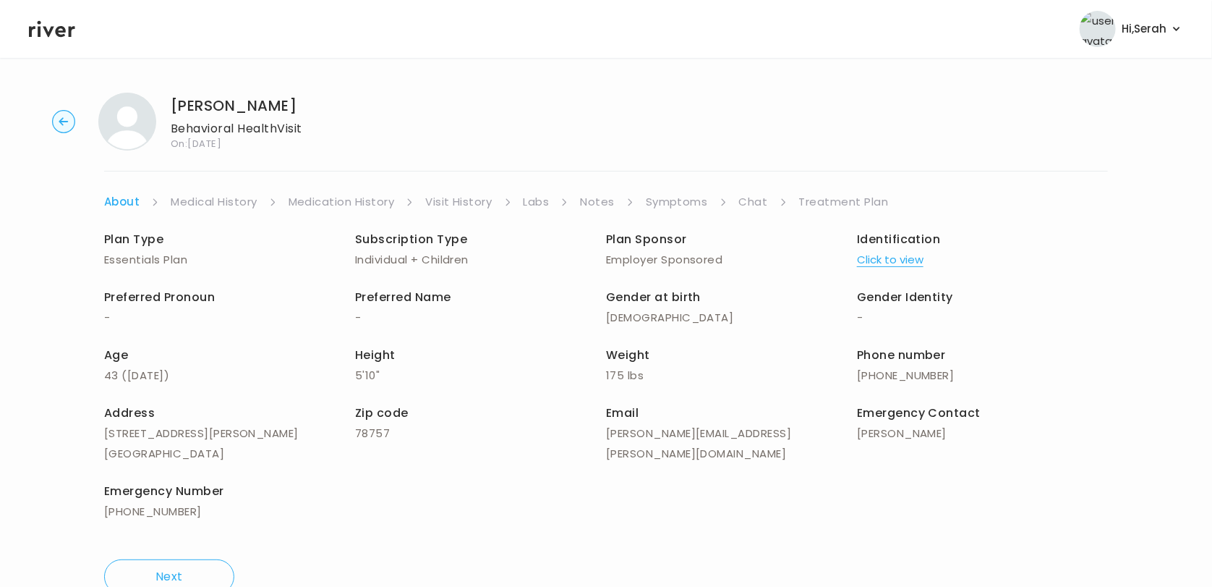
click at [748, 216] on div "Plan Type Essentials Plan Subscription Type Individual + Children Plan Sponsor …" at bounding box center [606, 377] width 1004 height 330
click at [748, 207] on link "Chat" at bounding box center [753, 202] width 29 height 20
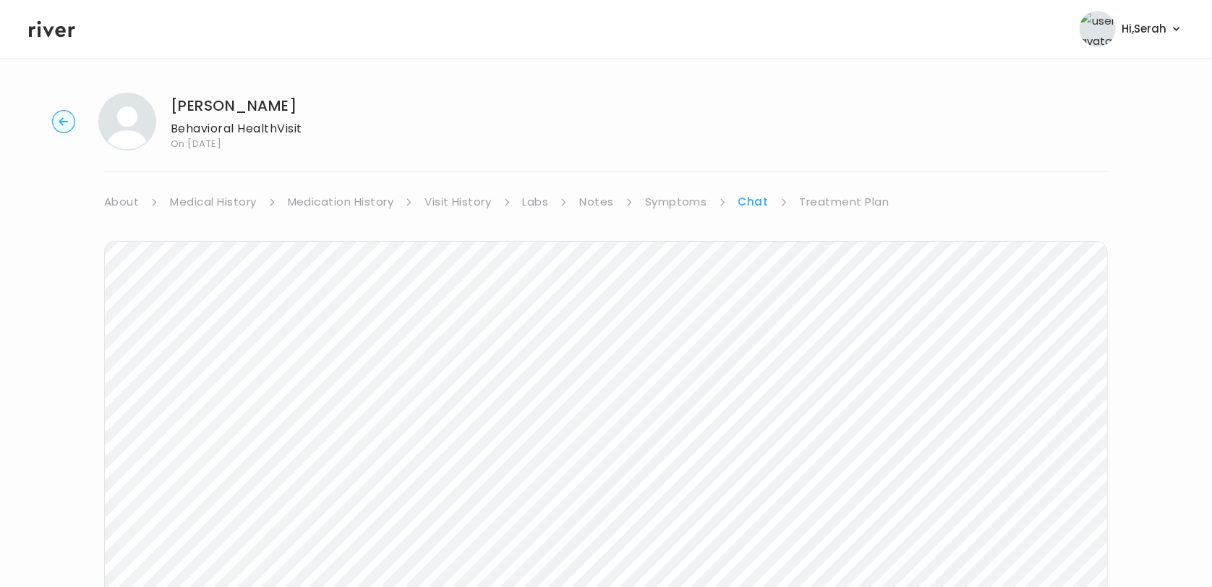
scroll to position [106, 0]
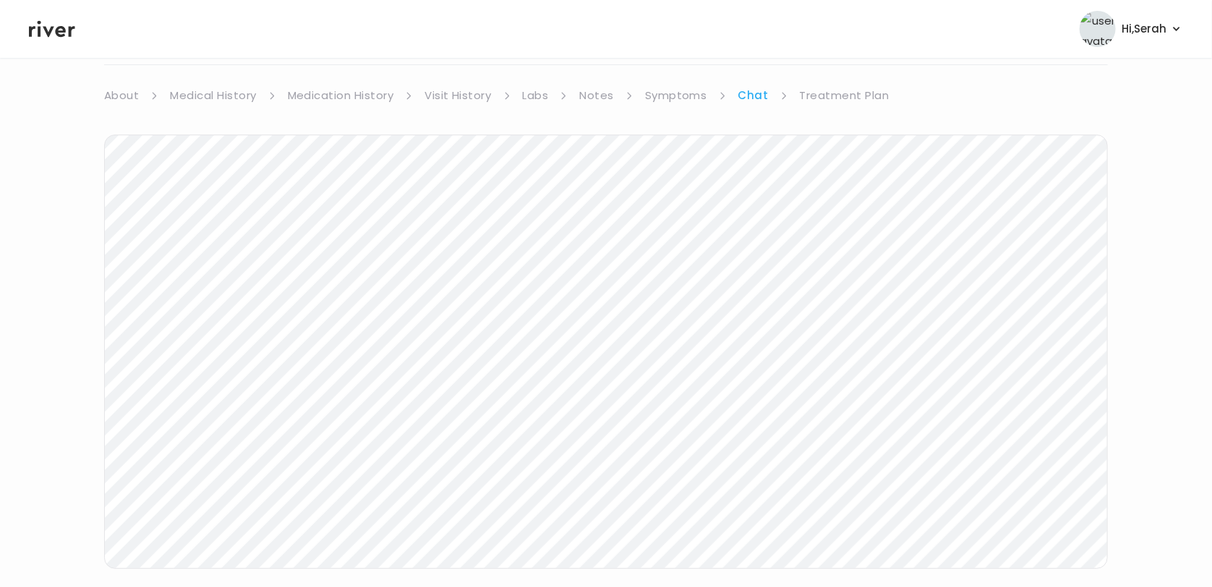
click at [51, 34] on icon at bounding box center [52, 29] width 46 height 22
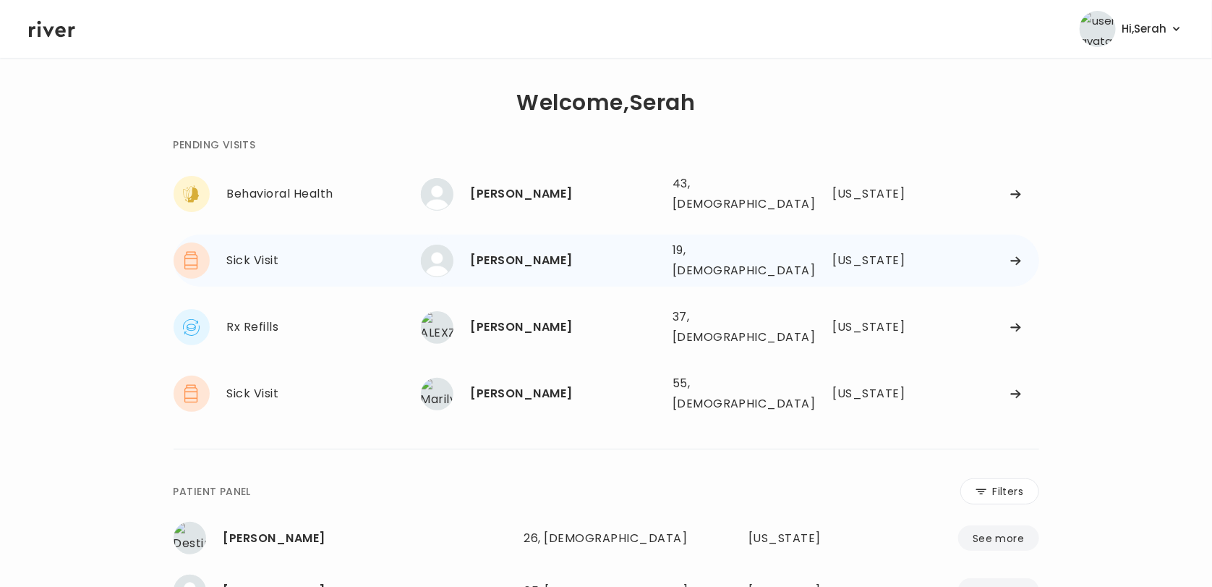
click at [543, 250] on div "[PERSON_NAME]" at bounding box center [566, 260] width 190 height 20
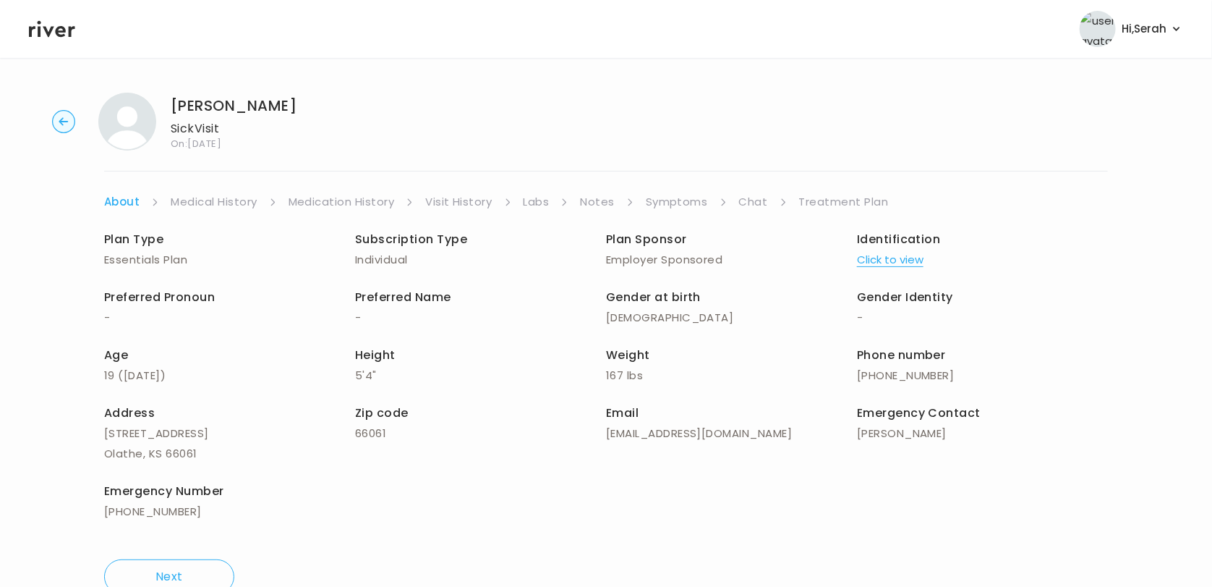
click at [749, 203] on link "Chat" at bounding box center [753, 202] width 29 height 20
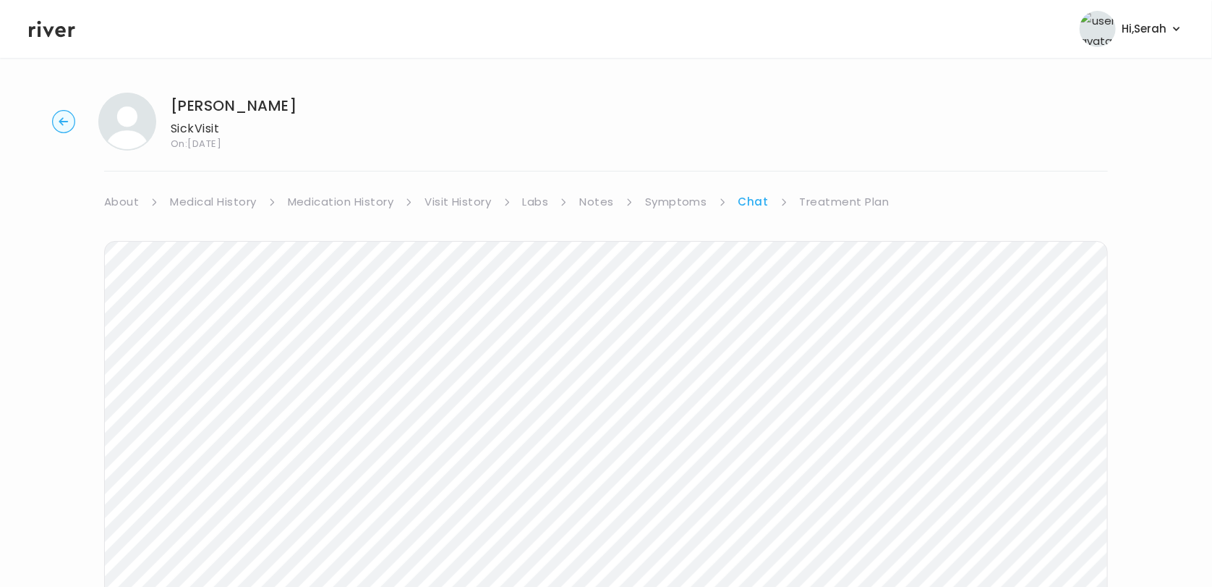
scroll to position [139, 0]
click at [57, 33] on icon at bounding box center [52, 29] width 46 height 17
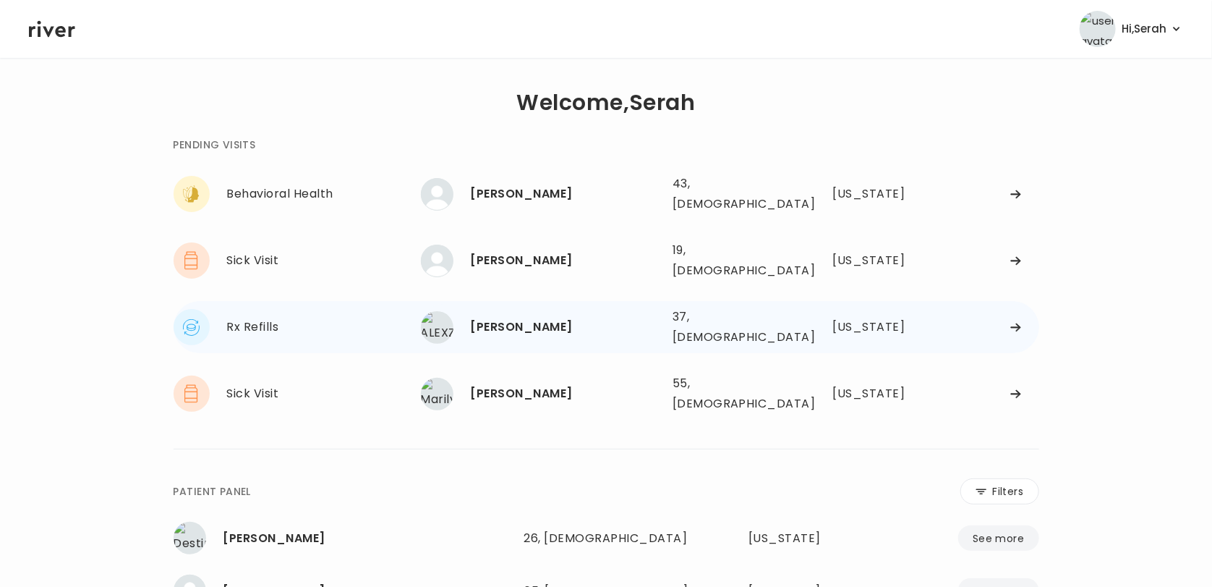
click at [546, 317] on div "ALEXZANDRA BATTS" at bounding box center [566, 327] width 190 height 20
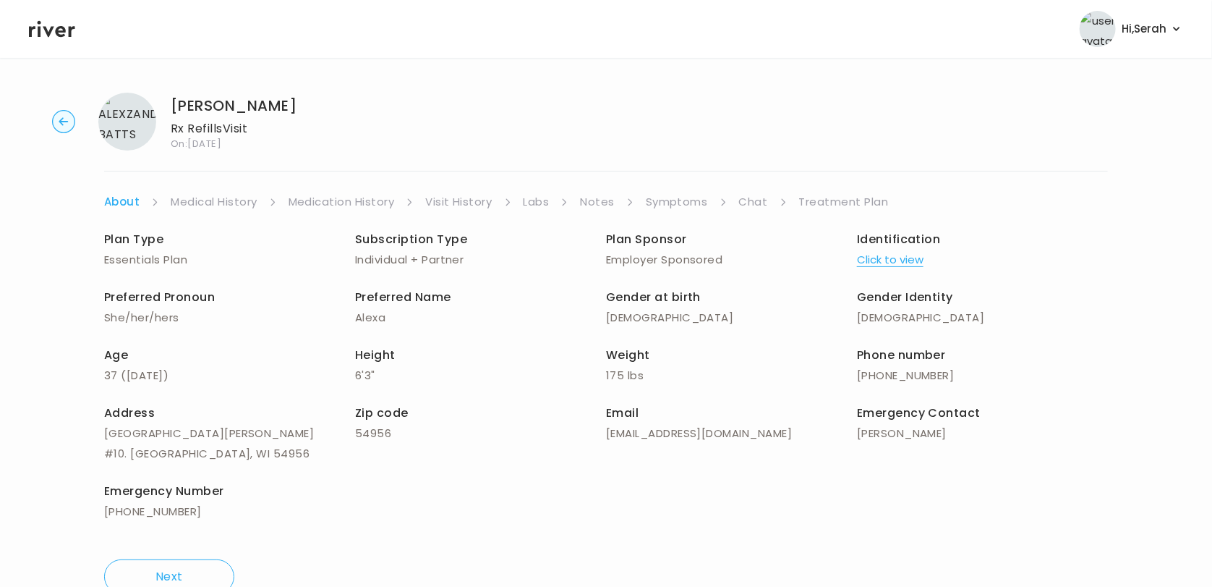
click at [747, 212] on div "Plan Type Essentials Plan Subscription Type Individual + Partner Plan Sponsor E…" at bounding box center [606, 377] width 1004 height 330
click at [744, 200] on link "Chat" at bounding box center [753, 202] width 29 height 20
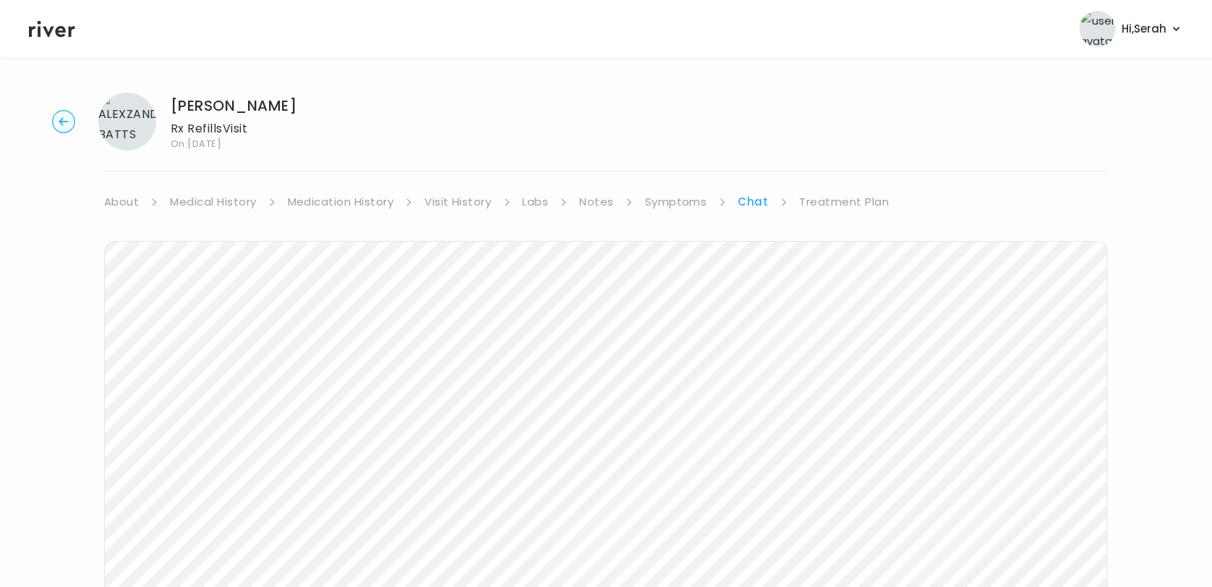
scroll to position [106, 0]
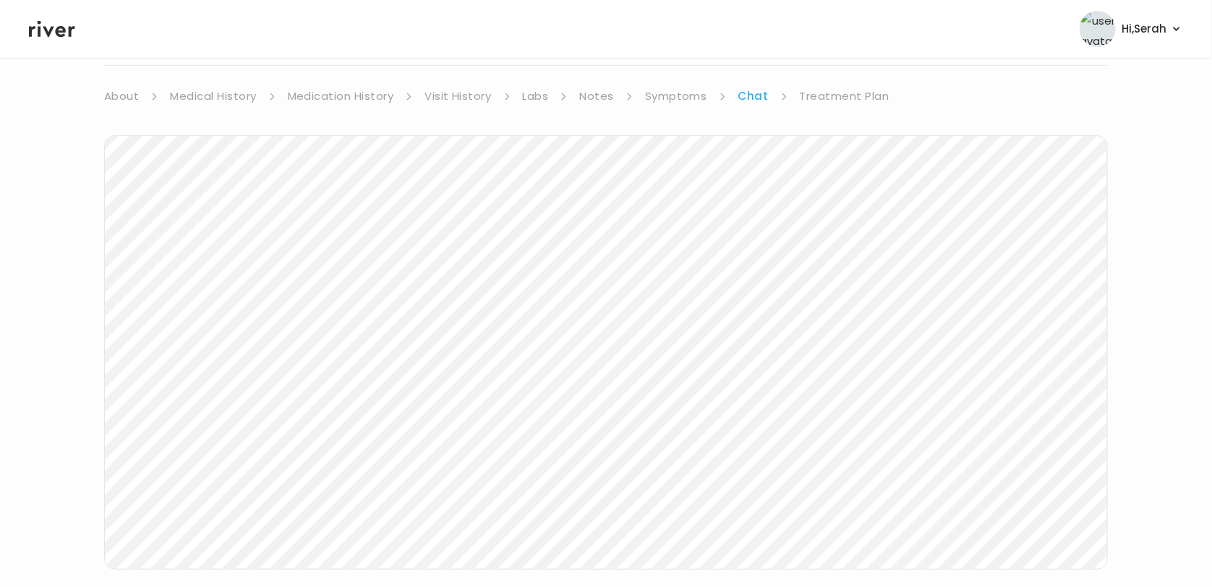
click at [671, 88] on link "Symptoms" at bounding box center [676, 96] width 62 height 20
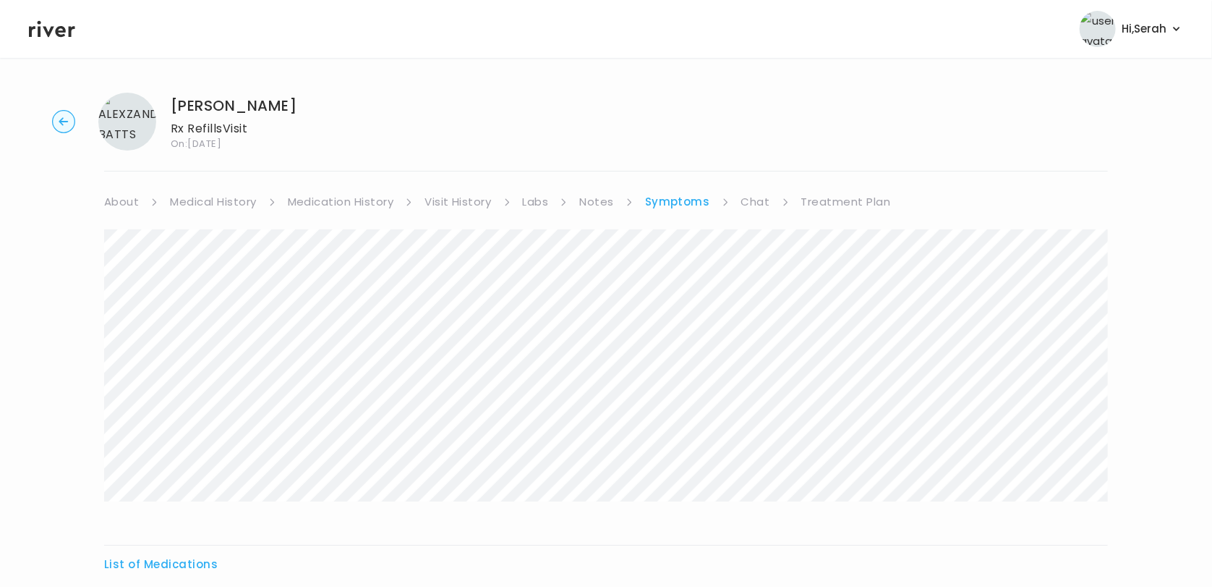
scroll to position [307, 0]
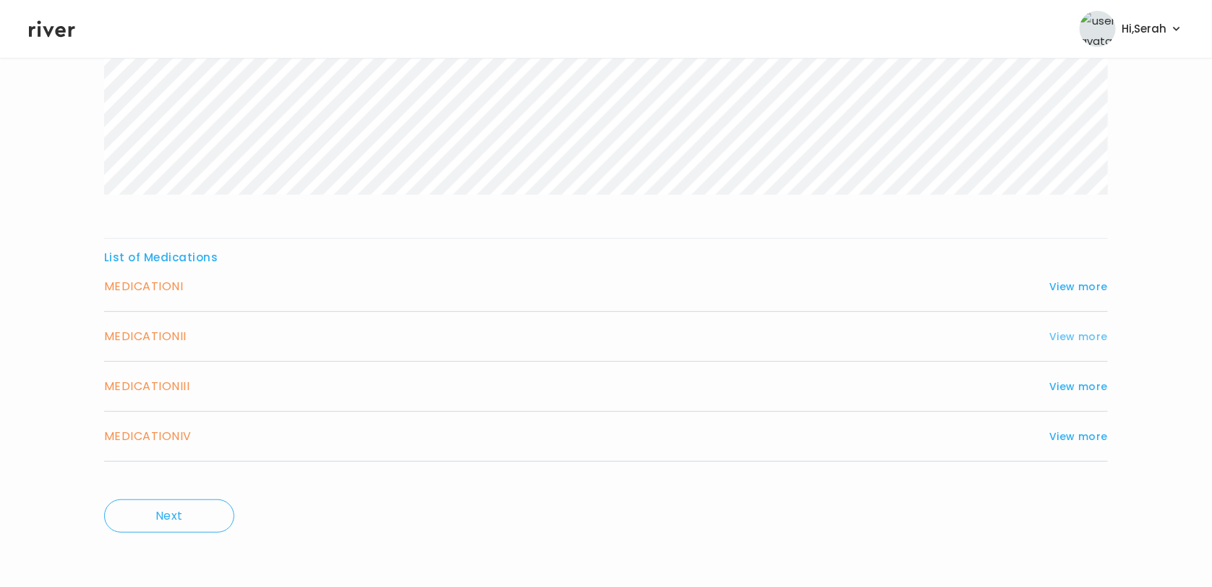
click at [1081, 328] on button "View more" at bounding box center [1079, 336] width 59 height 17
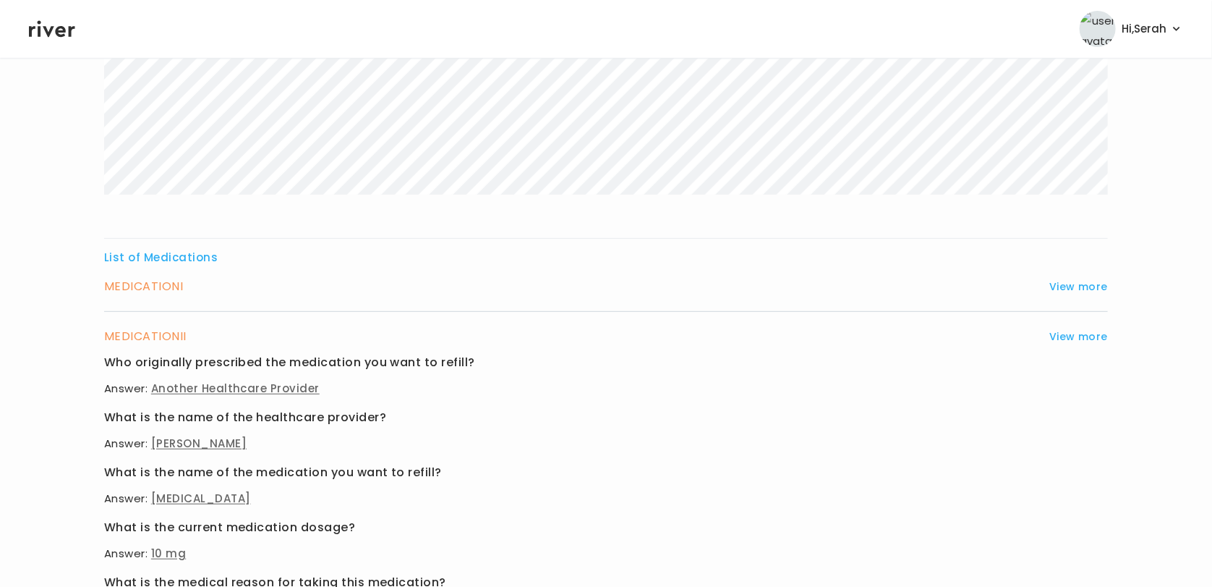
scroll to position [0, 0]
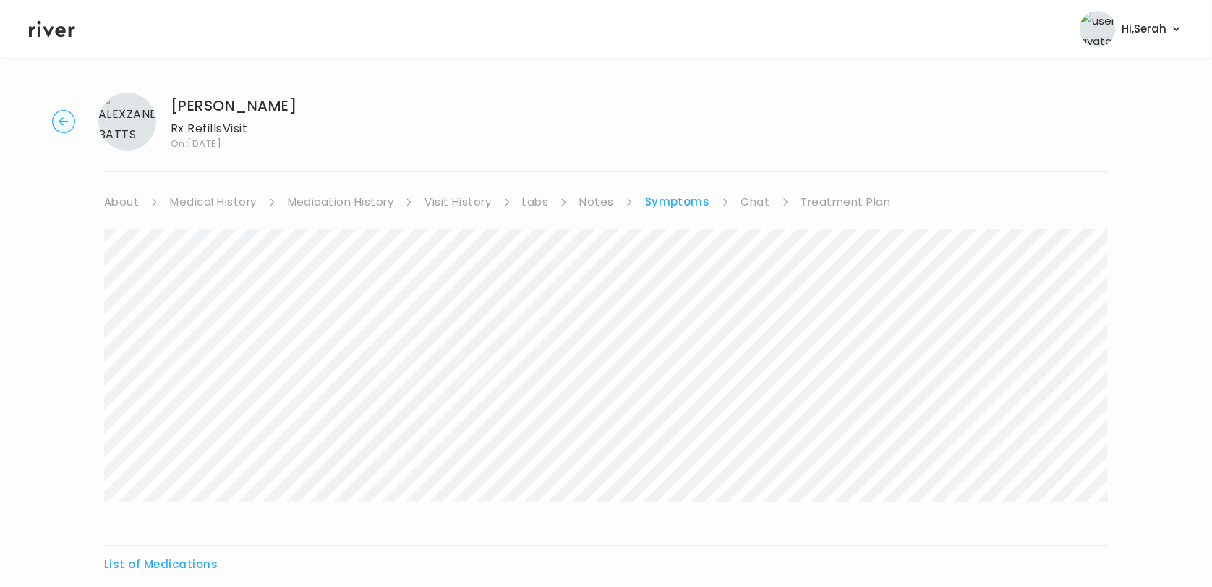
click at [360, 197] on link "Medication History" at bounding box center [341, 202] width 106 height 20
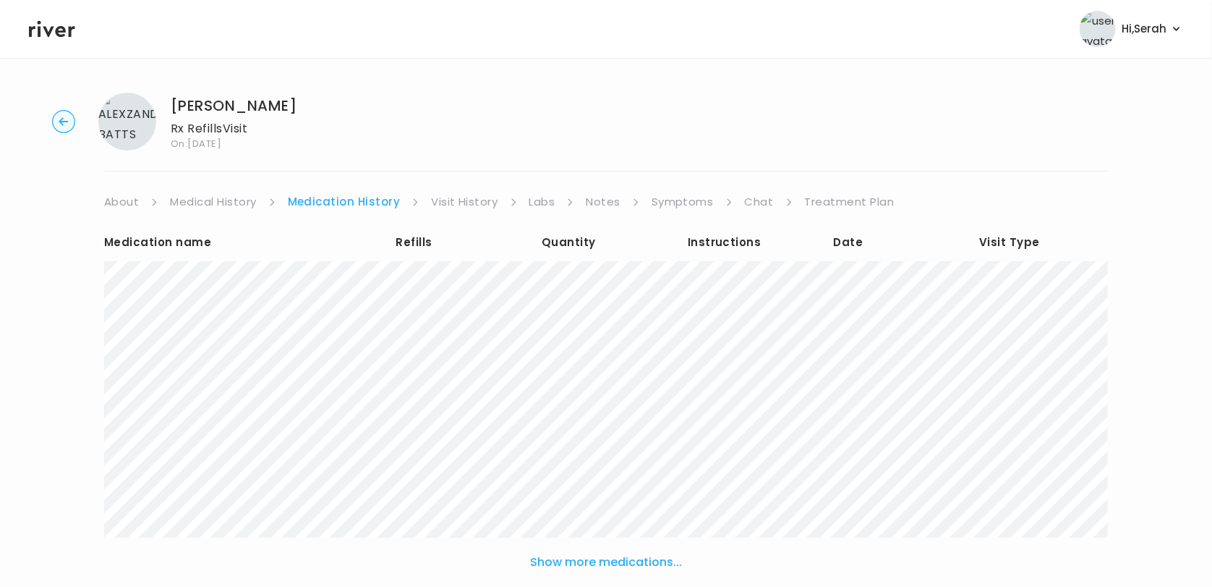
click at [819, 202] on link "Treatment Plan" at bounding box center [850, 202] width 90 height 20
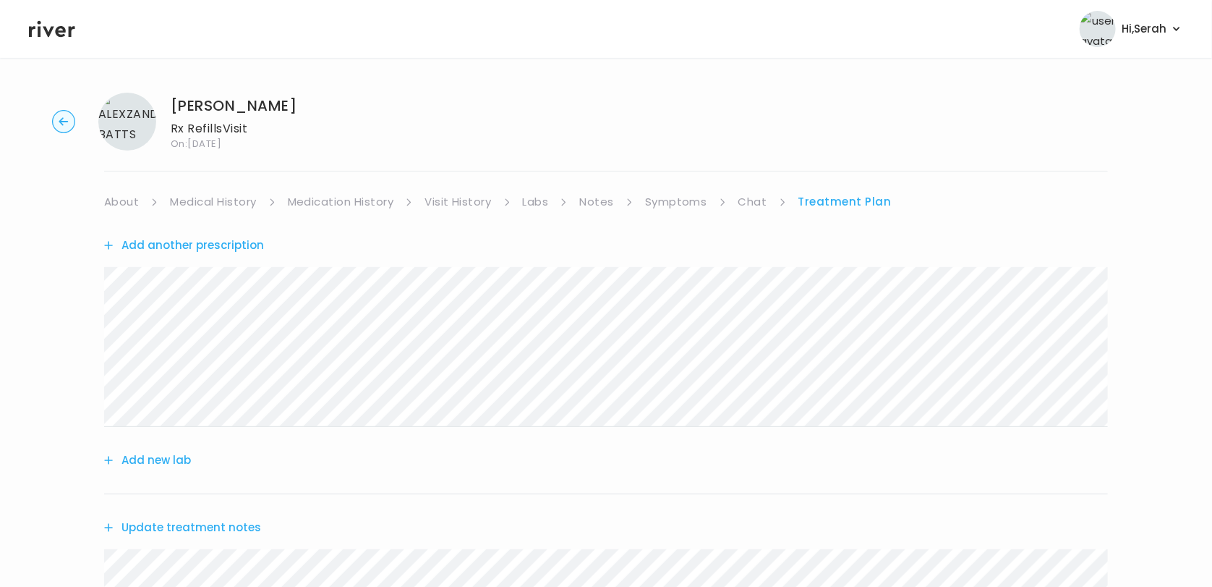
scroll to position [301, 0]
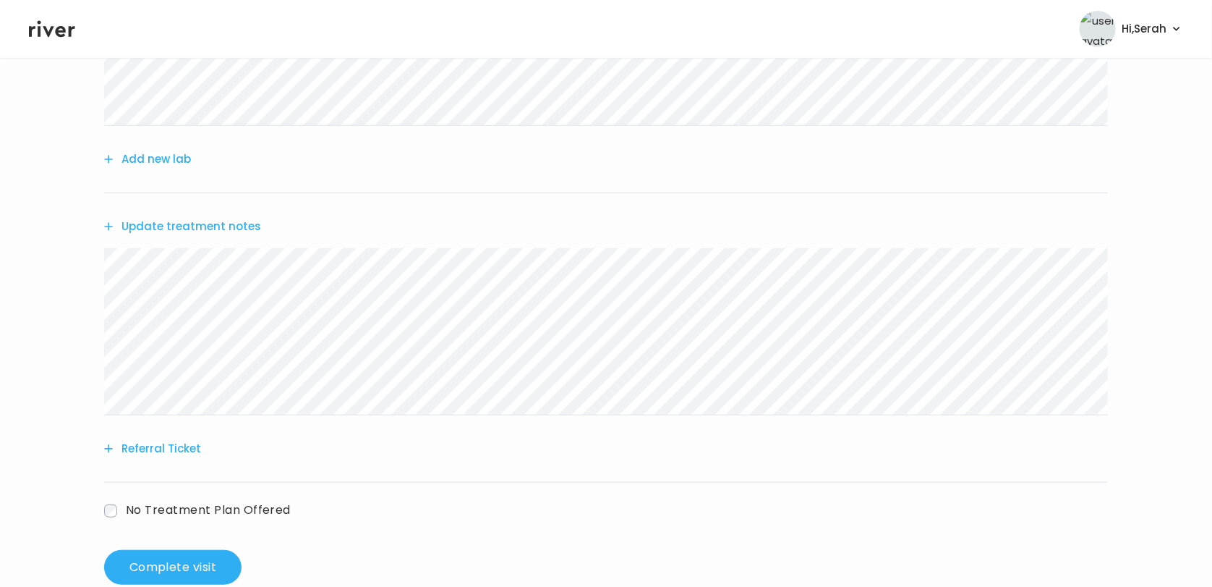
click at [240, 234] on button "Update treatment notes" at bounding box center [182, 226] width 157 height 20
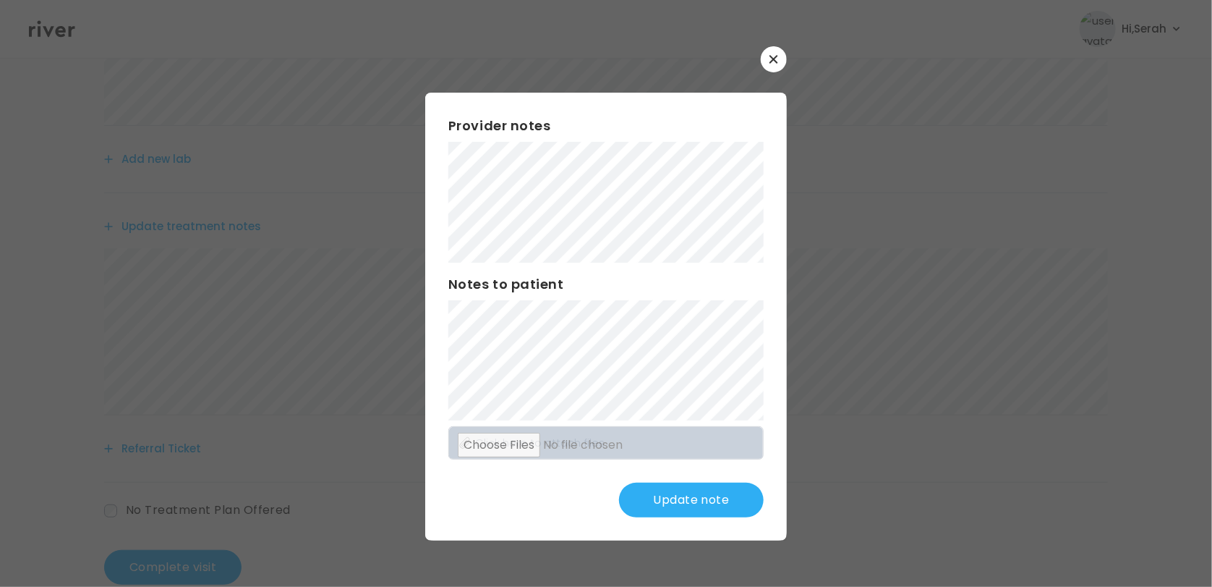
click at [706, 501] on button "Update note" at bounding box center [691, 499] width 145 height 35
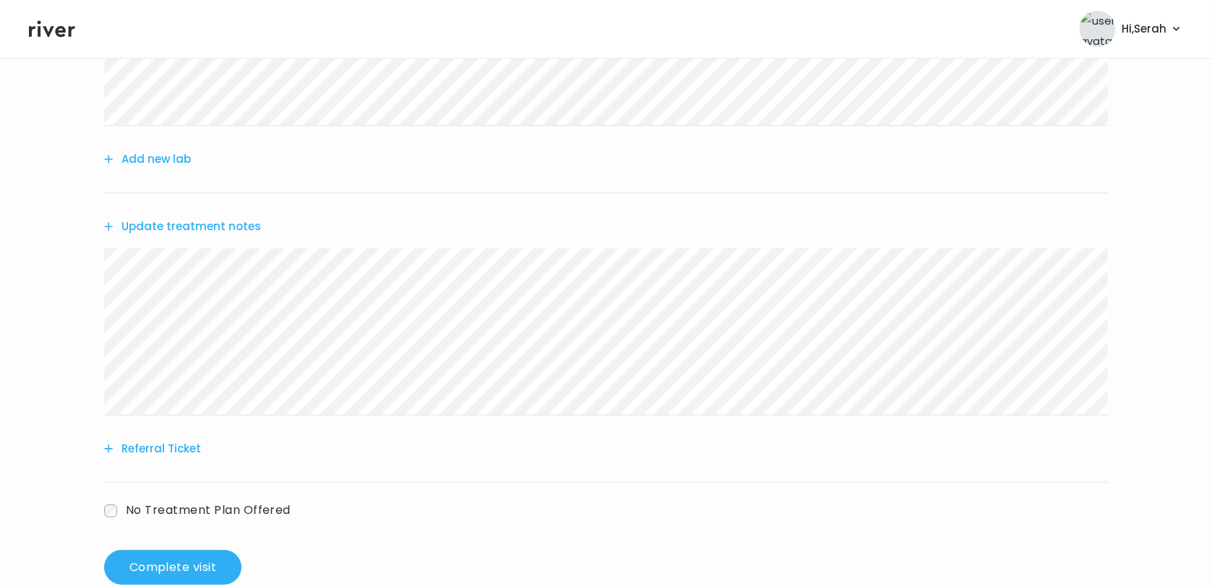
scroll to position [333, 0]
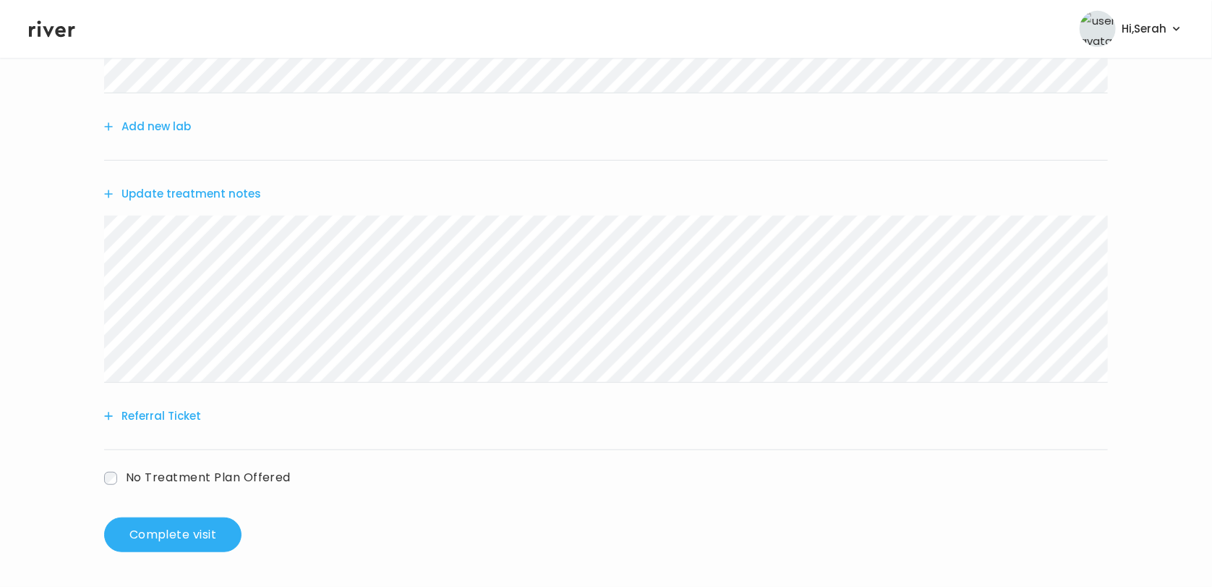
click at [146, 511] on div "Add another prescription Add new lab Update treatment notes Referral Ticket No …" at bounding box center [606, 197] width 1004 height 639
click at [153, 530] on button "Complete visit" at bounding box center [172, 534] width 137 height 35
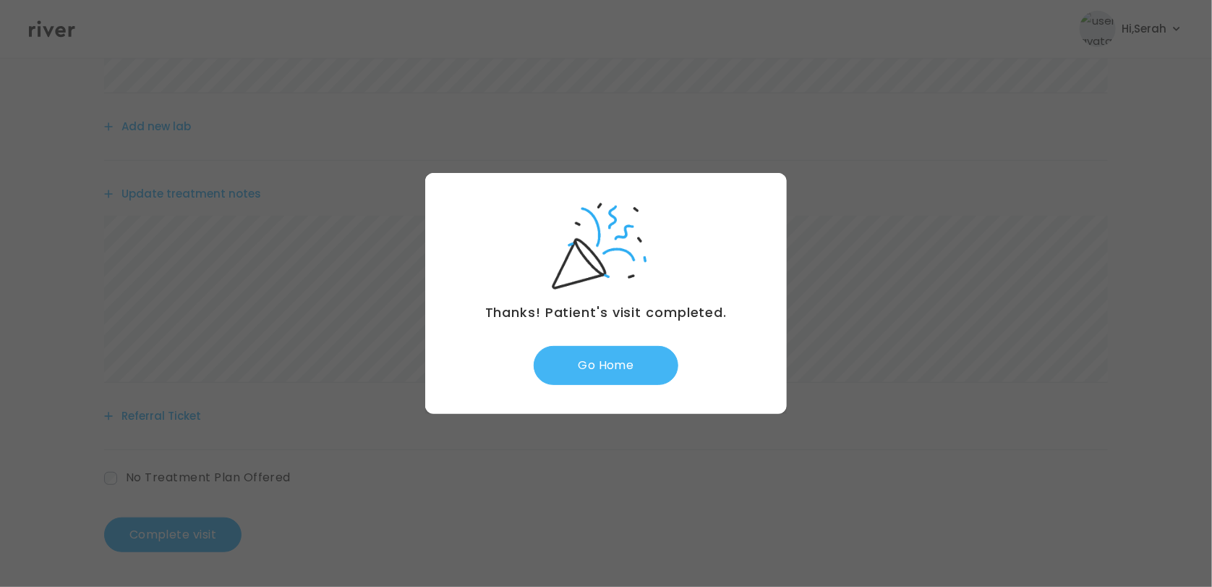
click at [584, 373] on button "Go Home" at bounding box center [606, 365] width 145 height 39
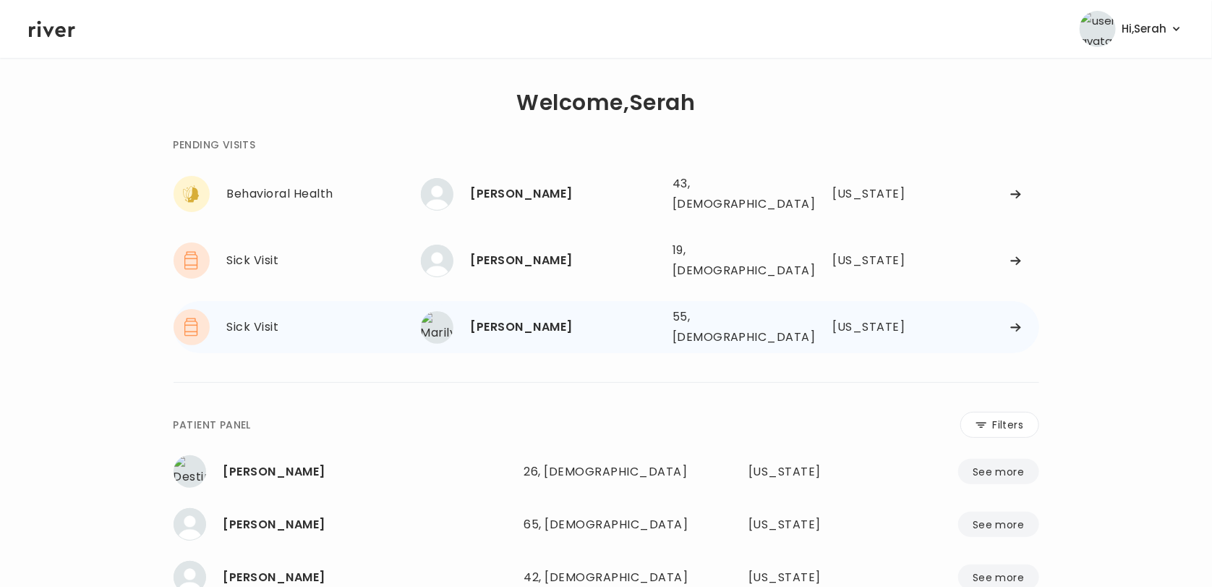
click at [557, 317] on div "[PERSON_NAME]" at bounding box center [566, 327] width 190 height 20
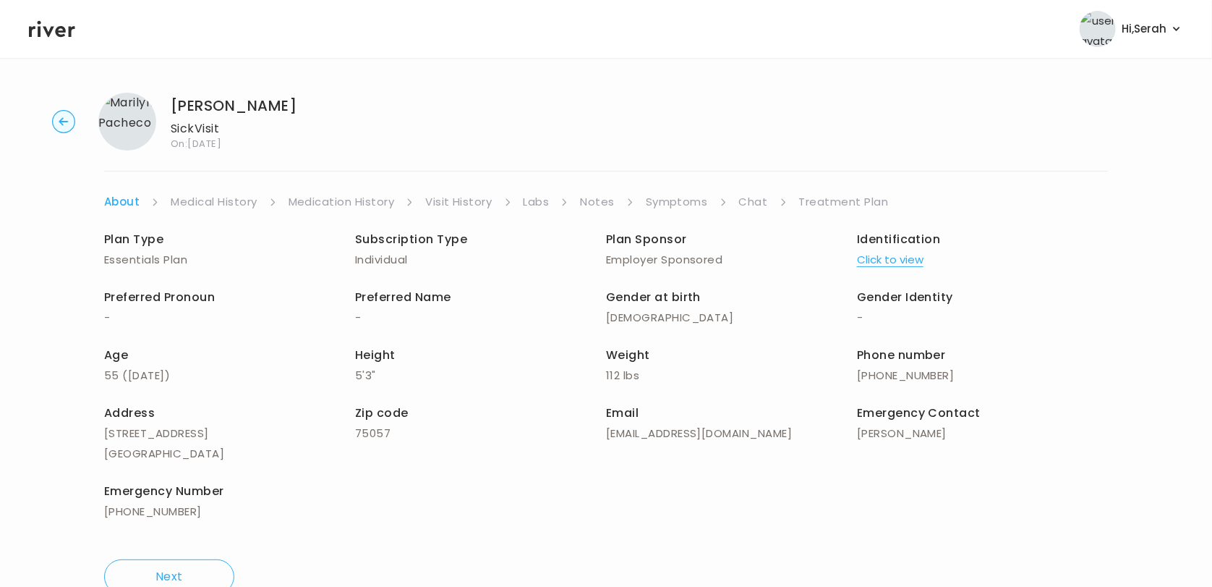
click at [741, 201] on link "Chat" at bounding box center [753, 202] width 29 height 20
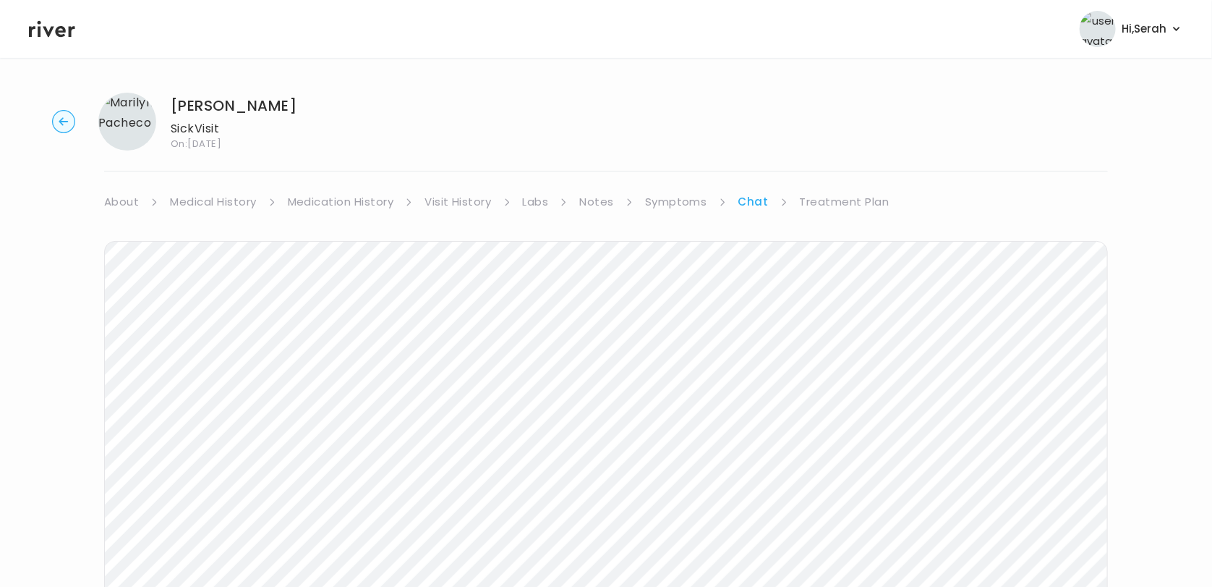
scroll to position [138, 0]
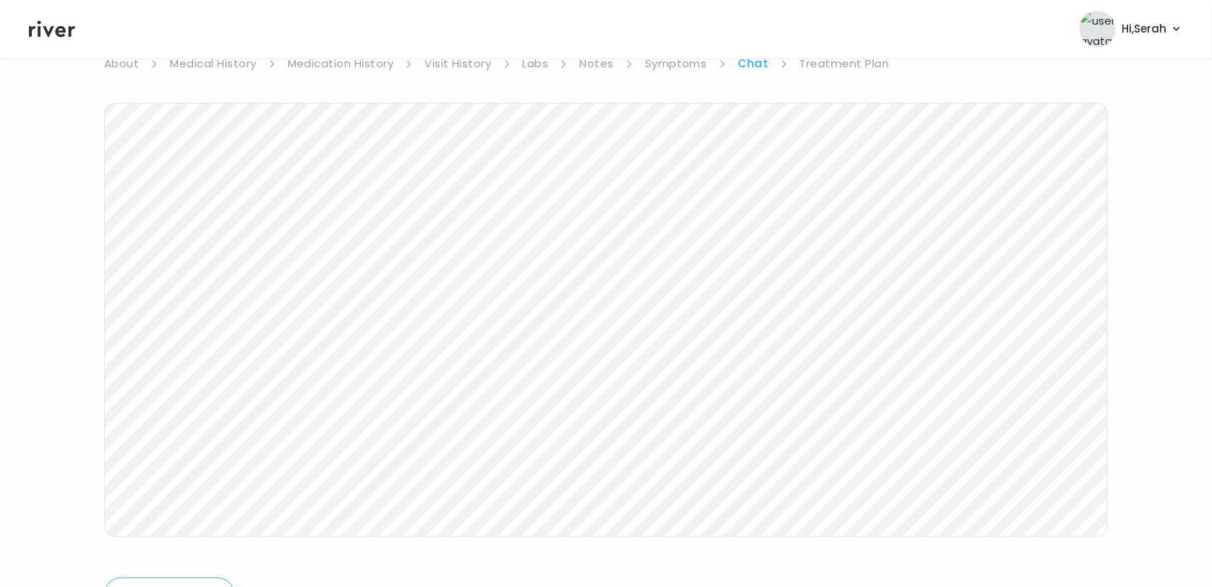
drag, startPoint x: 849, startPoint y: 61, endPoint x: 830, endPoint y: 62, distance: 19.5
click at [830, 62] on link "Treatment Plan" at bounding box center [845, 64] width 90 height 20
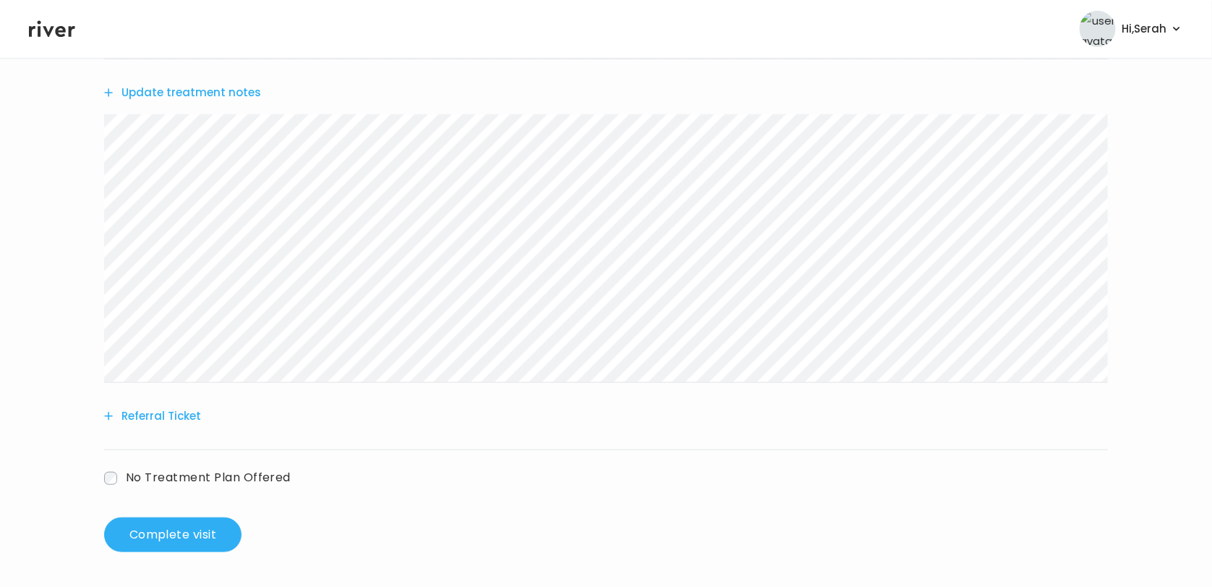
click at [206, 97] on button "Update treatment notes" at bounding box center [182, 92] width 157 height 20
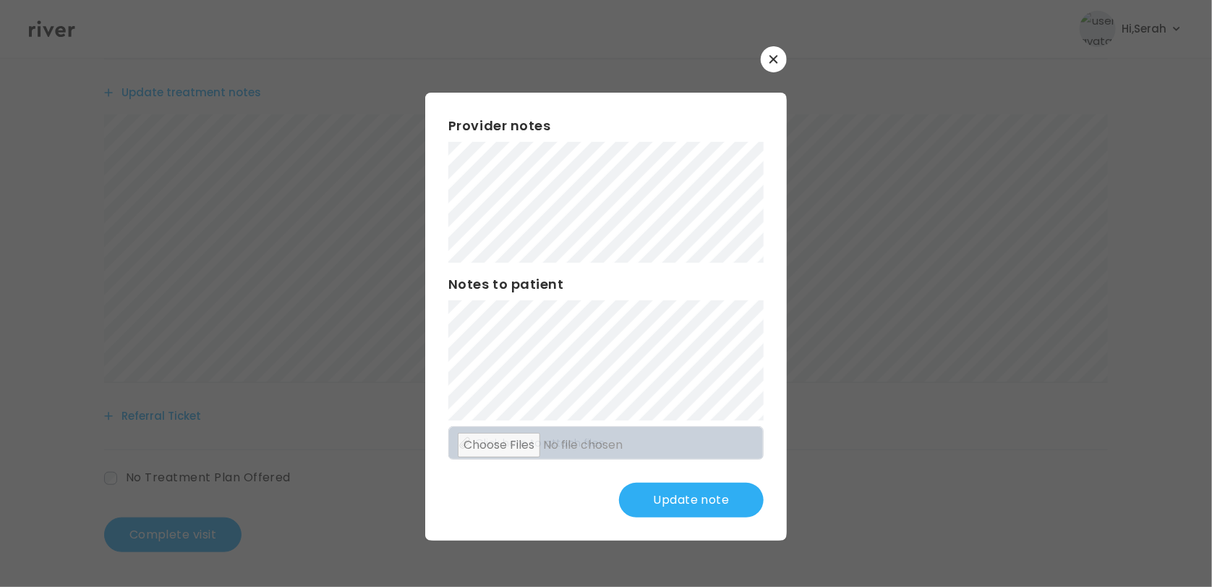
click at [781, 426] on div "Provider notes Notes to patient Click here to attach files Update note" at bounding box center [606, 316] width 362 height 447
click at [664, 485] on button "Update note" at bounding box center [691, 499] width 145 height 35
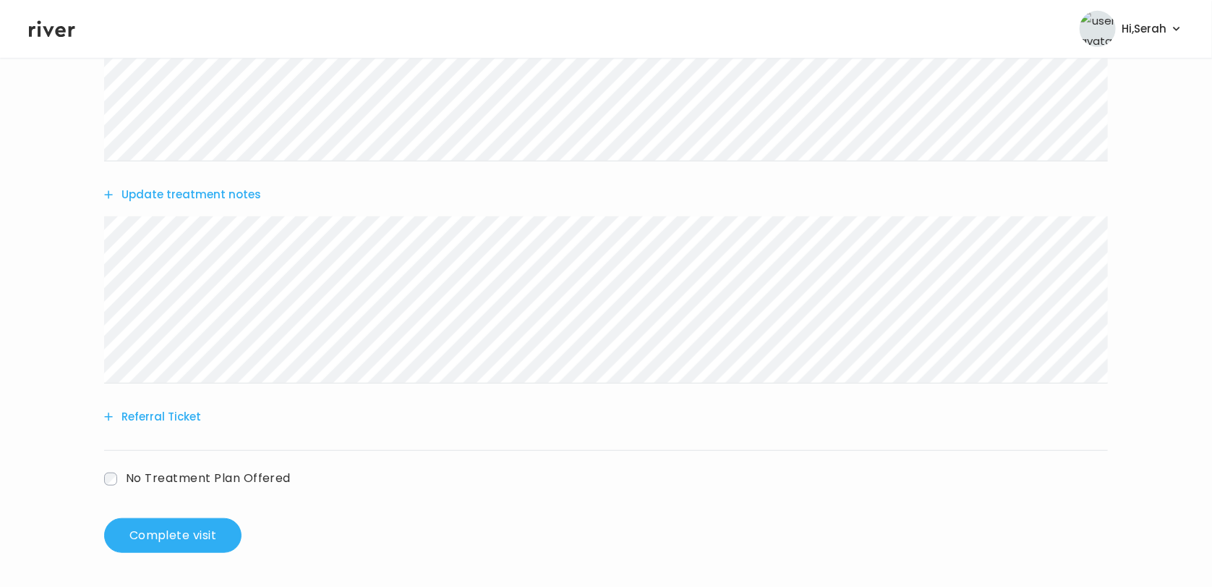
click at [135, 416] on button "Referral Ticket" at bounding box center [152, 417] width 97 height 20
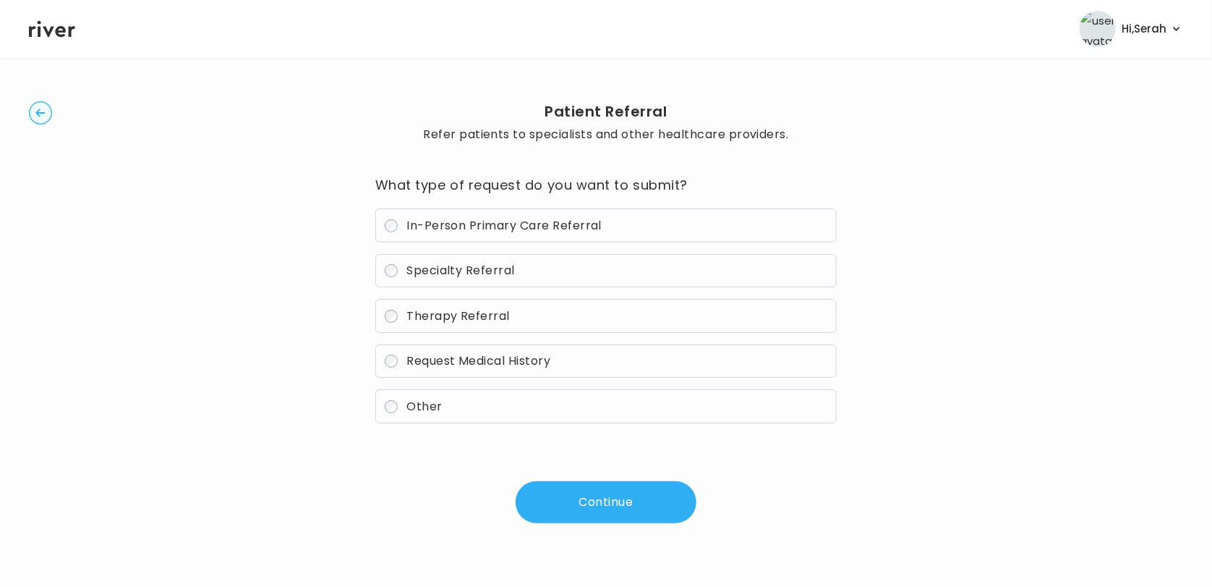
click at [454, 226] on span "In-Person Primary Care Referral" at bounding box center [504, 225] width 195 height 17
click at [596, 508] on button "Continue" at bounding box center [606, 502] width 181 height 42
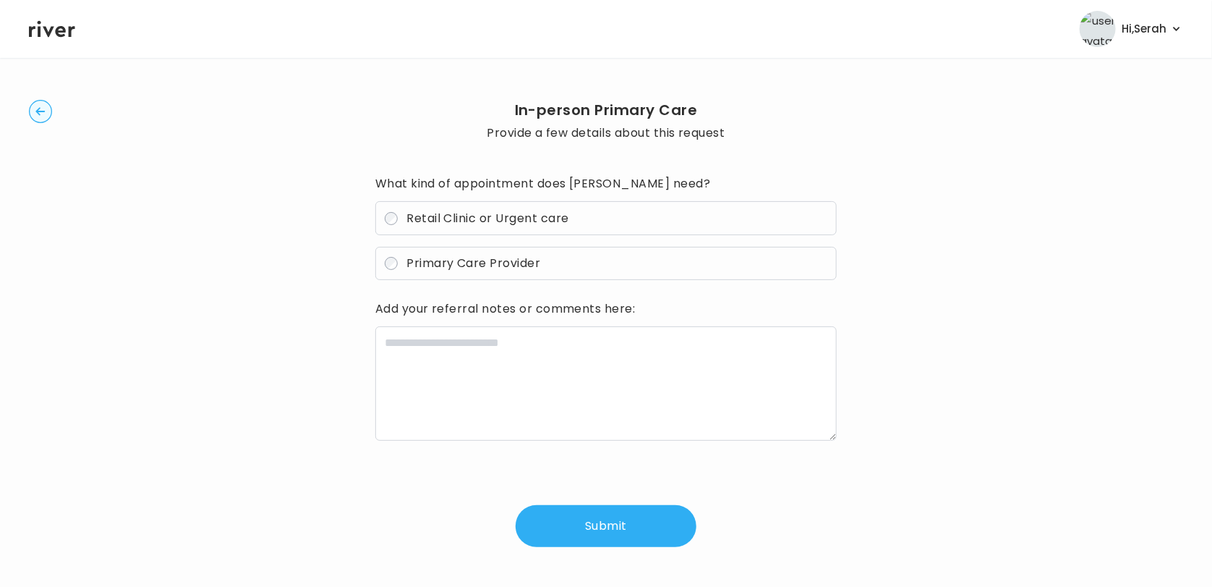
click at [455, 216] on span "Retail Clinic or Urgent care" at bounding box center [488, 218] width 162 height 17
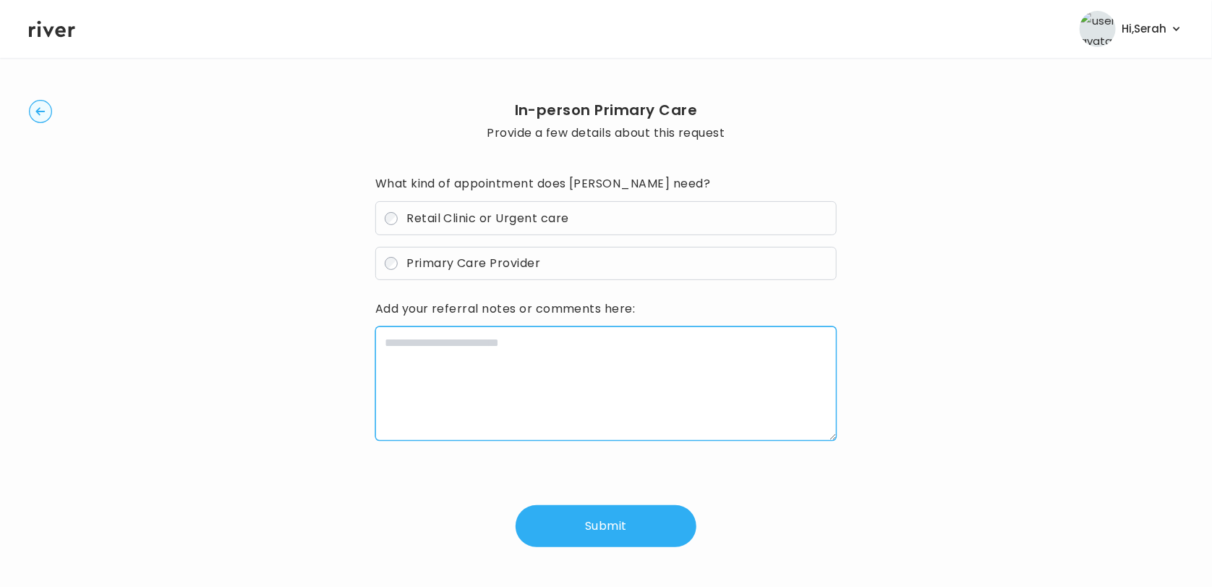
click at [541, 354] on textarea at bounding box center [606, 383] width 462 height 114
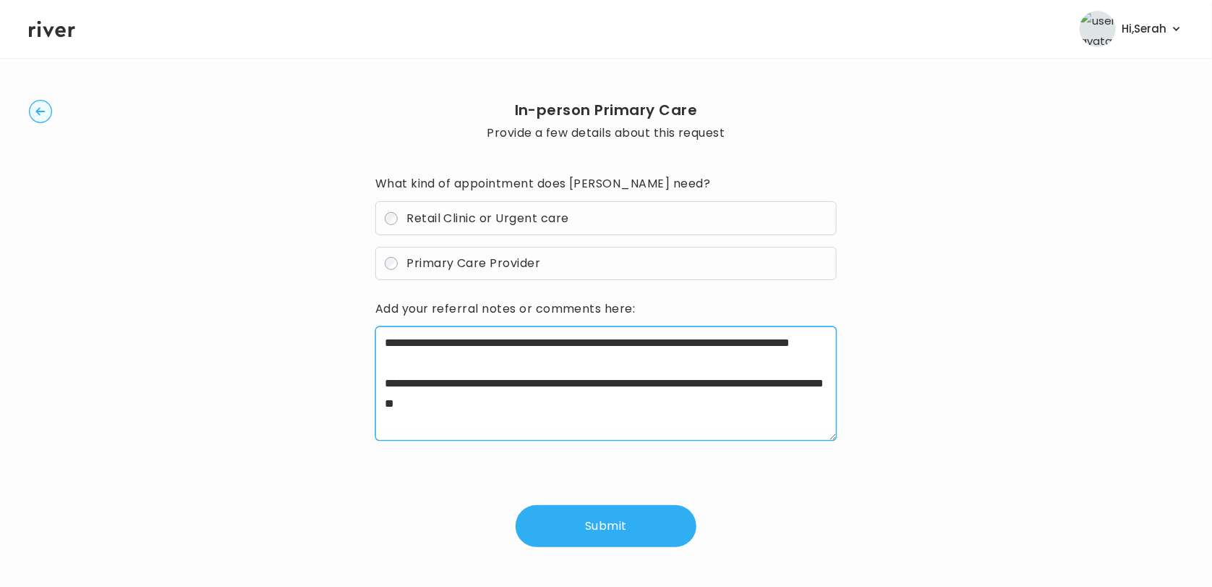
type textarea "**********"
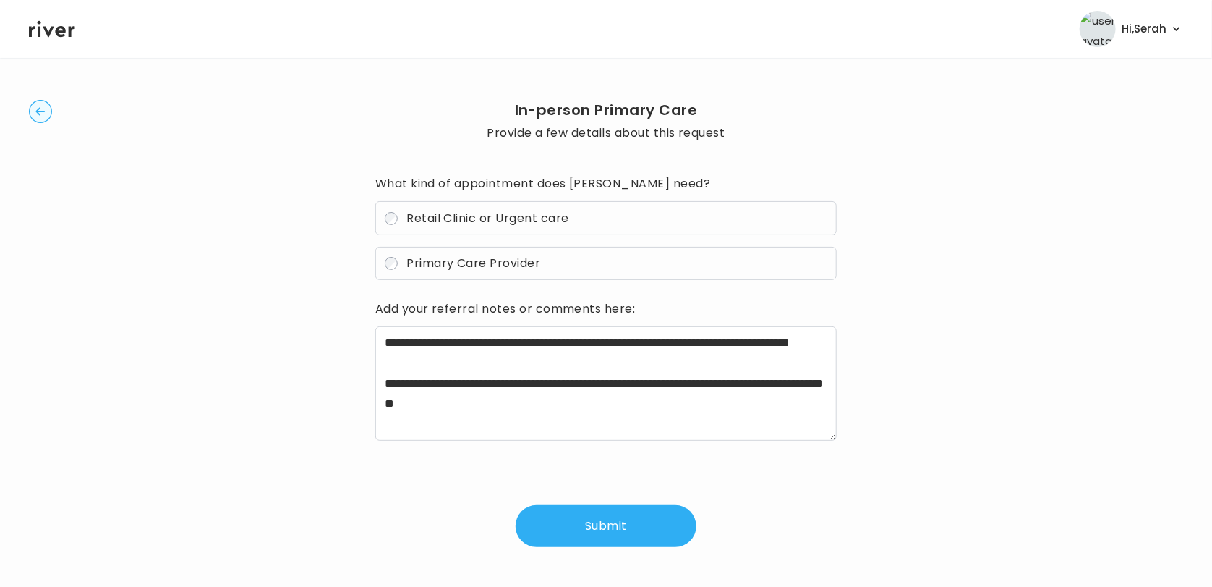
click at [582, 502] on div "**********" at bounding box center [606, 359] width 462 height 375
click at [588, 530] on button "Submit" at bounding box center [606, 526] width 181 height 42
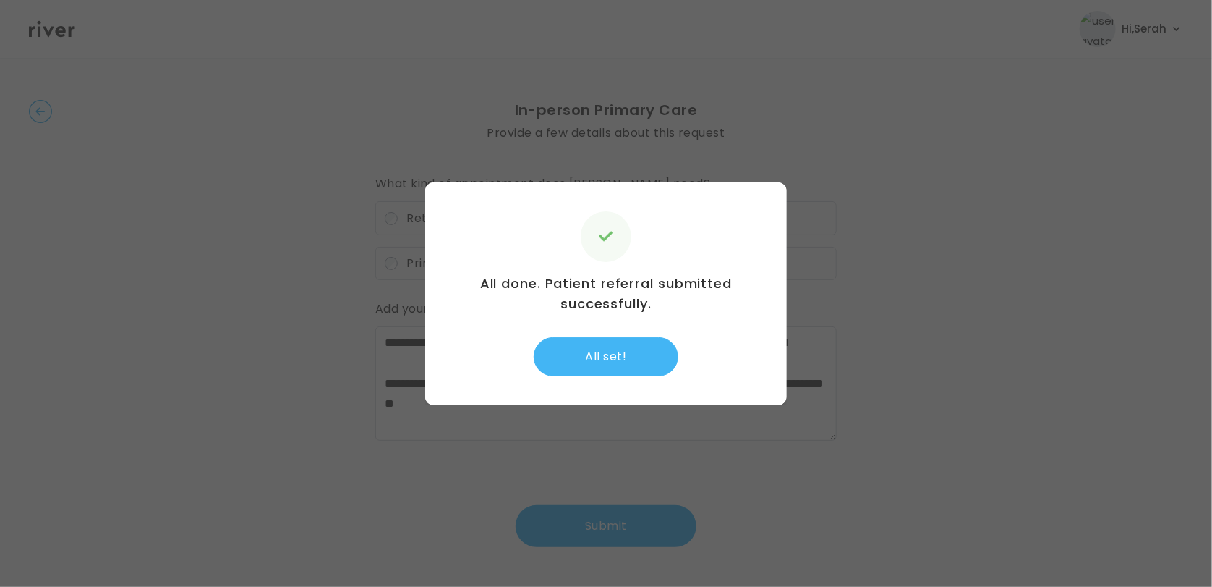
click at [603, 361] on button "All set!" at bounding box center [606, 356] width 145 height 39
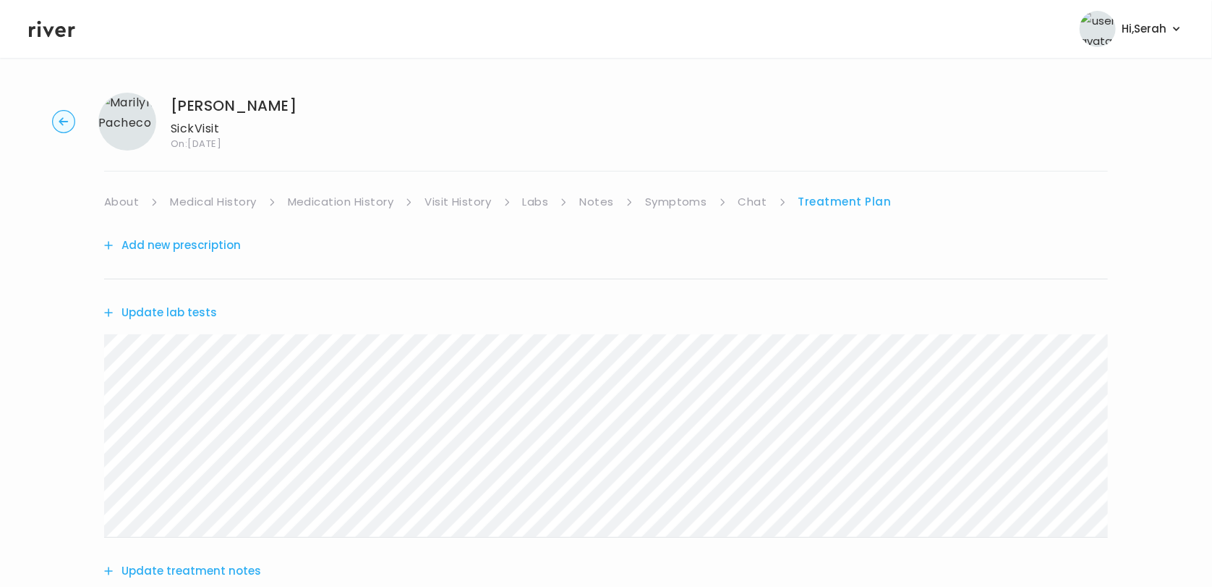
scroll to position [482, 0]
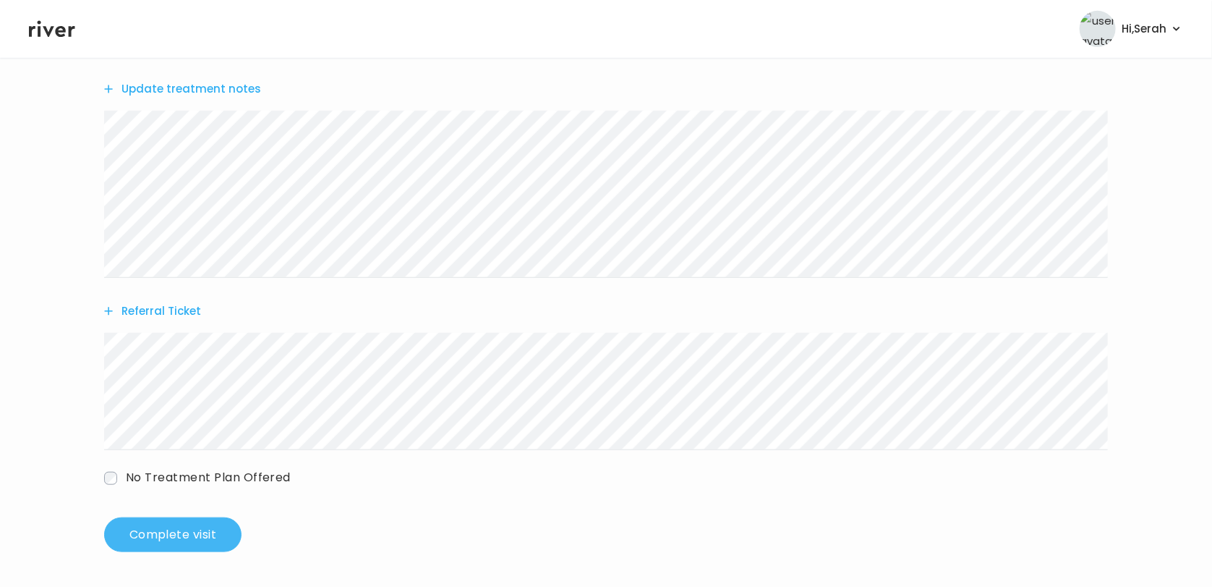
click at [193, 532] on button "Complete visit" at bounding box center [172, 534] width 137 height 35
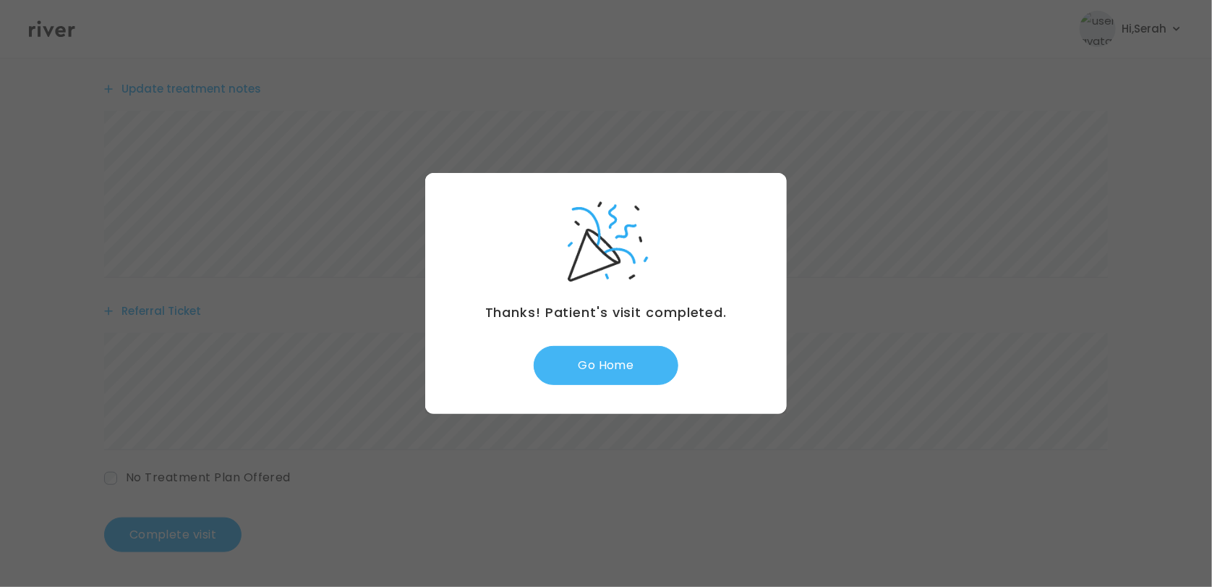
click at [605, 380] on button "Go Home" at bounding box center [606, 365] width 145 height 39
